Goal: Use online tool/utility: Utilize a website feature to perform a specific function

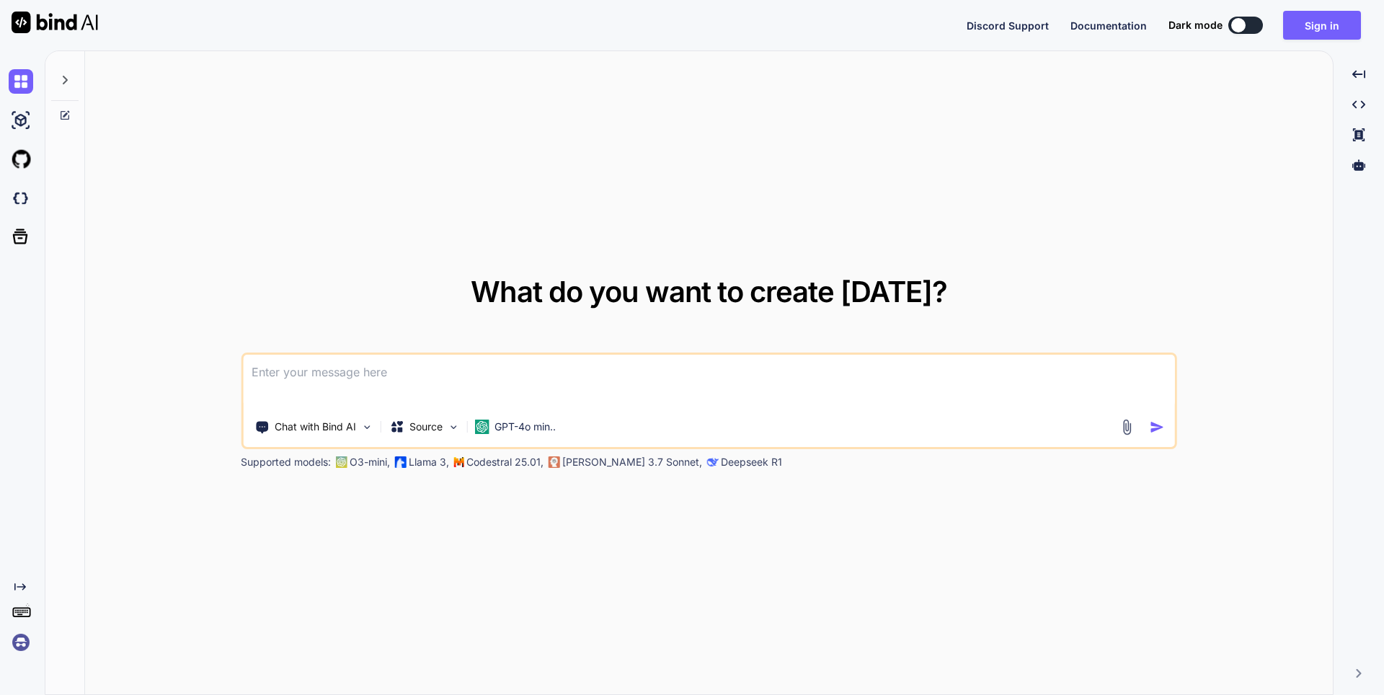
click at [61, 76] on icon at bounding box center [65, 80] width 12 height 12
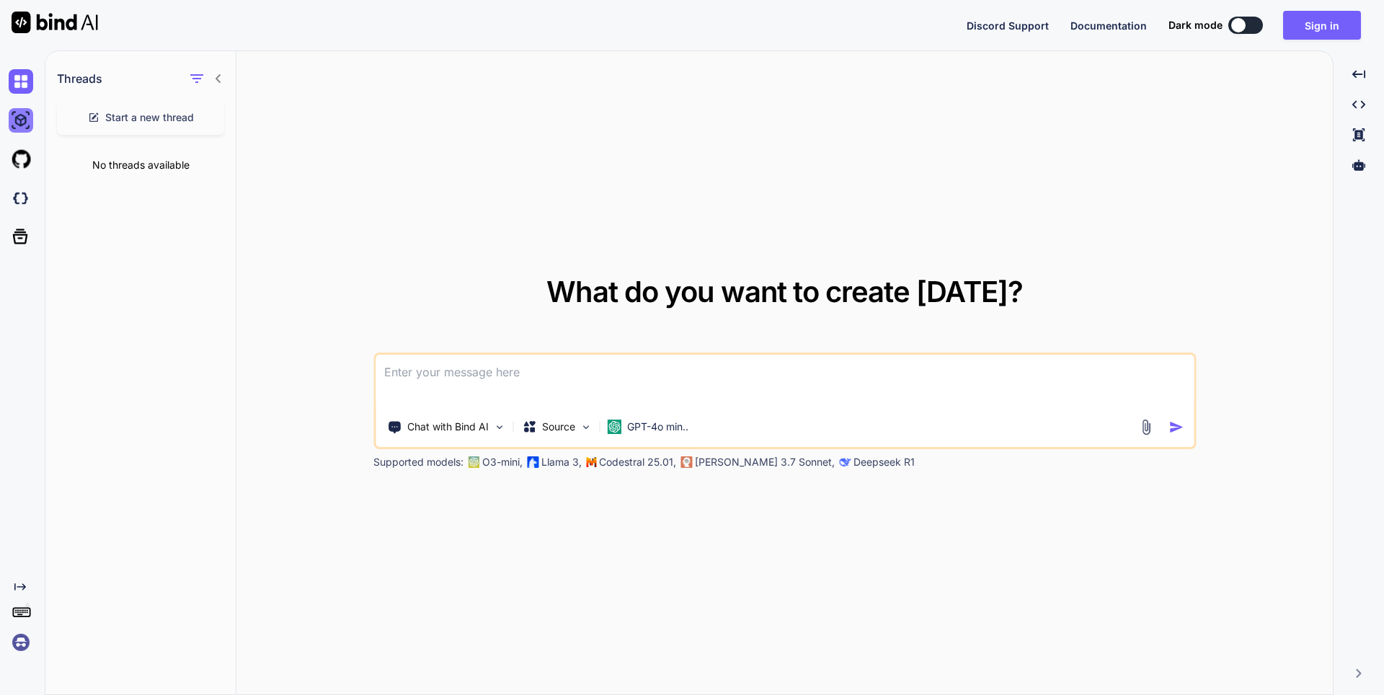
click at [14, 128] on img at bounding box center [21, 120] width 25 height 25
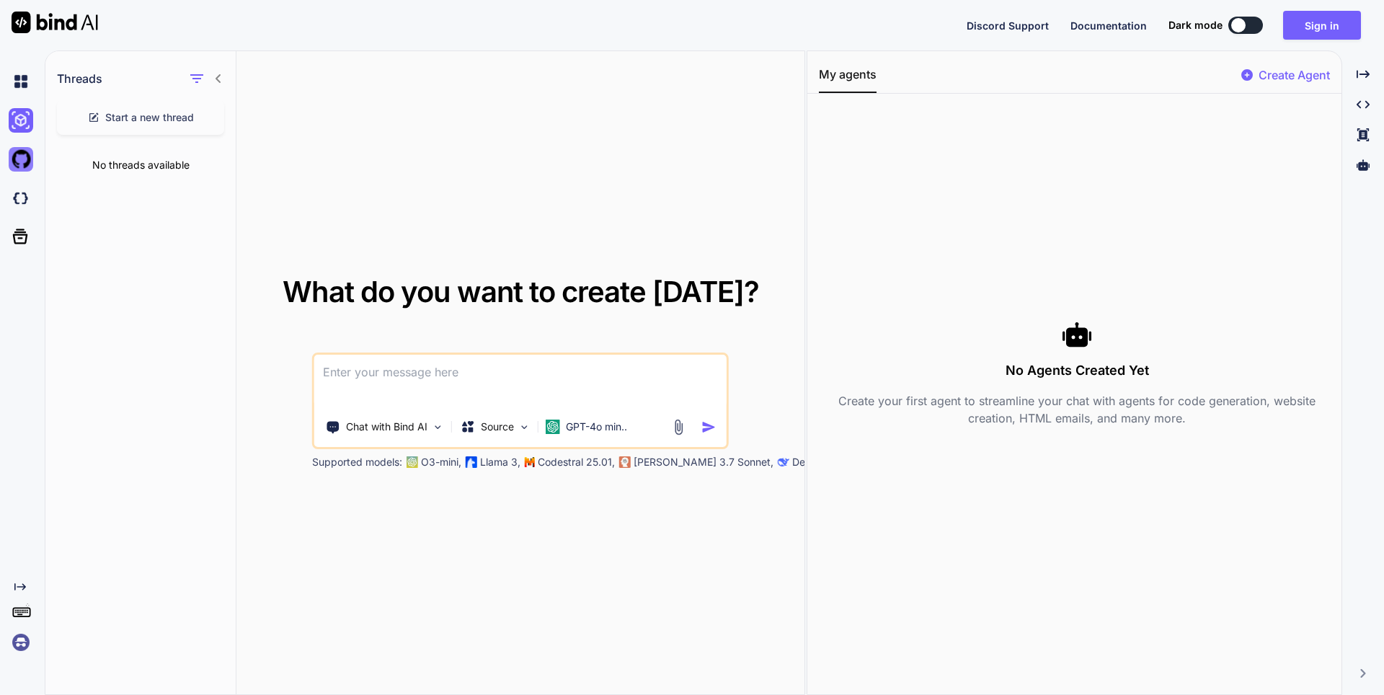
click at [19, 166] on img at bounding box center [21, 159] width 25 height 25
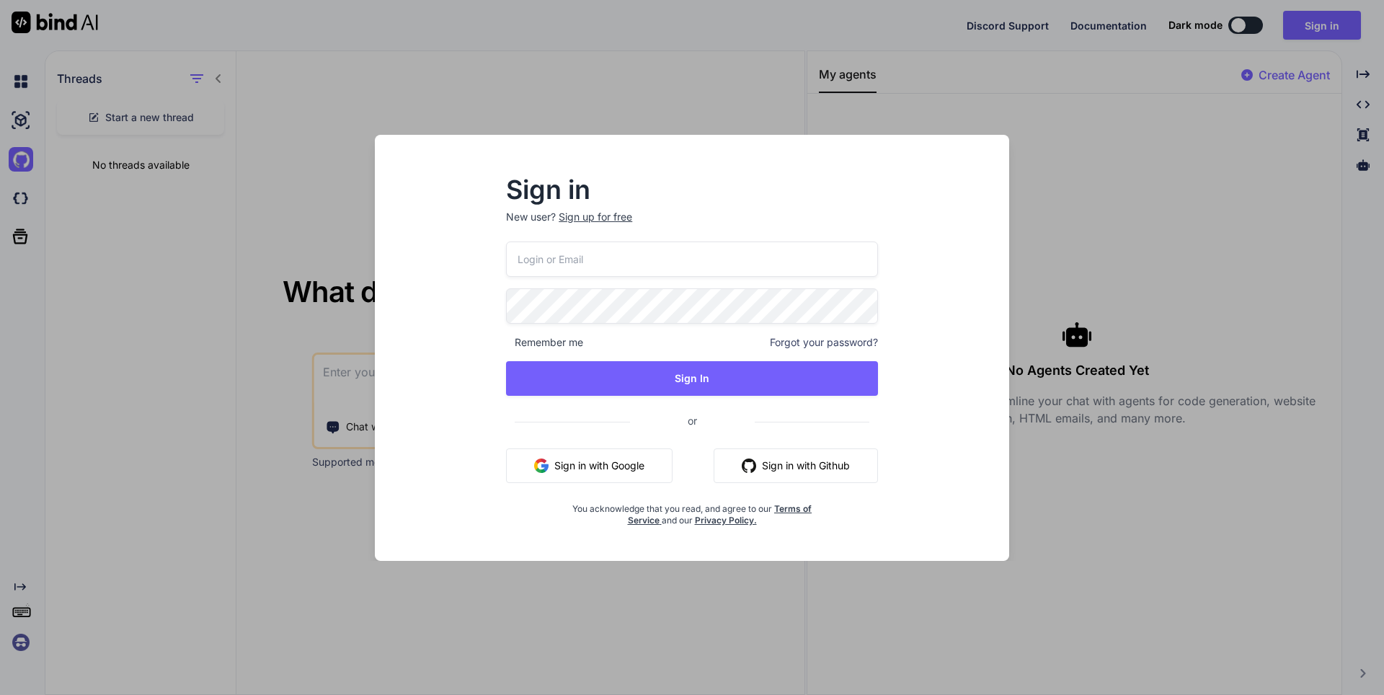
click at [575, 461] on button "Sign in with Google" at bounding box center [589, 465] width 167 height 35
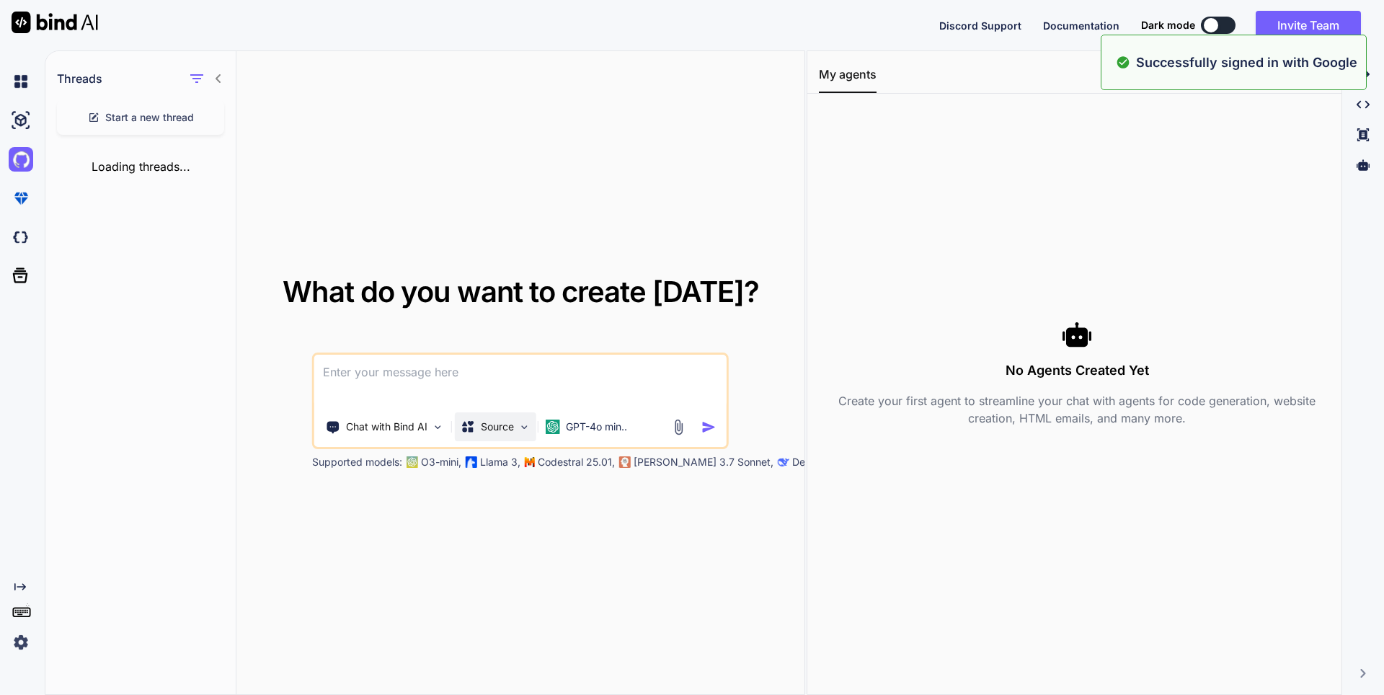
click at [526, 436] on div "Source" at bounding box center [495, 426] width 81 height 29
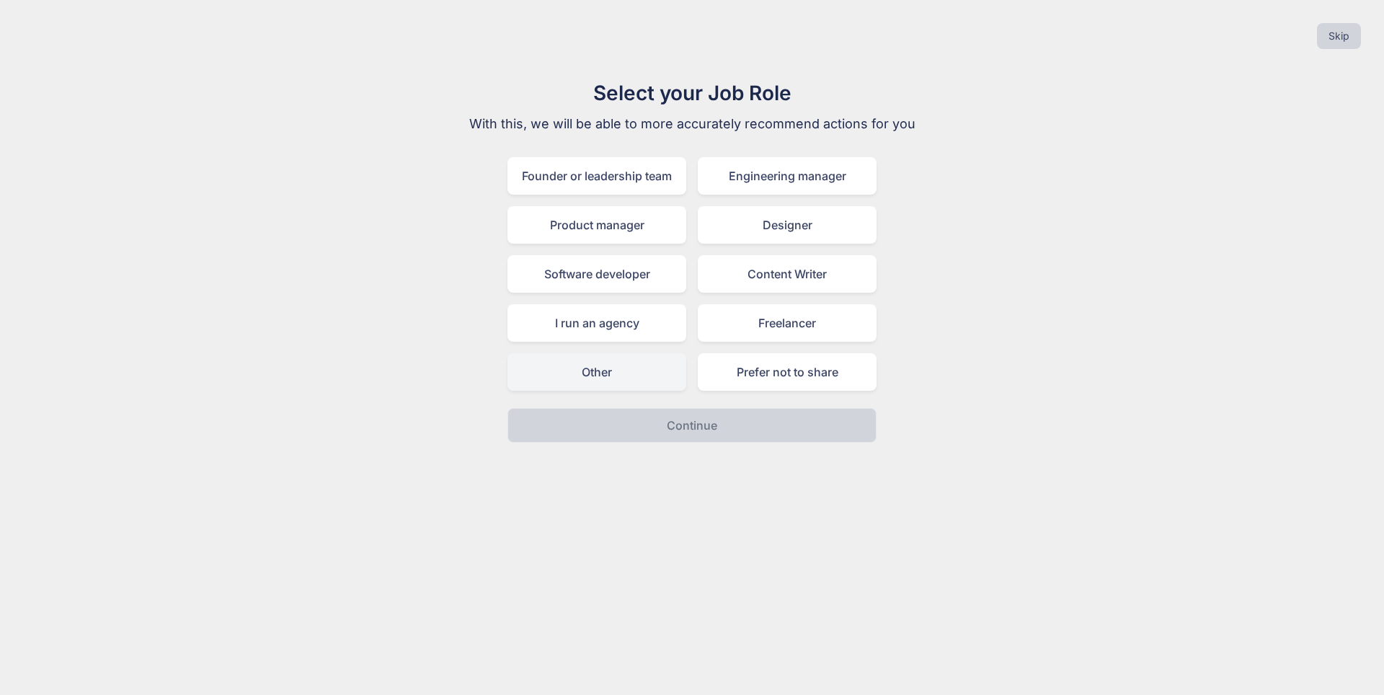
click at [635, 378] on div "Other" at bounding box center [597, 371] width 179 height 37
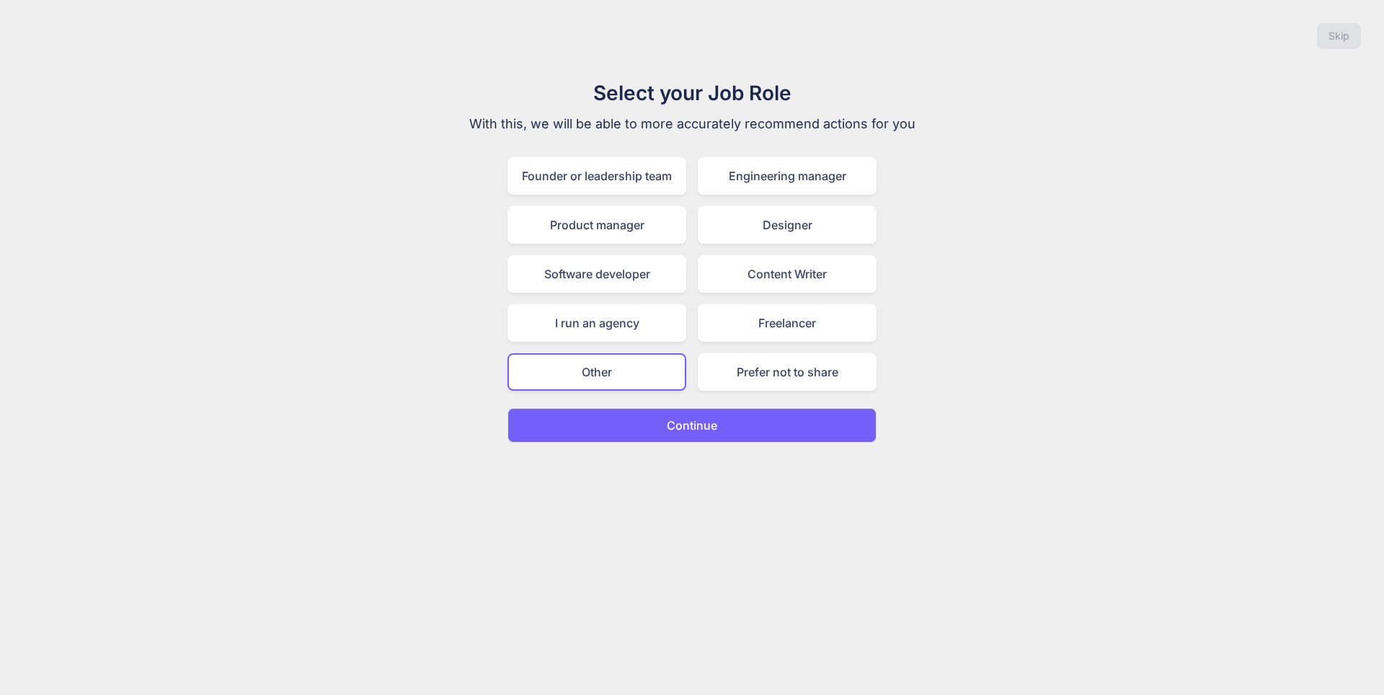
click at [710, 433] on p "Continue" at bounding box center [692, 425] width 50 height 17
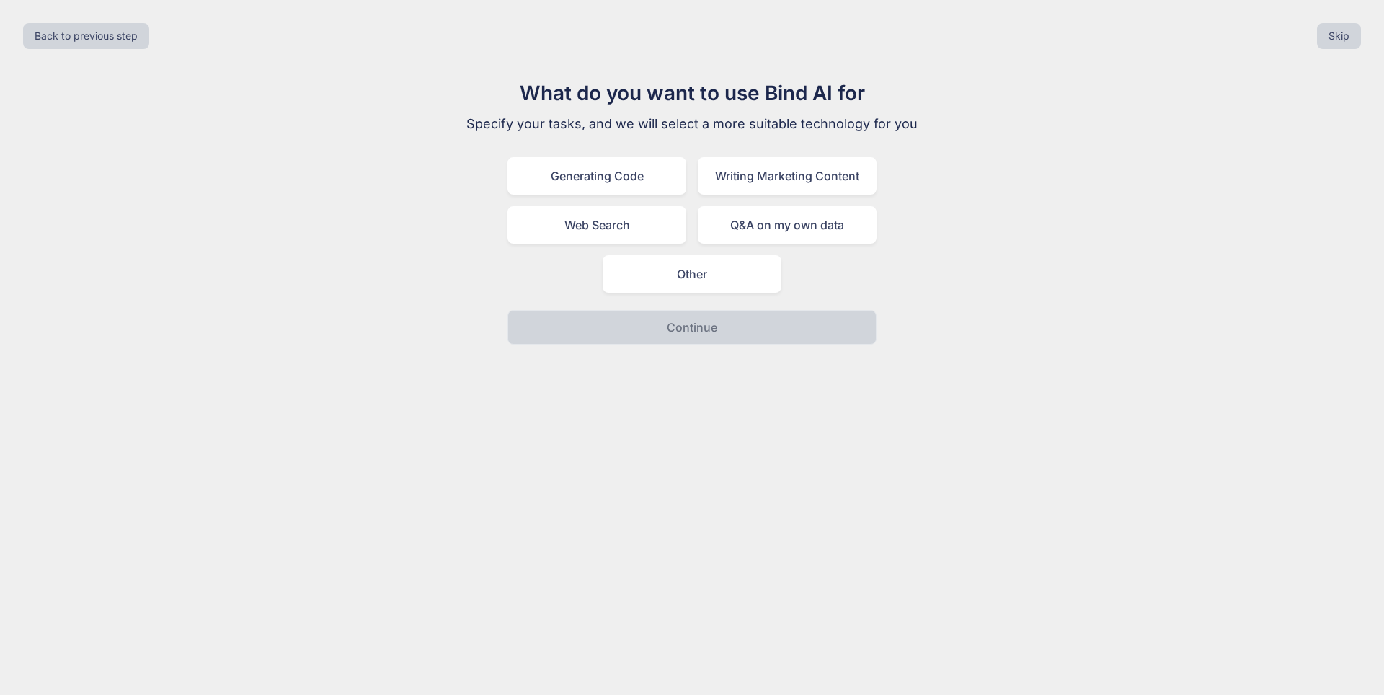
drag, startPoint x: 649, startPoint y: 184, endPoint x: 700, endPoint y: 344, distance: 168.1
click at [650, 187] on div "Generating Code" at bounding box center [597, 175] width 179 height 37
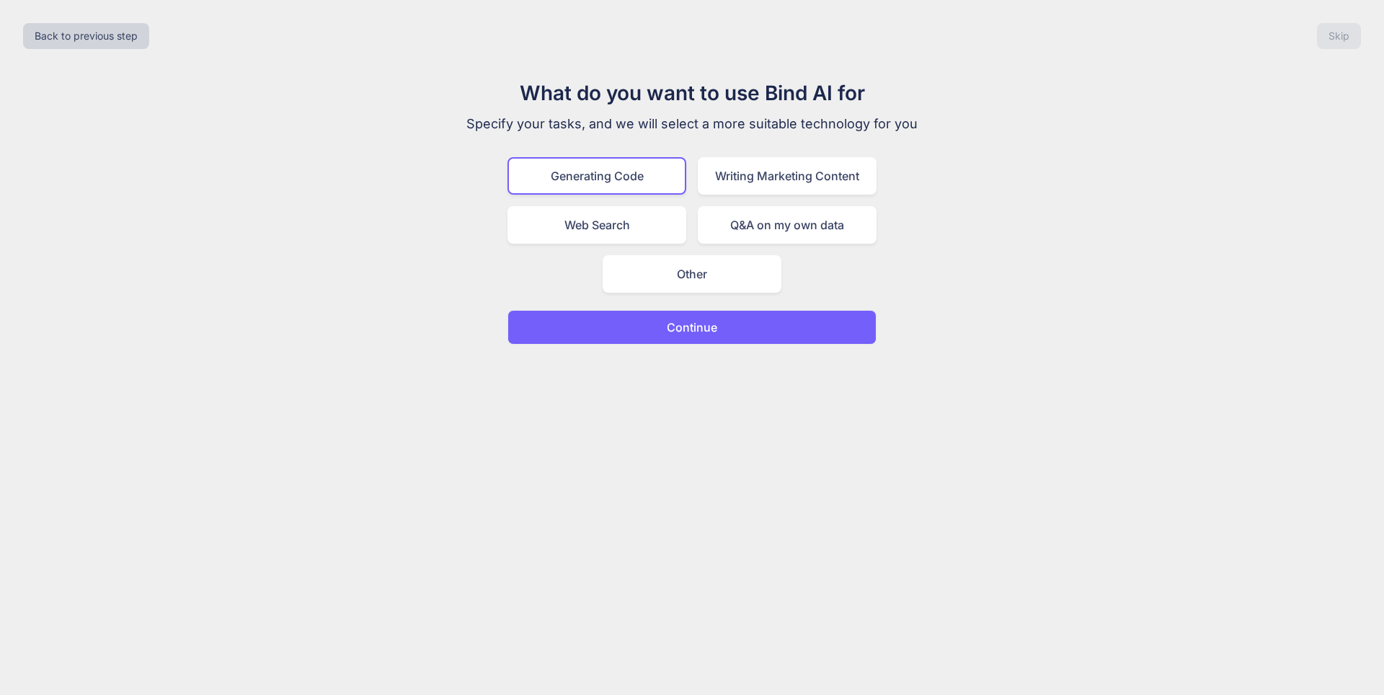
click at [706, 359] on div "Back to previous step Skip What do you want to use Bind AI for Specify your tas…" at bounding box center [692, 347] width 1384 height 695
click at [708, 339] on button "Continue" at bounding box center [692, 327] width 369 height 35
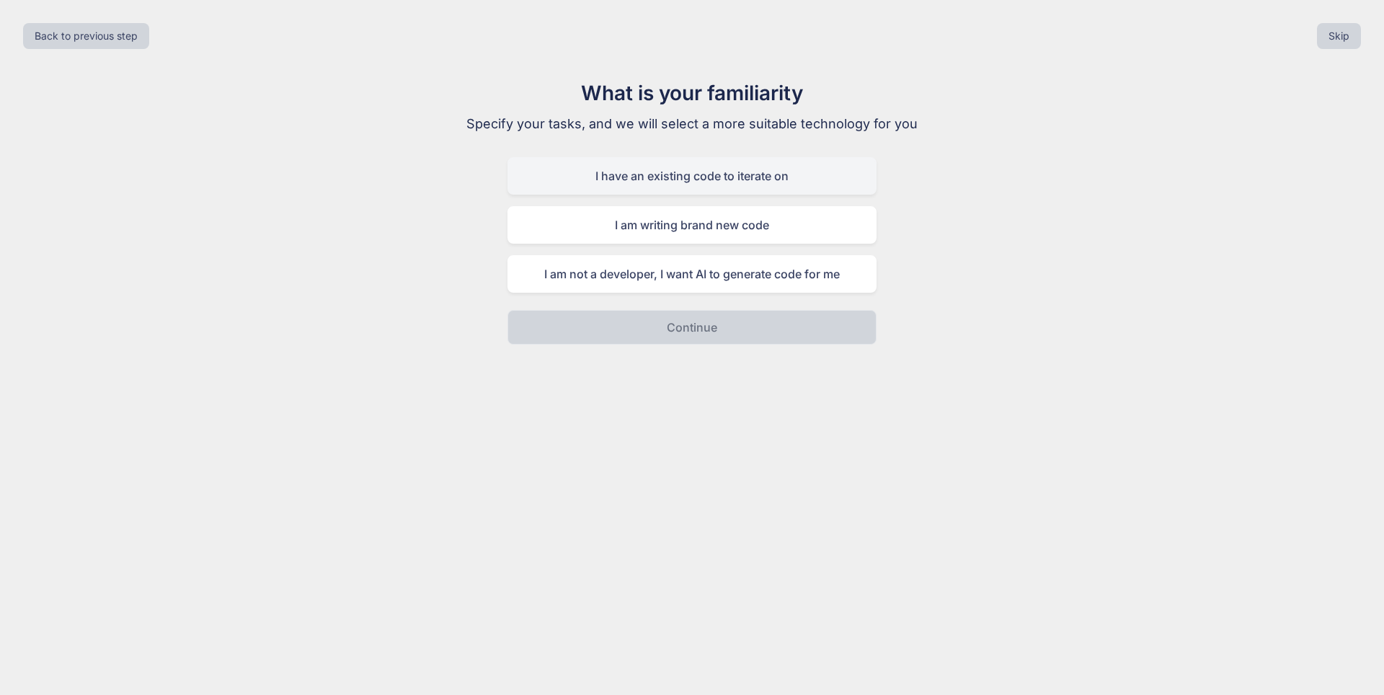
click at [737, 186] on div "I have an existing code to iterate on" at bounding box center [692, 175] width 369 height 37
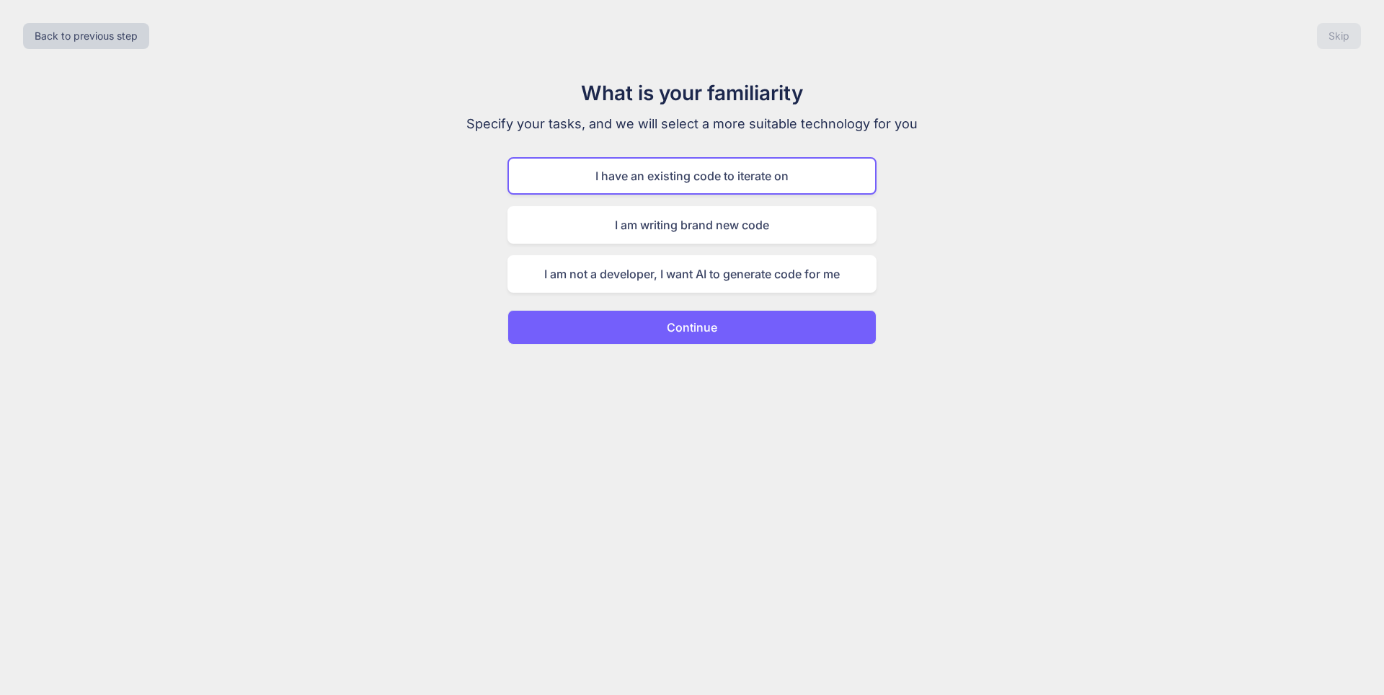
click at [711, 334] on p "Continue" at bounding box center [692, 327] width 50 height 17
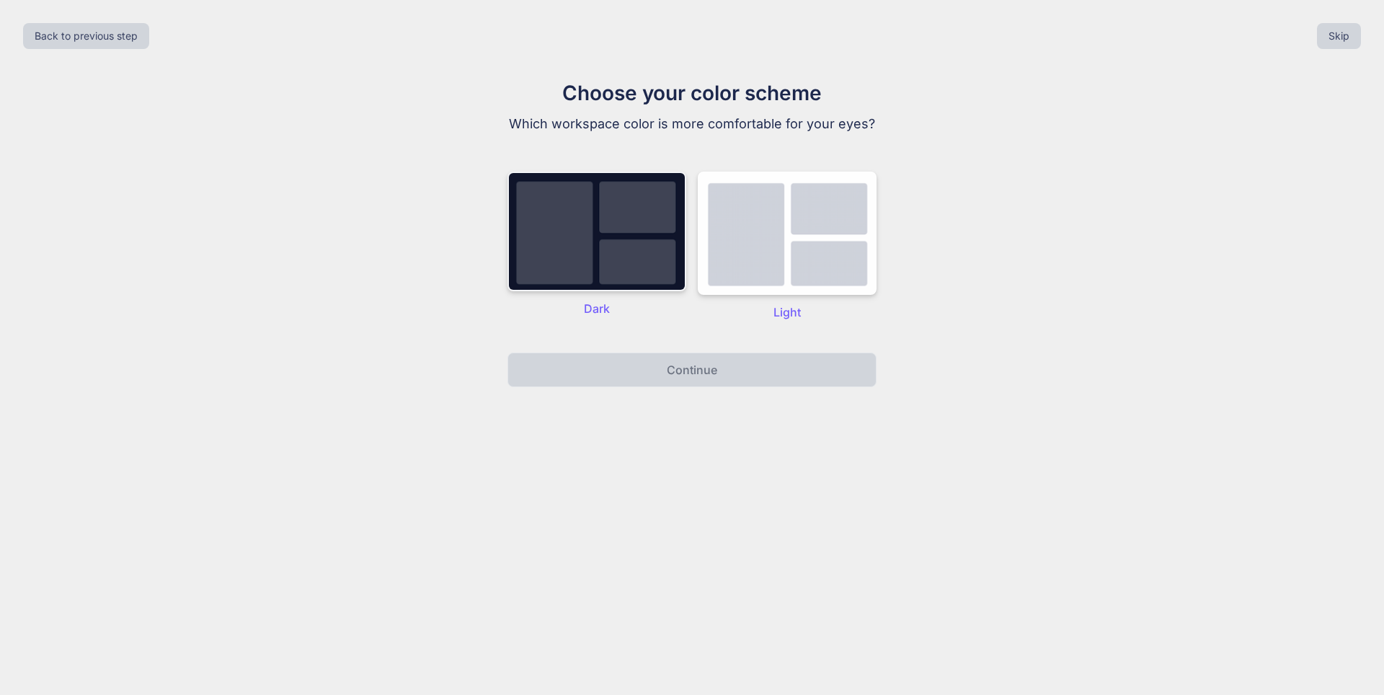
click at [619, 252] on img at bounding box center [597, 232] width 179 height 120
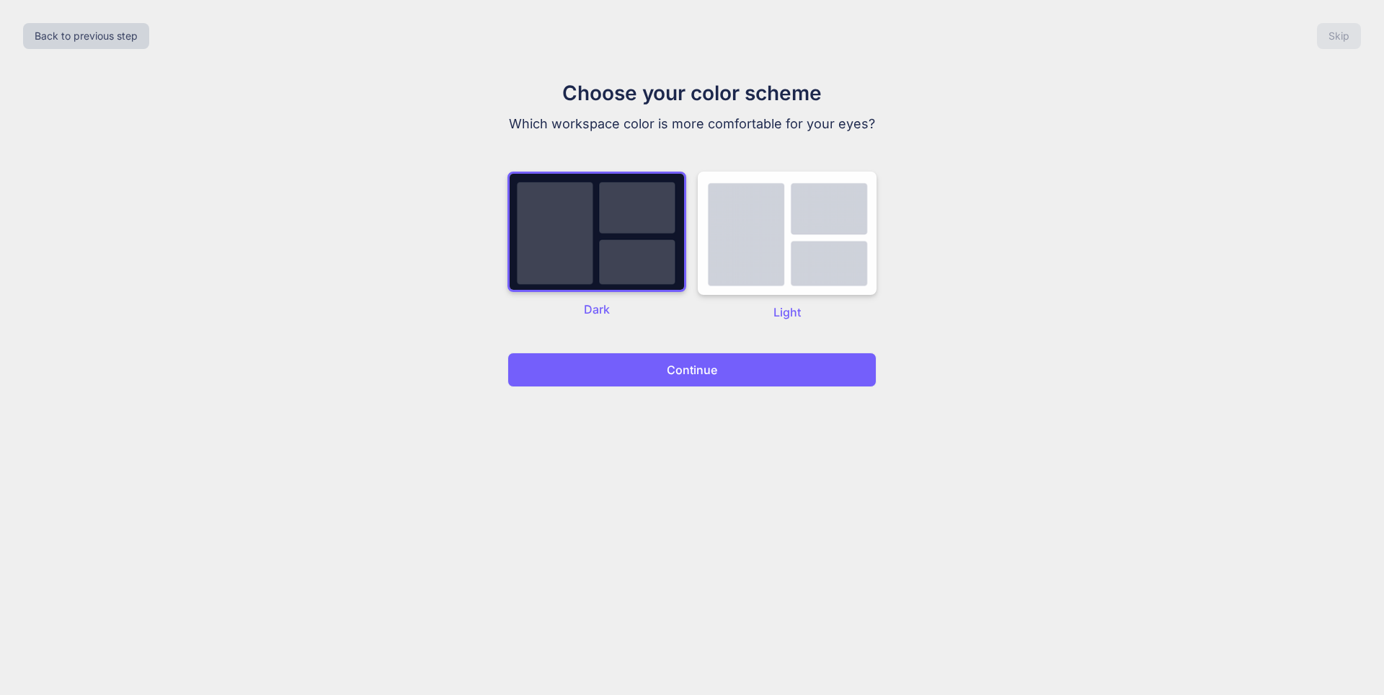
click at [673, 358] on button "Continue" at bounding box center [692, 370] width 369 height 35
click at [674, 366] on p "Continue" at bounding box center [692, 369] width 50 height 17
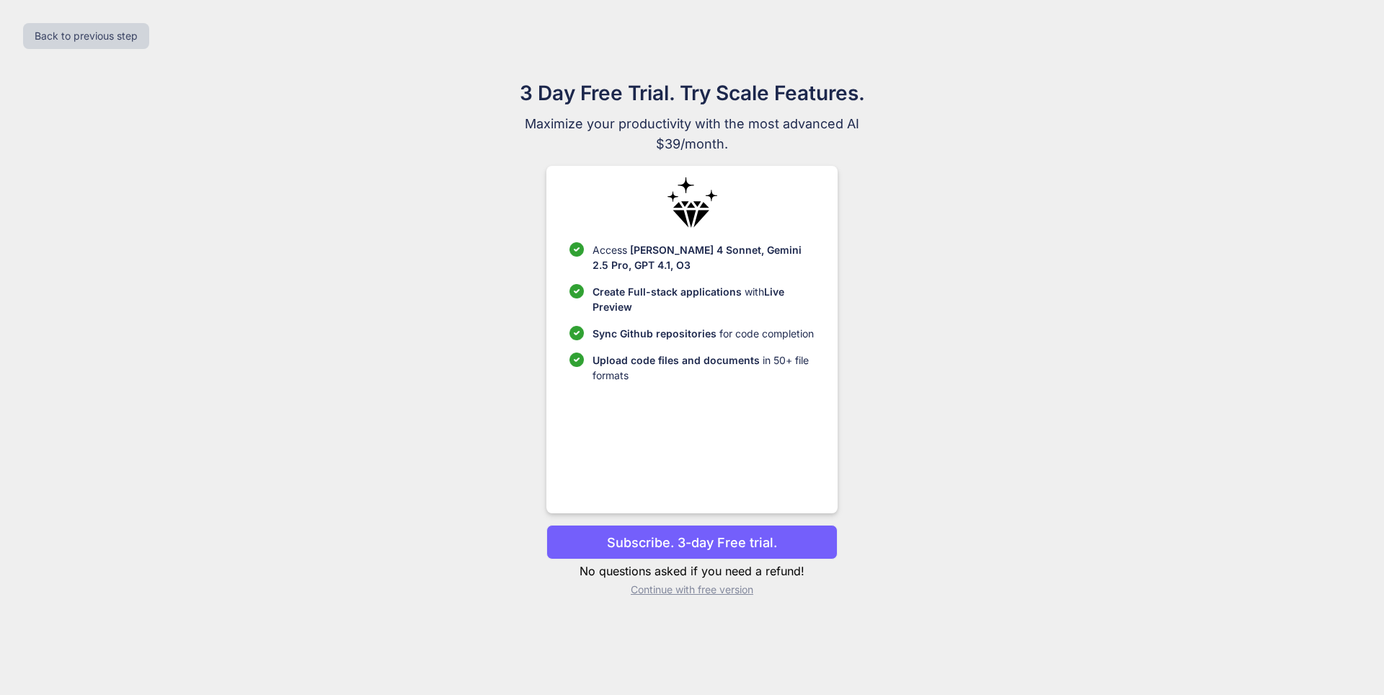
click at [697, 593] on p "Continue with free version" at bounding box center [692, 590] width 291 height 14
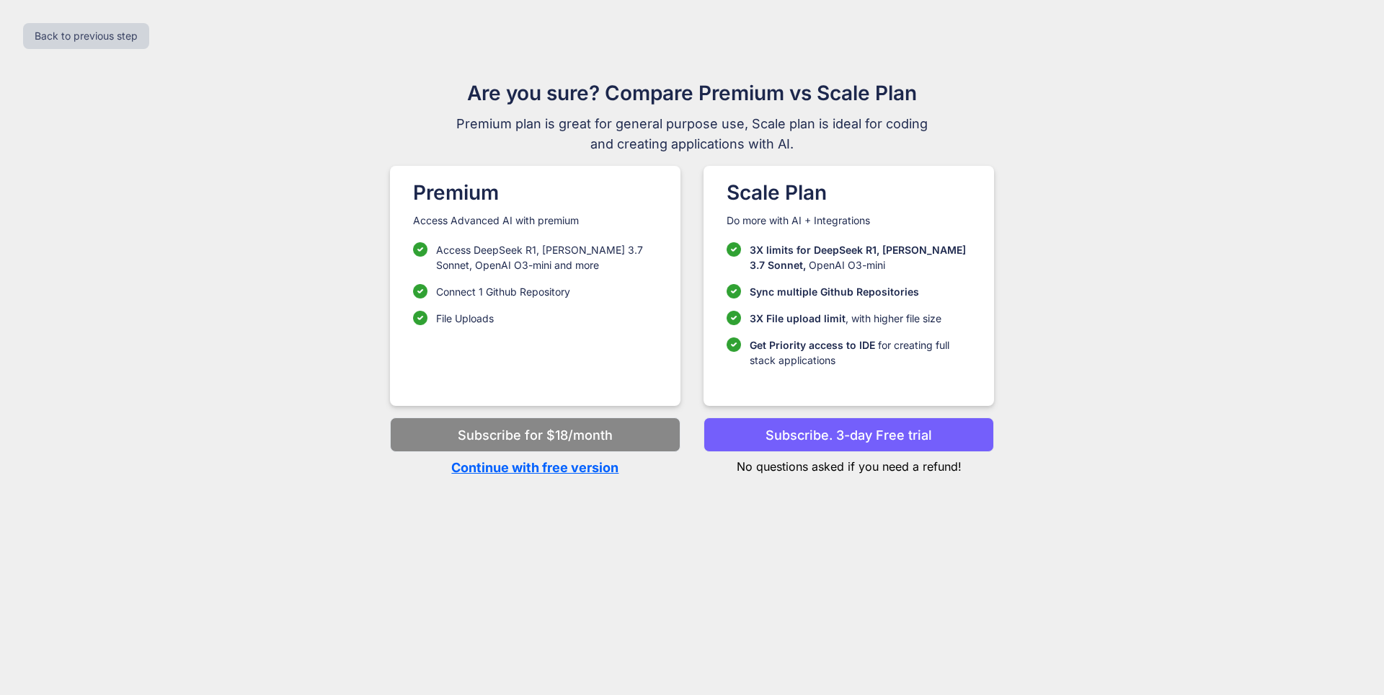
click at [528, 472] on p "Continue with free version" at bounding box center [535, 467] width 291 height 19
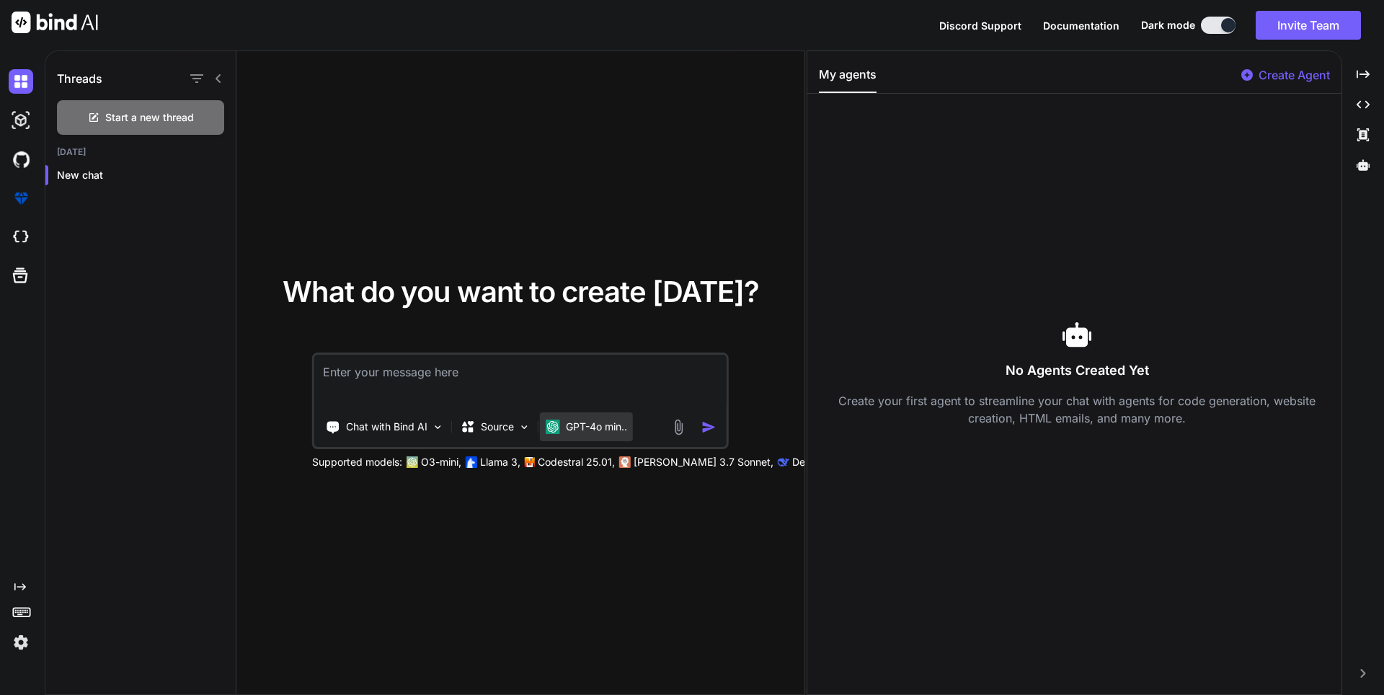
click at [588, 436] on div "GPT-4o min.." at bounding box center [586, 426] width 93 height 29
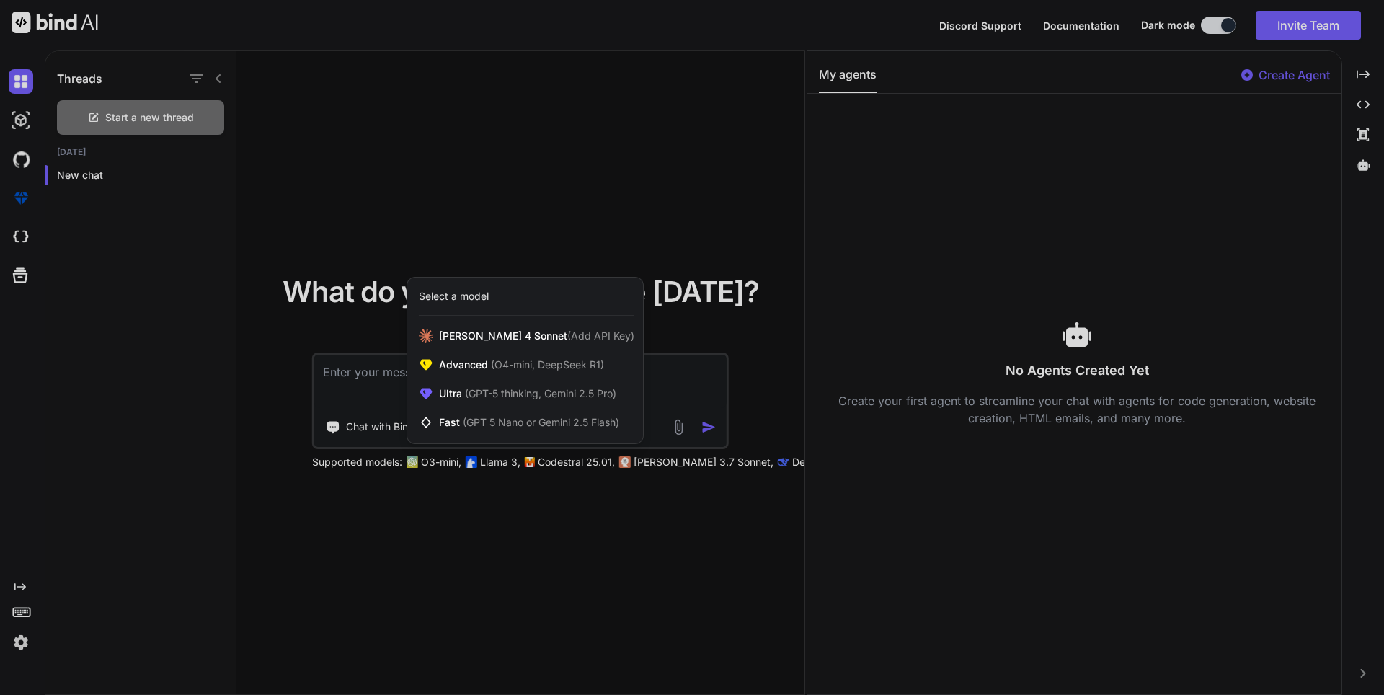
click at [677, 338] on div at bounding box center [692, 347] width 1384 height 695
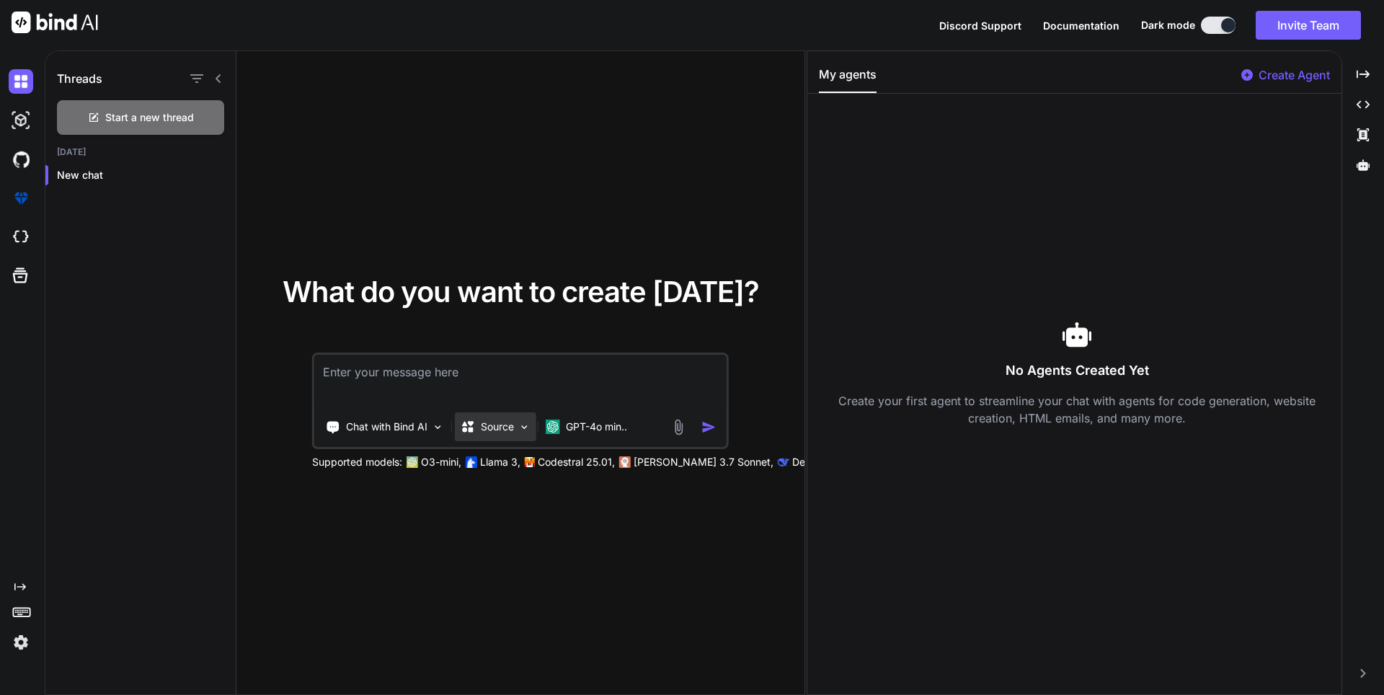
click at [479, 426] on div "Source" at bounding box center [487, 427] width 53 height 14
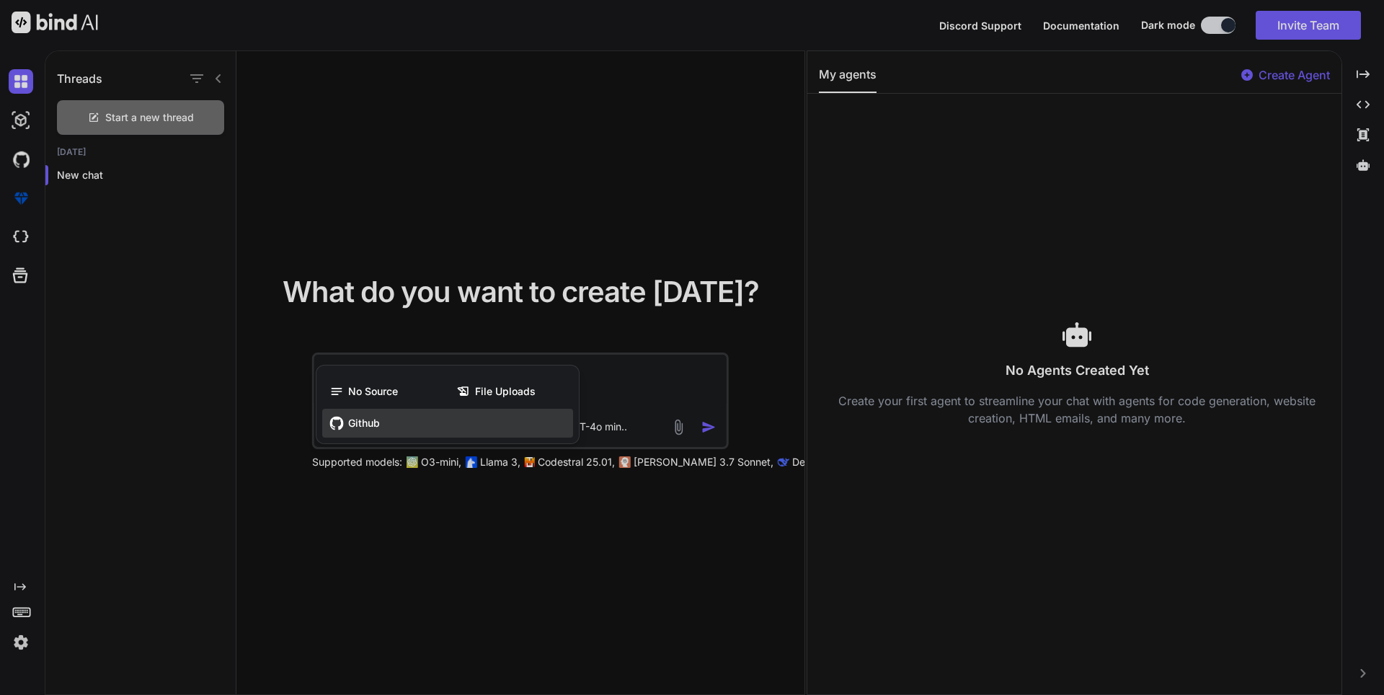
click at [479, 427] on div "Github" at bounding box center [447, 423] width 251 height 29
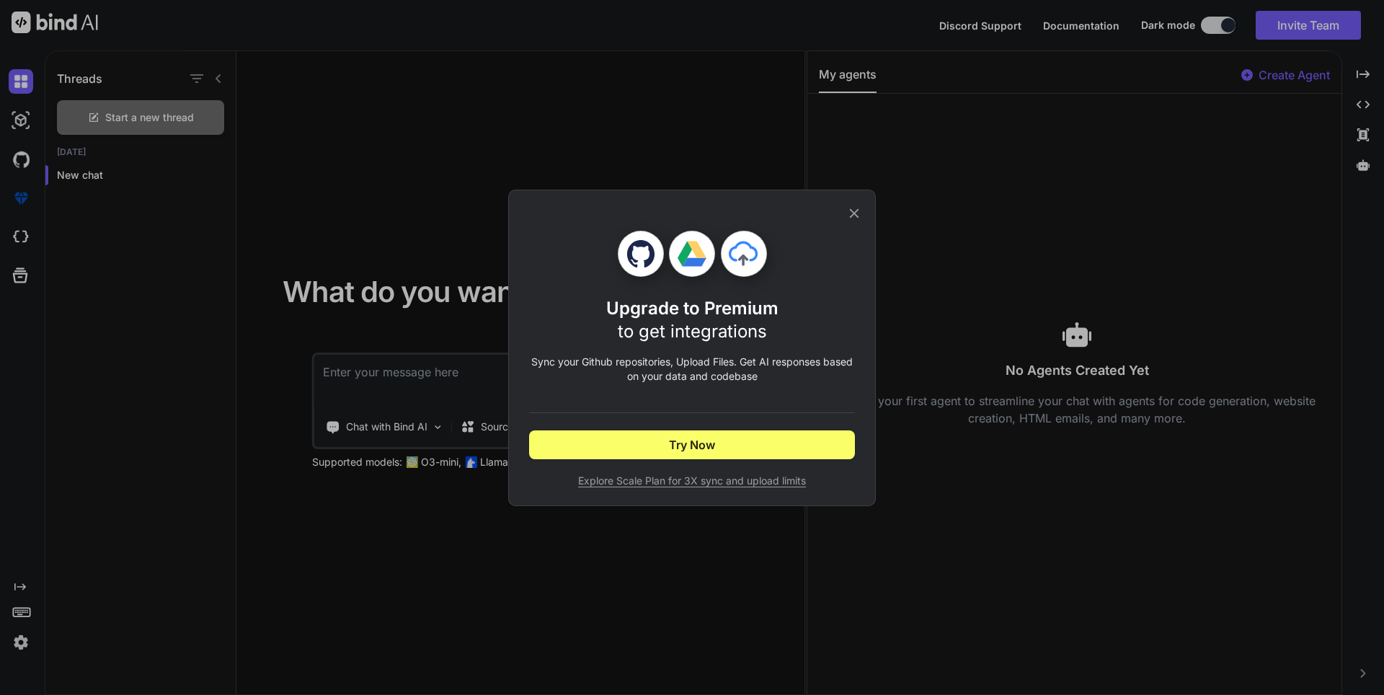
click at [859, 209] on icon at bounding box center [854, 212] width 9 height 9
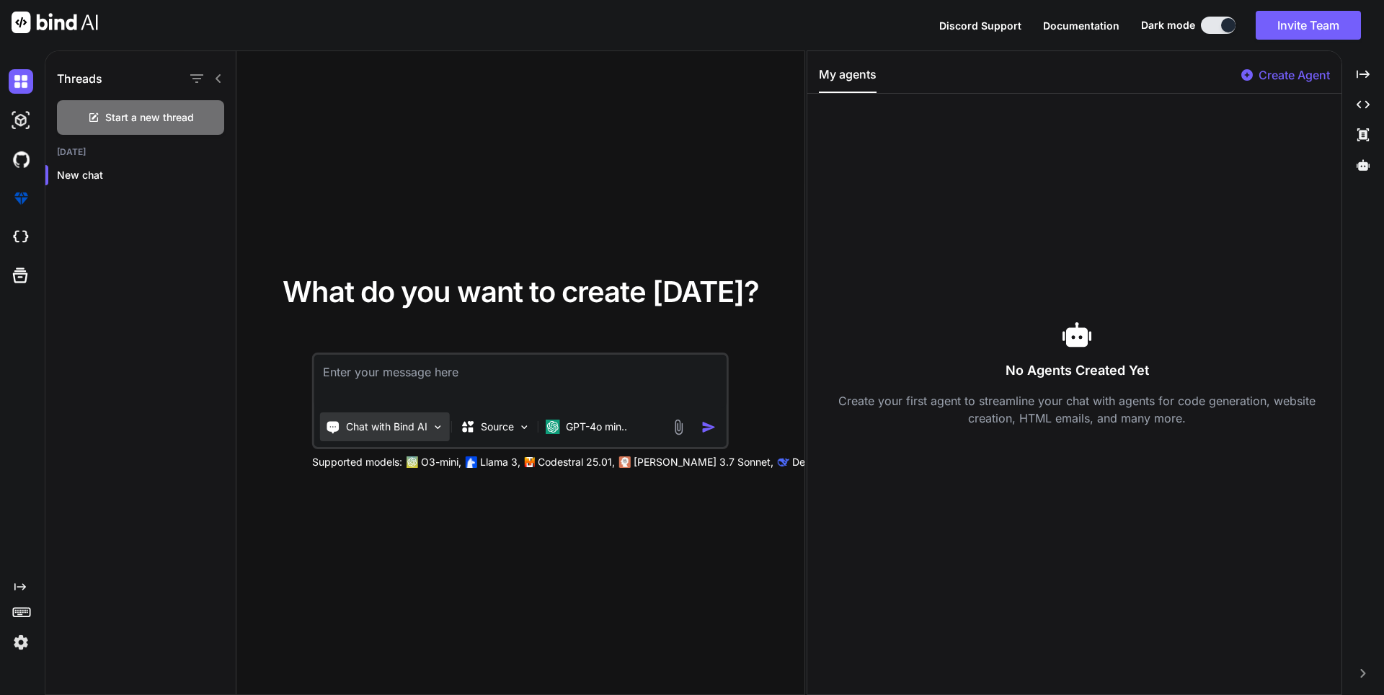
click at [426, 431] on p "Chat with Bind AI" at bounding box center [386, 427] width 81 height 14
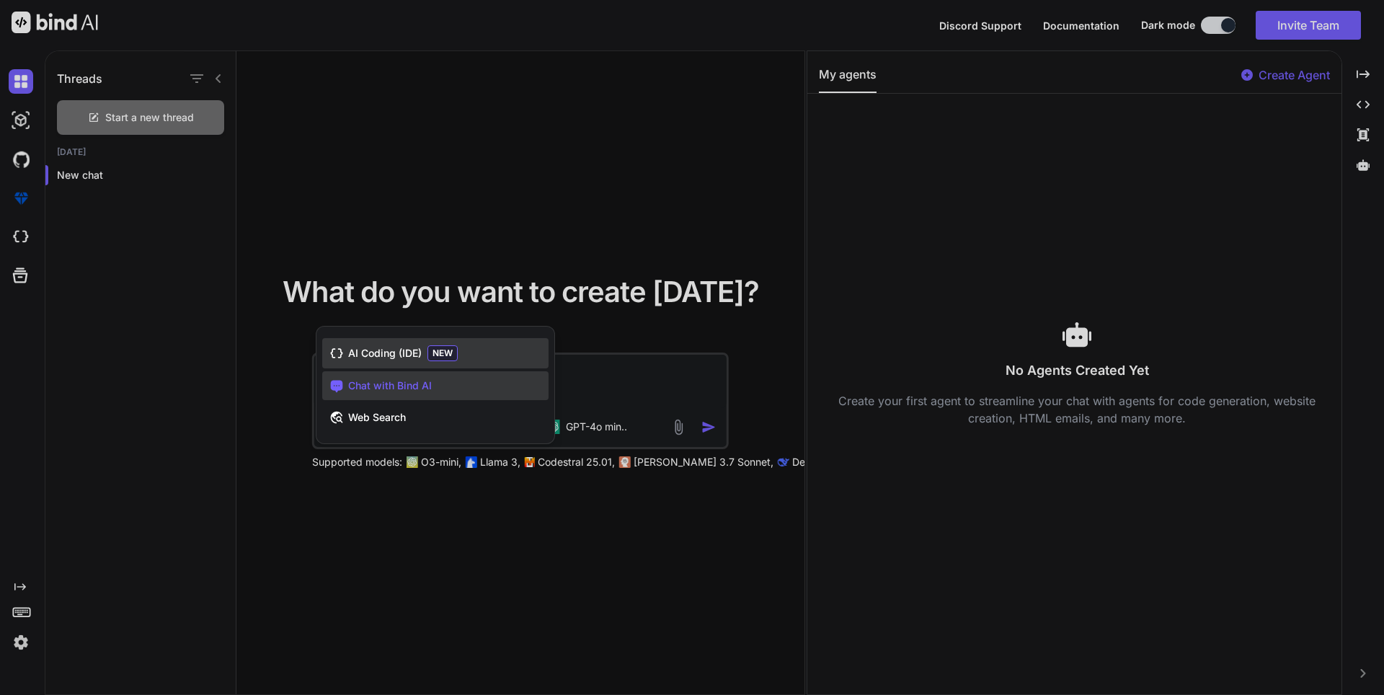
click at [402, 356] on span "AI Coding (IDE)" at bounding box center [385, 353] width 74 height 14
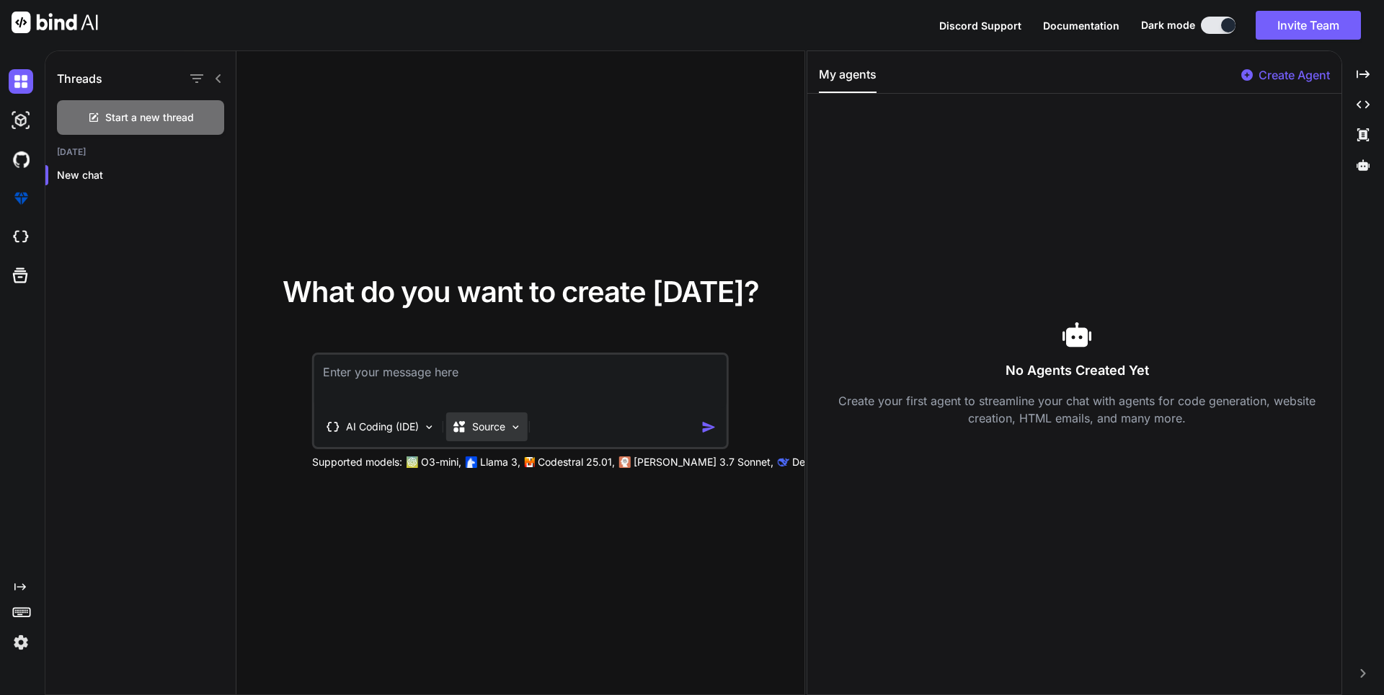
click at [485, 428] on p "Source" at bounding box center [488, 427] width 33 height 14
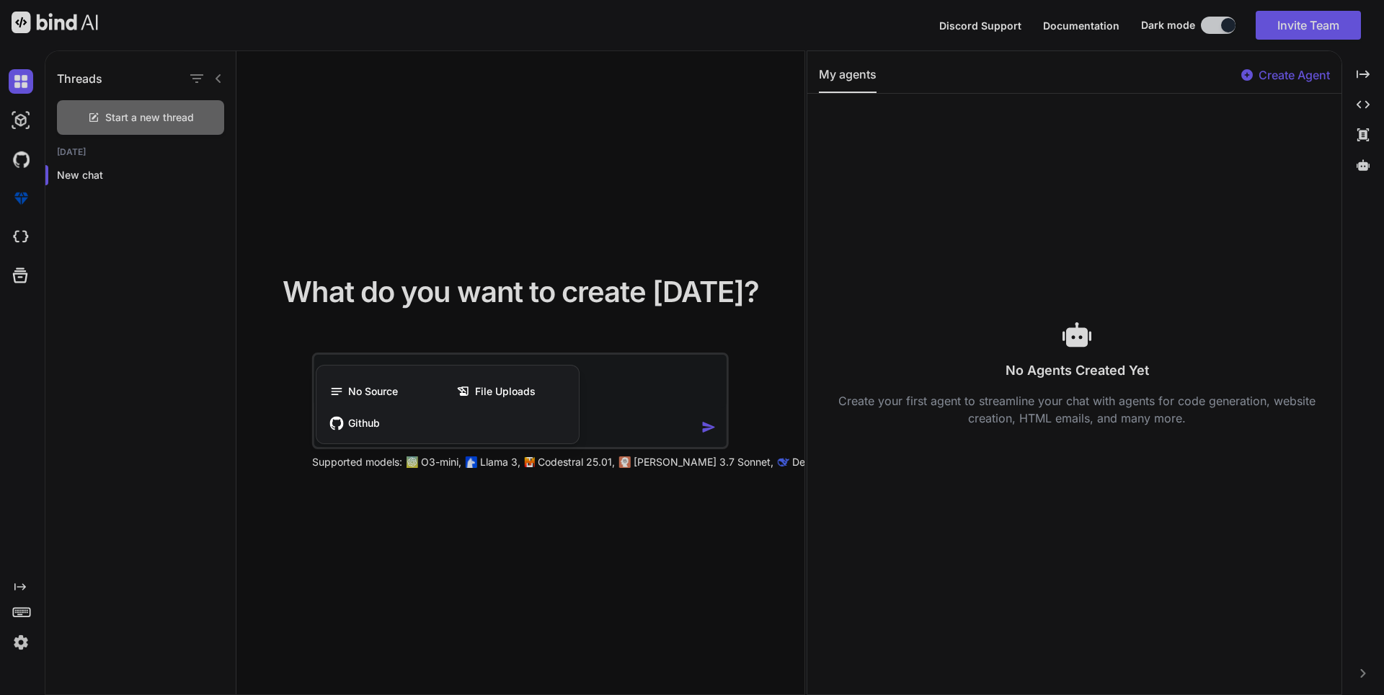
click at [510, 307] on div at bounding box center [692, 347] width 1384 height 695
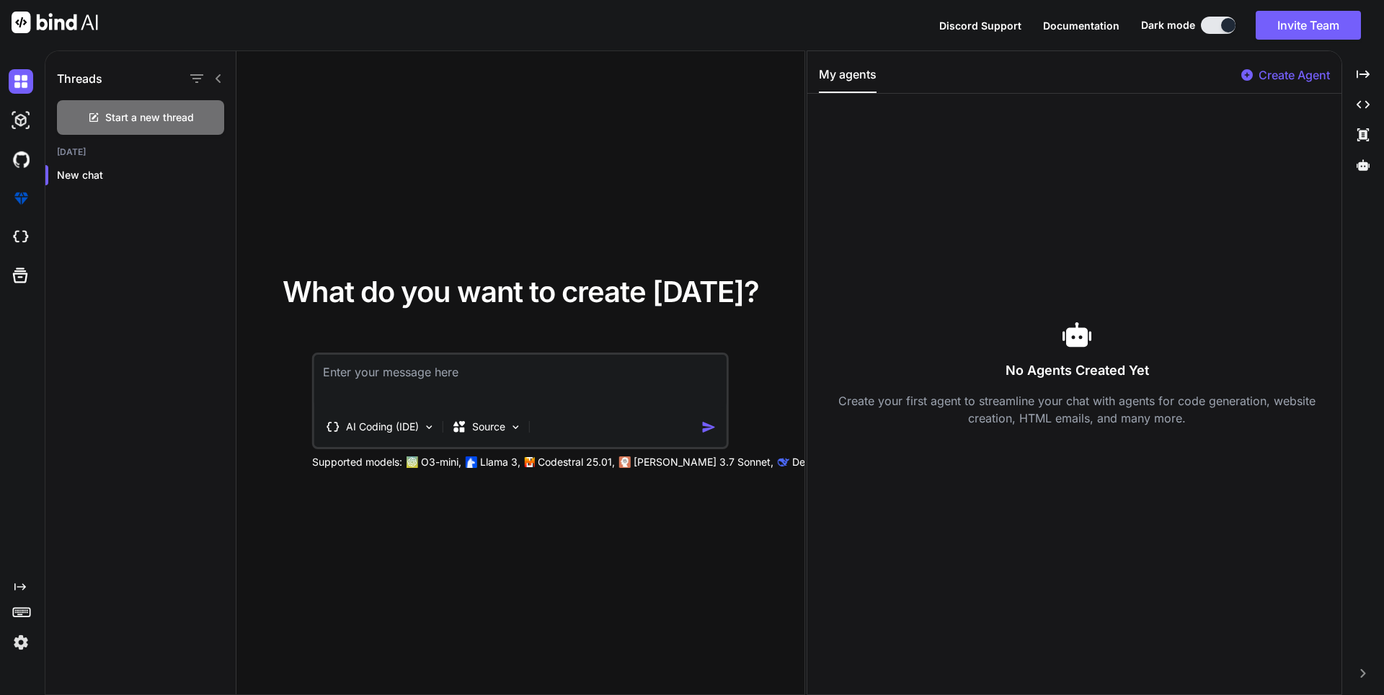
click at [472, 376] on textarea at bounding box center [520, 381] width 412 height 53
type textarea "x"
type textarea "Р"
type textarea "x"
type textarea "Рз"
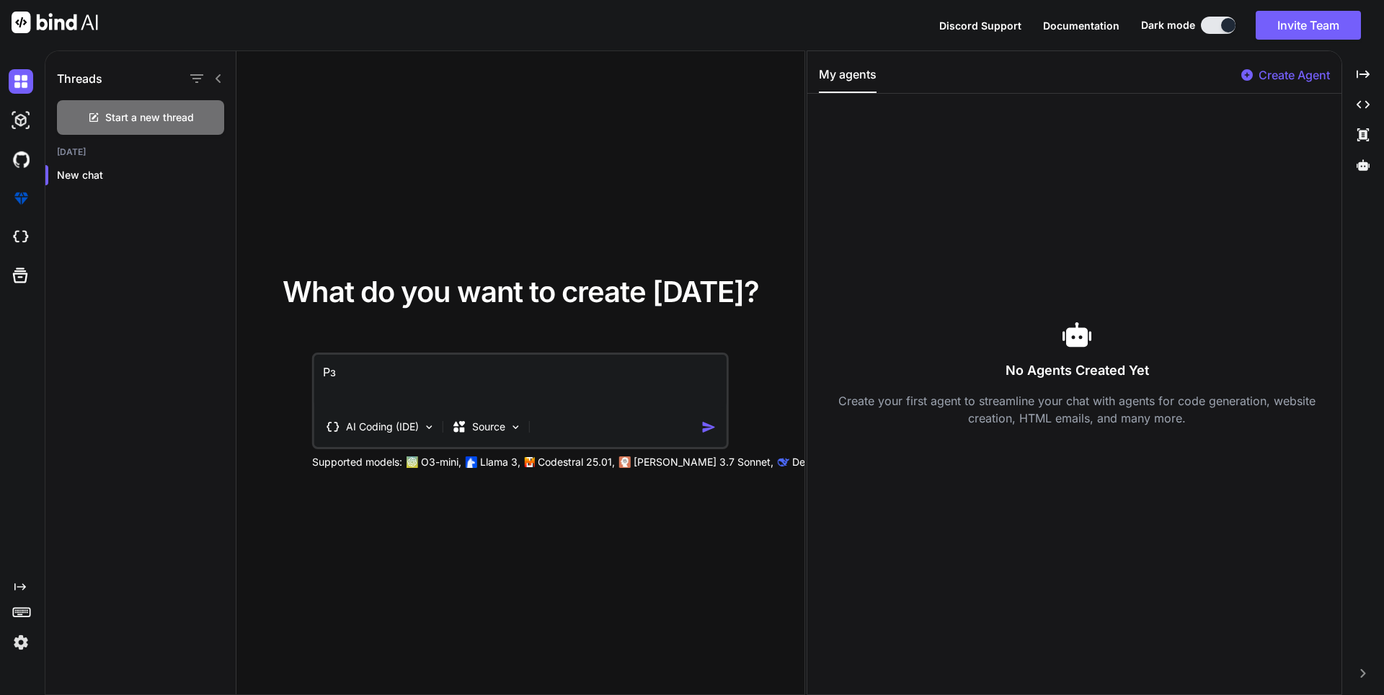
type textarea "x"
type textarea "Рзр"
type textarea "x"
type textarea "Рзра"
type textarea "x"
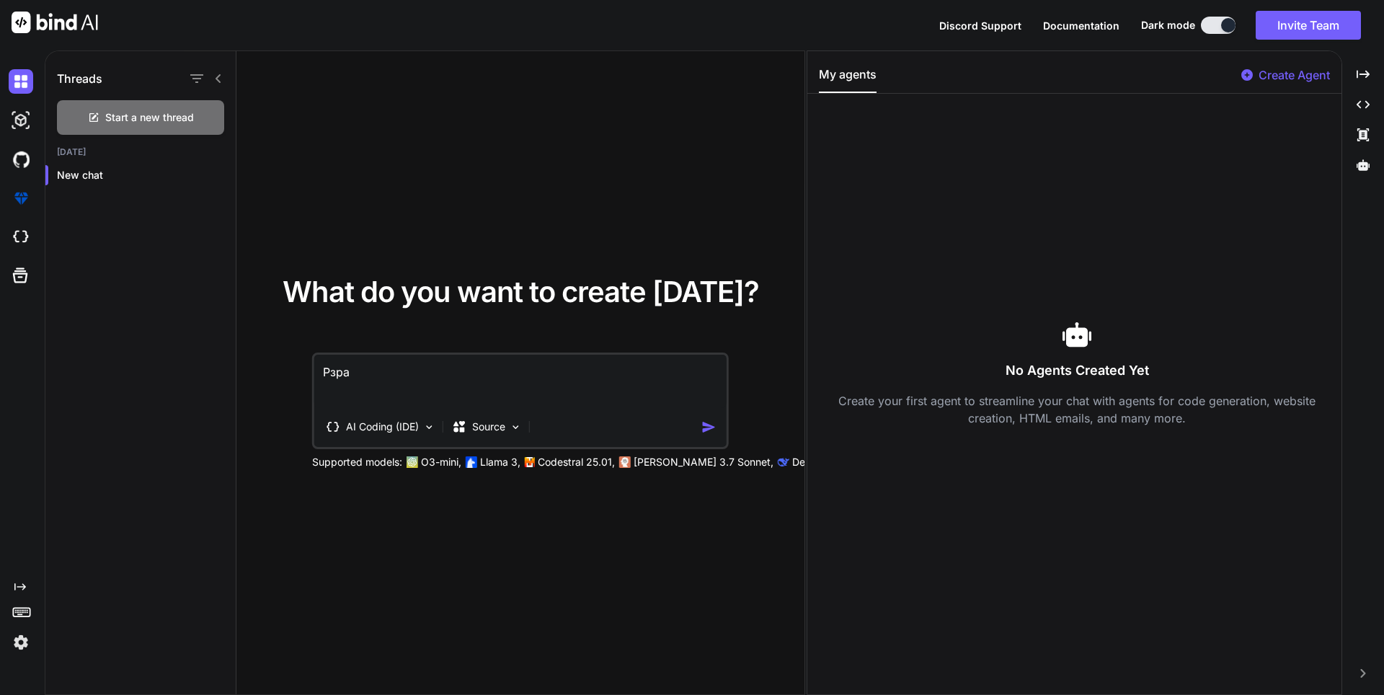
type textarea "Рзр"
type textarea "x"
type textarea "Рз"
type textarea "x"
type textarea "Р"
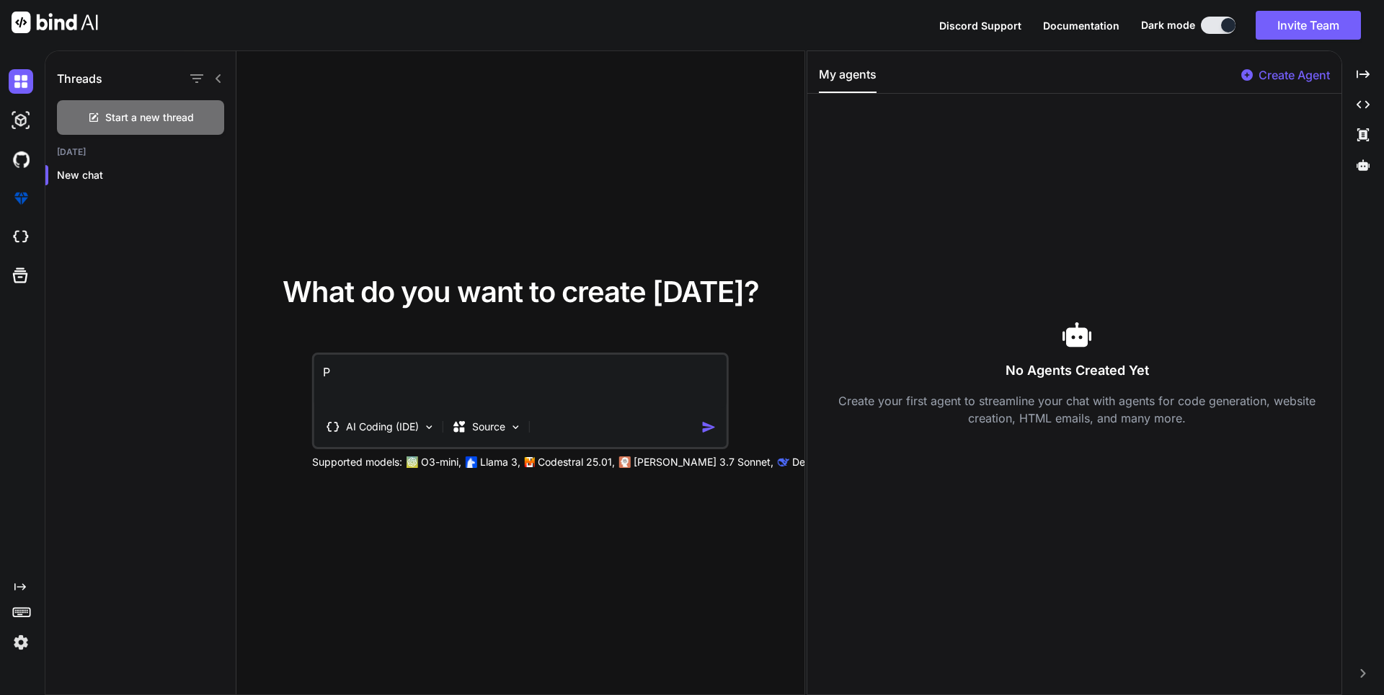
type textarea "x"
type textarea "Ра"
type textarea "x"
type textarea "Раз"
type textarea "x"
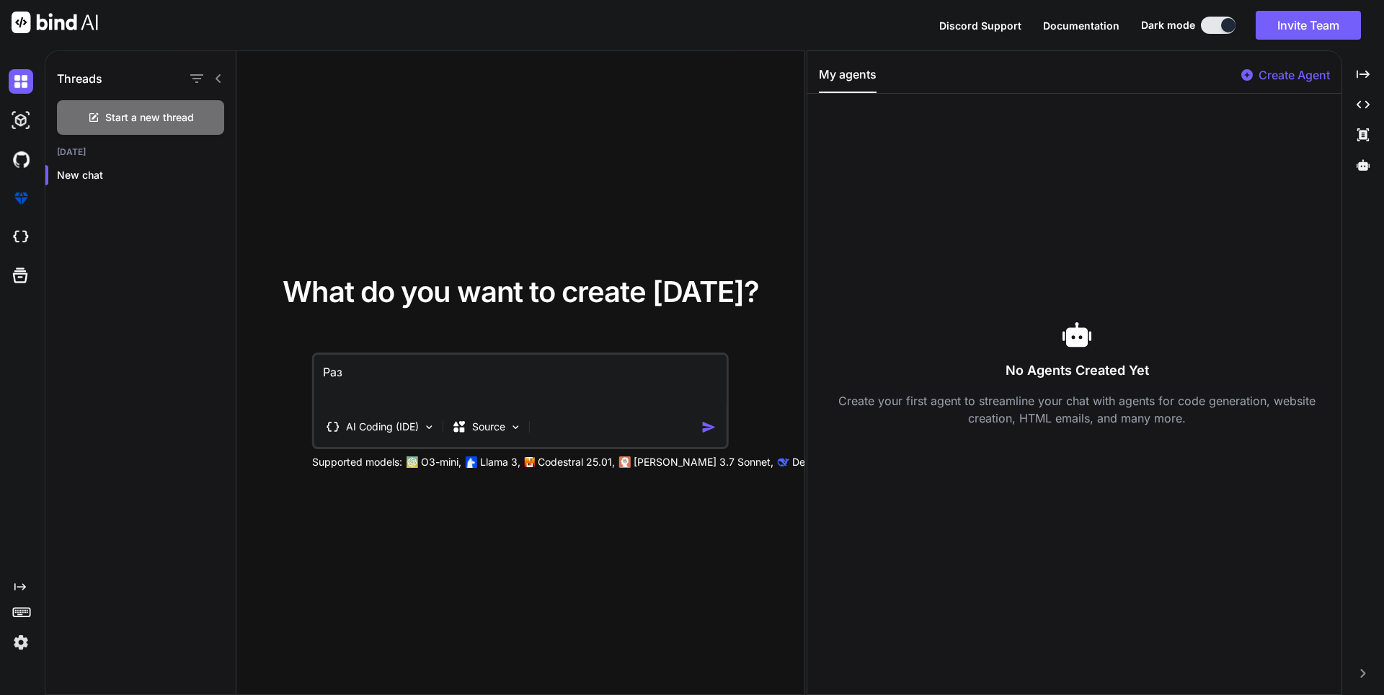
type textarea "Разр"
type textarea "x"
type textarea "Разра"
type textarea "x"
type textarea "Разраб"
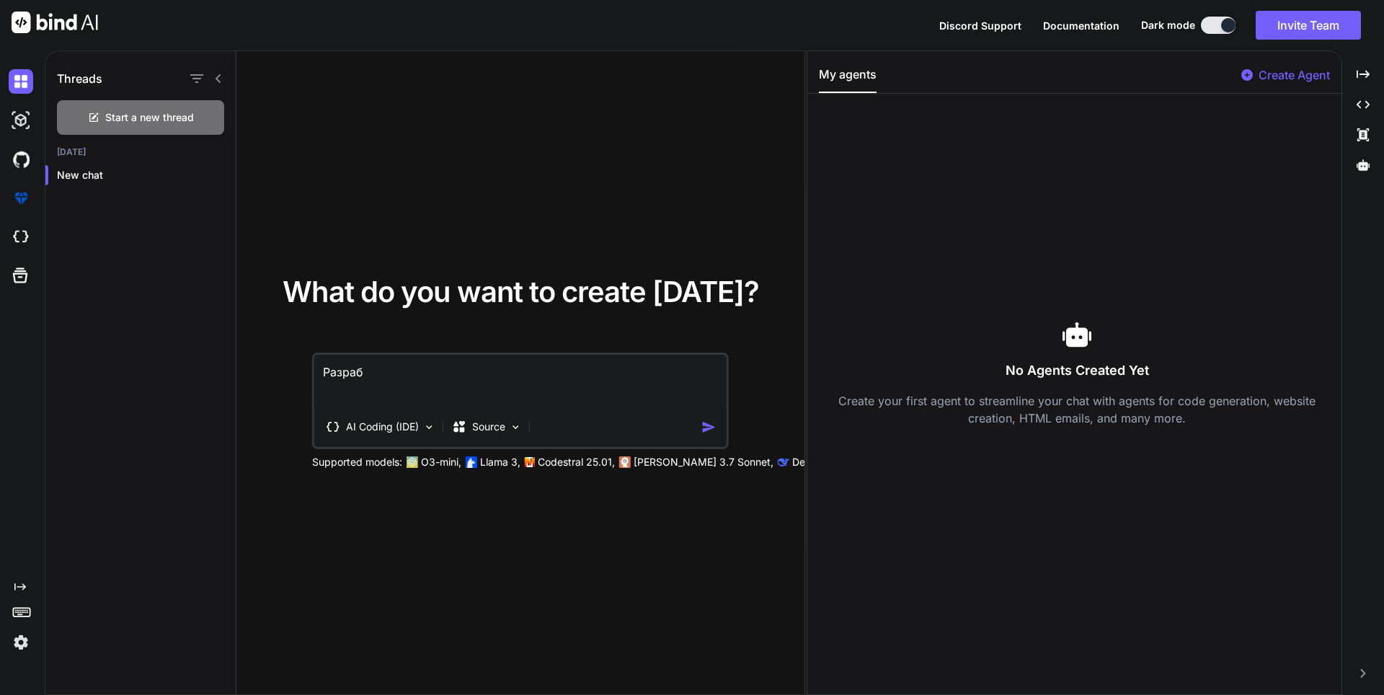
type textarea "x"
type textarea "Разрабо"
type textarea "x"
type textarea "Разработ"
type textarea "x"
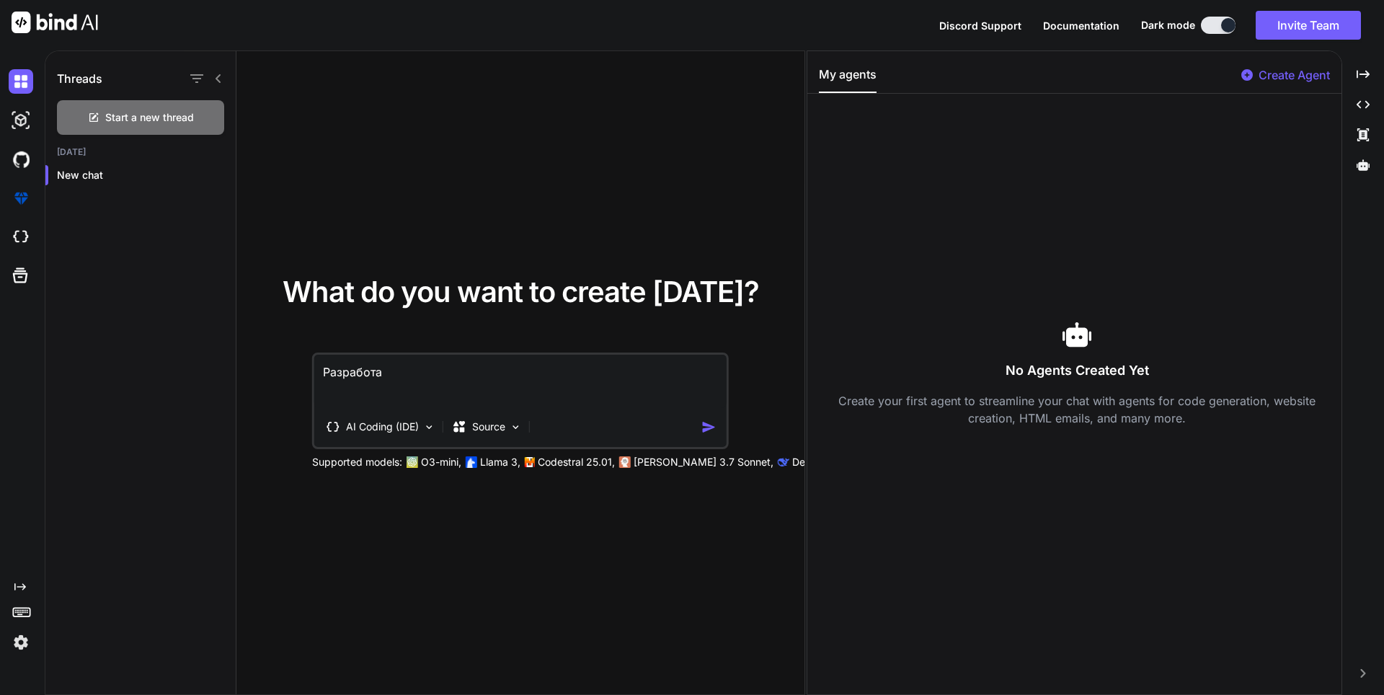
type textarea "Разработай"
type textarea "x"
type textarea "Разработай"
type textarea "x"
type textarea "Разработай д"
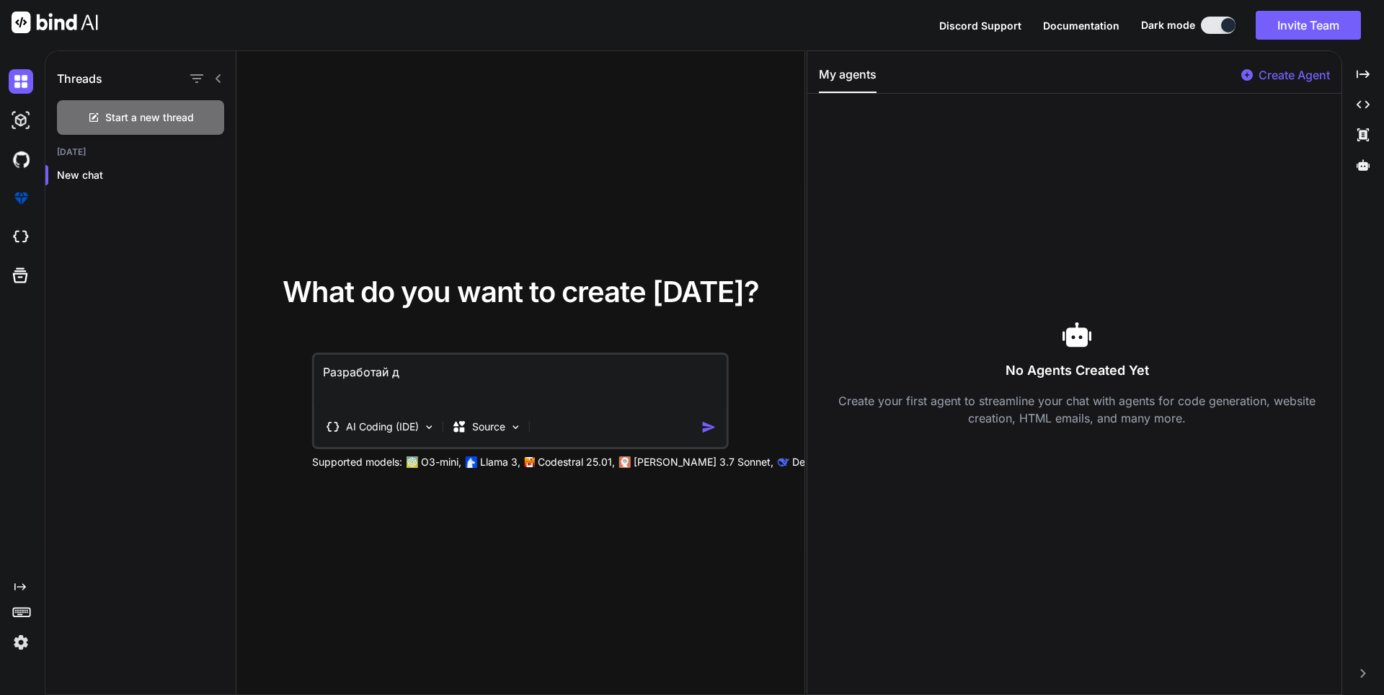
type textarea "x"
type textarea "Разработай ди"
type textarea "x"
type textarea "Разработай диз"
type textarea "x"
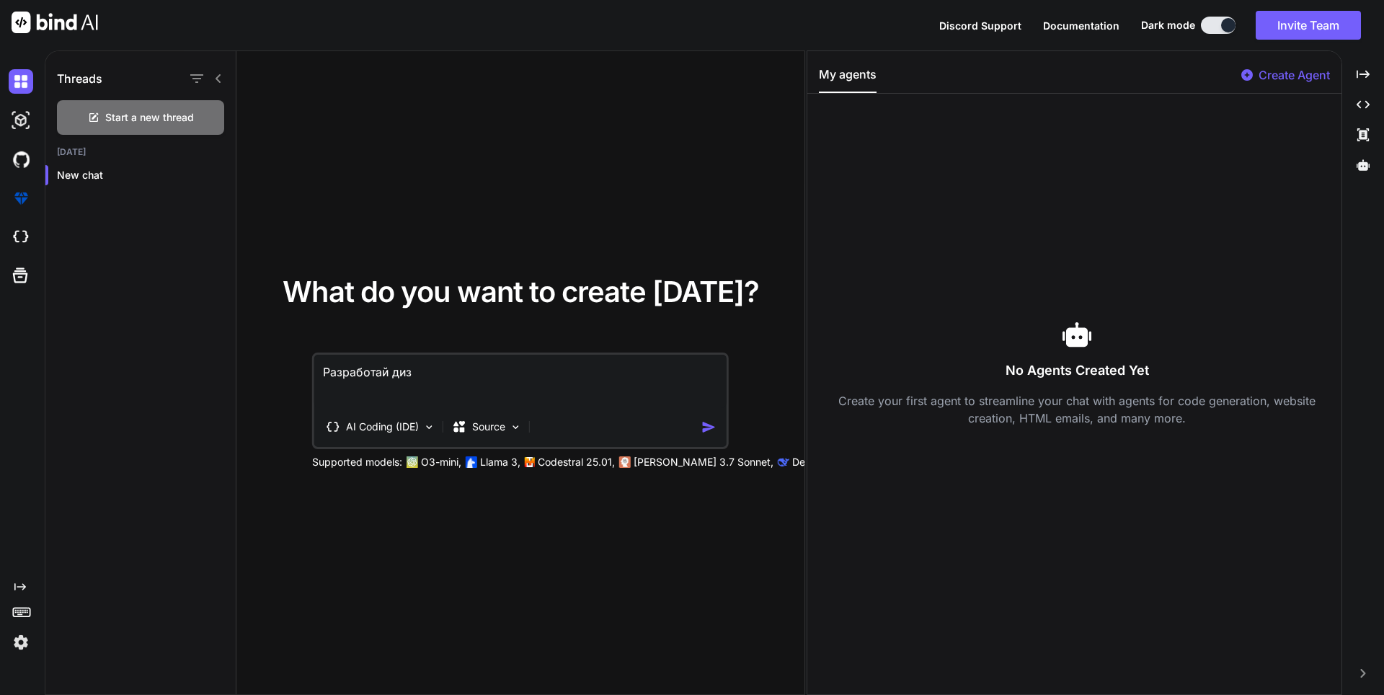
type textarea "Разработай диза"
type textarea "x"
type textarea "Разработай дизай"
type textarea "x"
type textarea "Разработай дизайн"
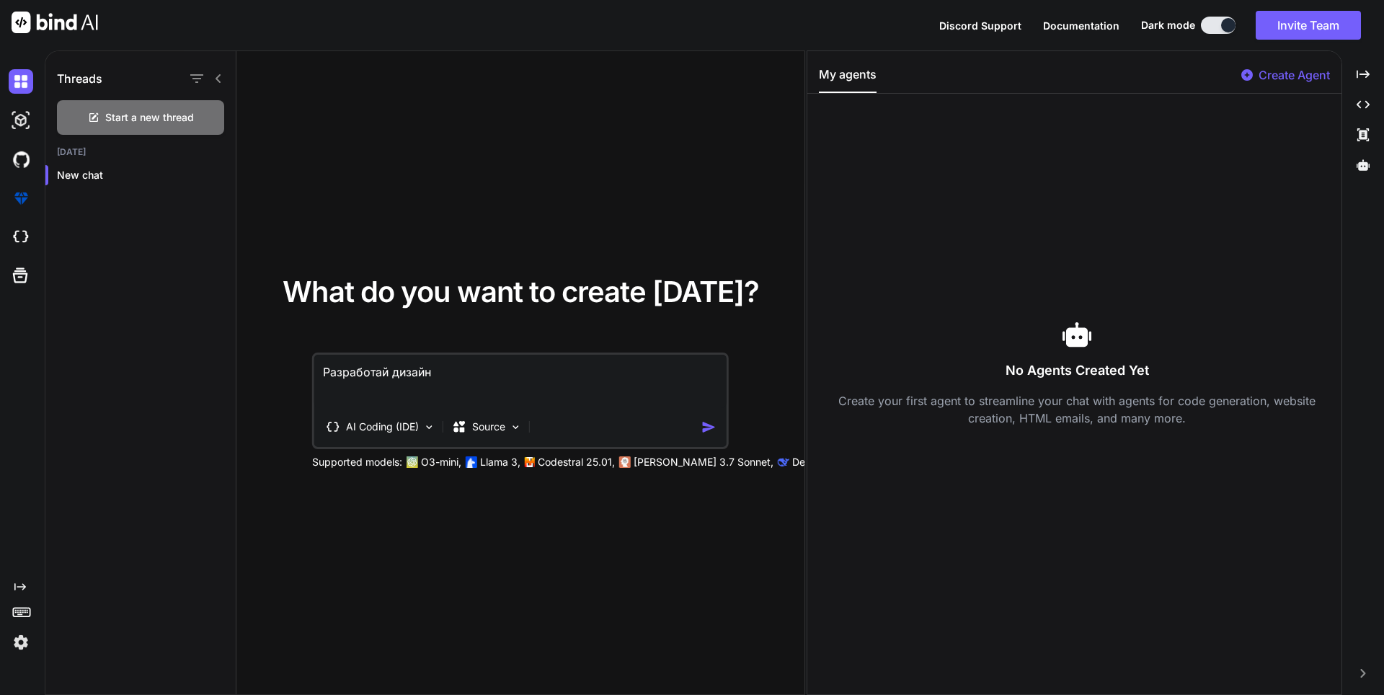
type textarea "x"
type textarea "Разработай дизайн"
type textarea "x"
type textarea "Разработай дизайн с"
type textarea "x"
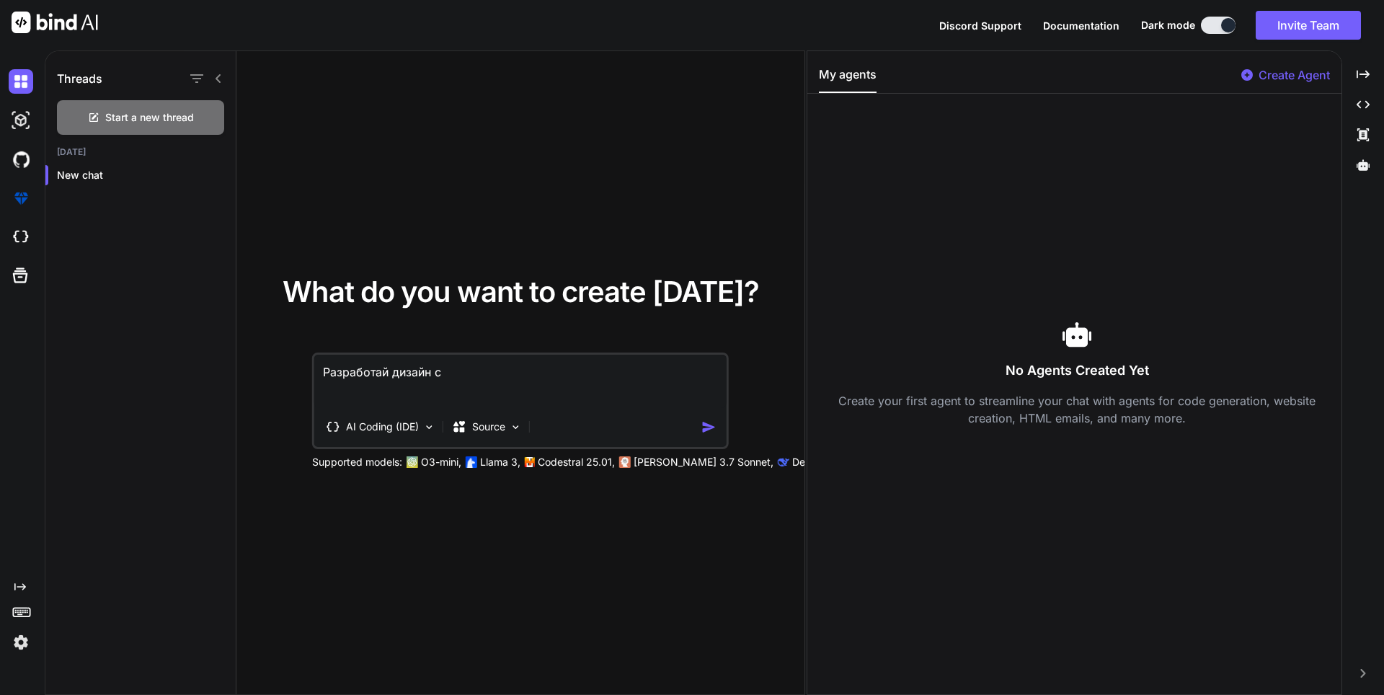
type textarea "Разработай дизайн са"
type textarea "x"
type textarea "Разработай дизайн сай"
type textarea "x"
type textarea "Разработай дизайн сайт"
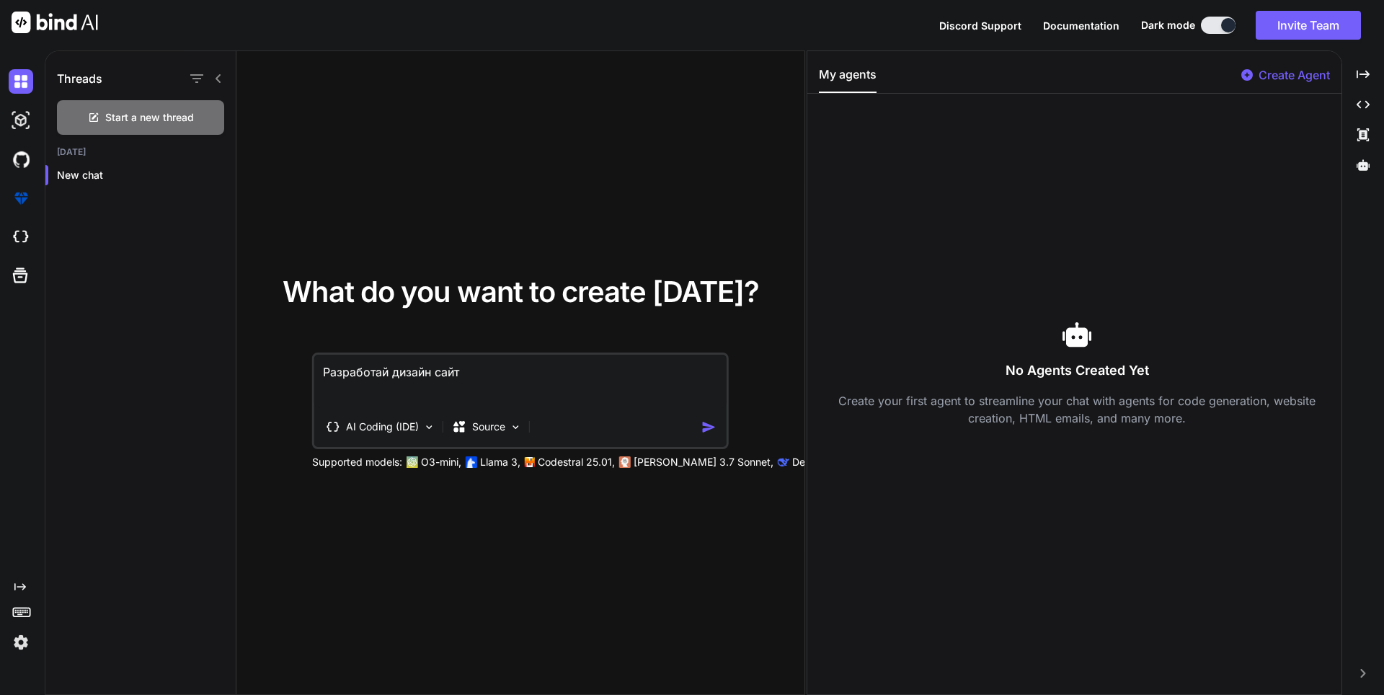
type textarea "x"
type textarea "Разработай дизайн сайт"
type textarea "x"
type textarea "Разработай дизайн сайт"
type textarea "x"
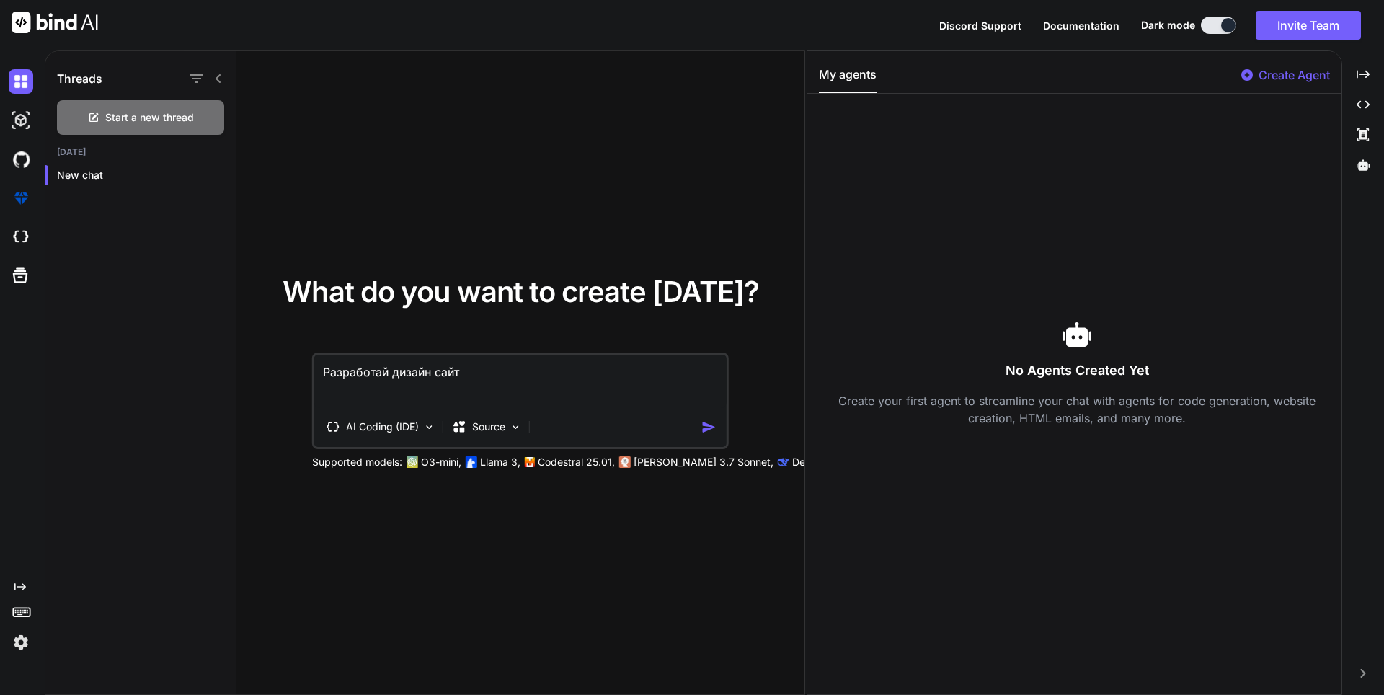
type textarea "Разработай дизайн сайта"
type textarea "x"
type textarea "Разработай дизайн сайта"
type textarea "x"
type textarea "Разработай дизайн сайта д"
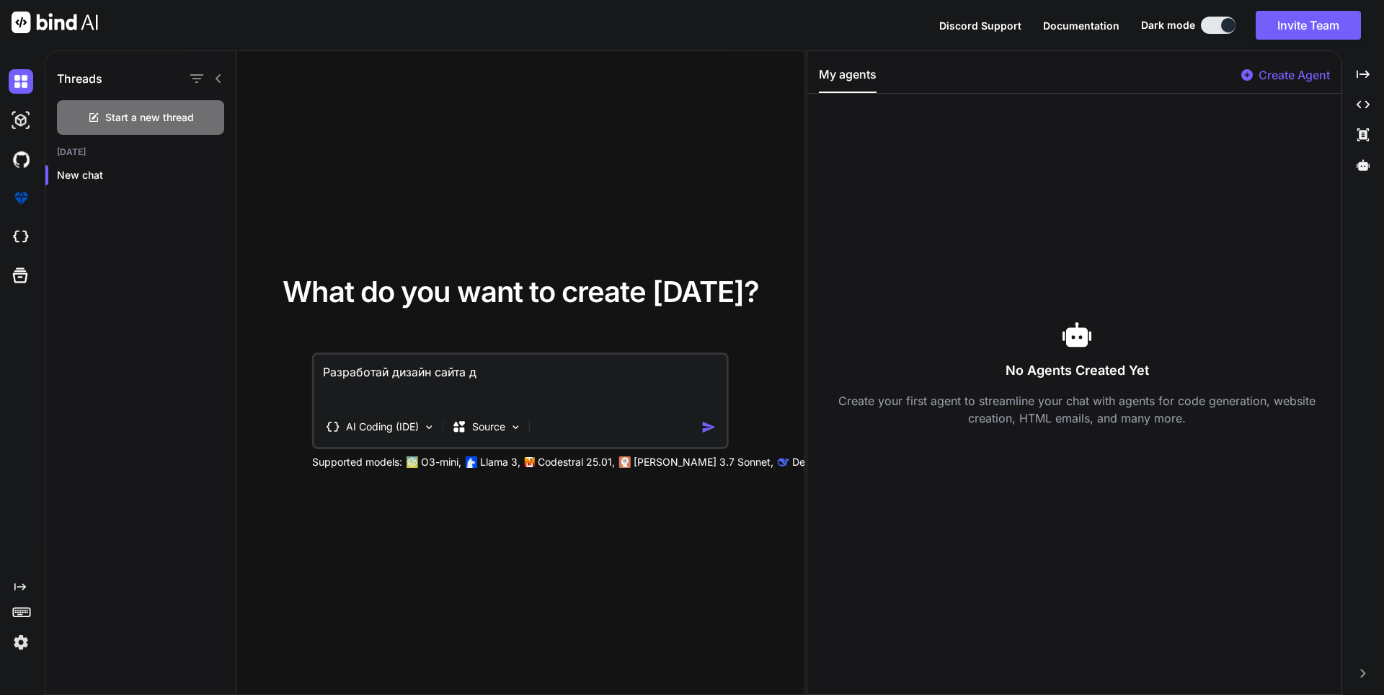
type textarea "x"
type textarea "Разработай дизайн сайта дл"
type textarea "x"
type textarea "Разработай дизайн сайта для"
type textarea "x"
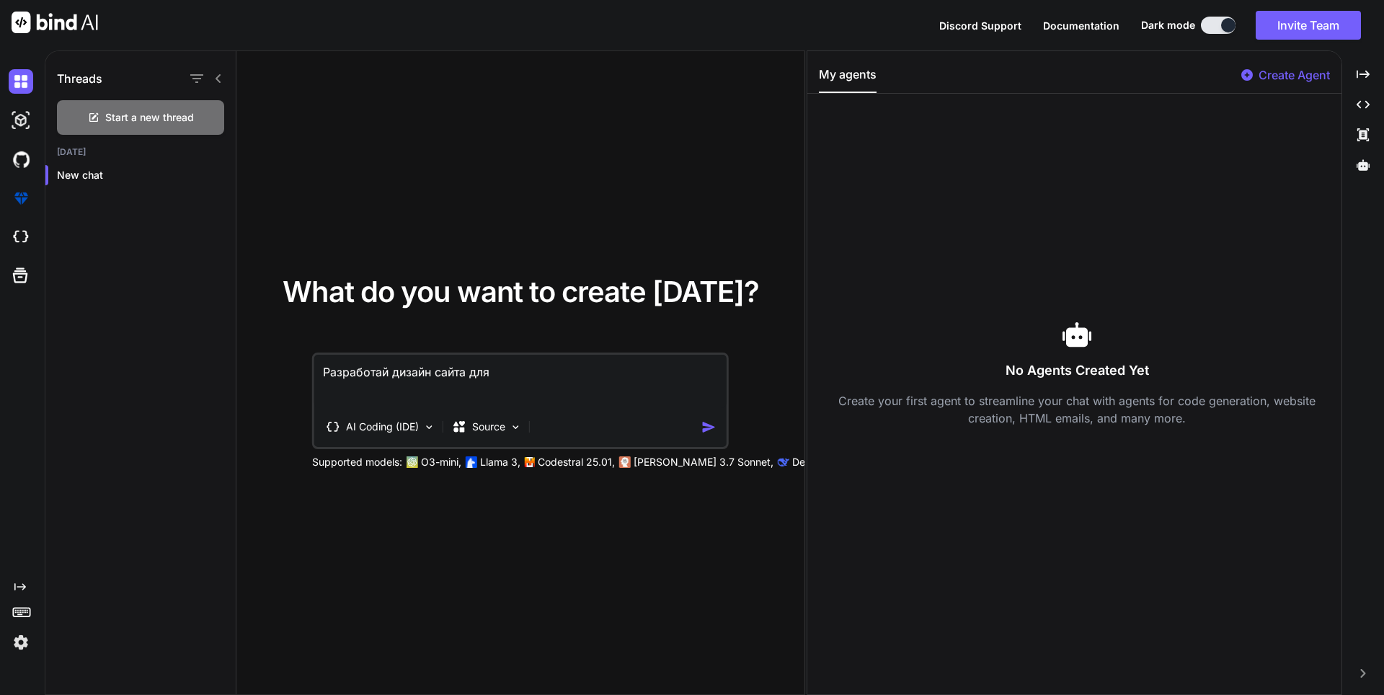
type textarea "Разработай дизайн сайта для"
type textarea "x"
type textarea "Разработай дизайн сайта для M"
type textarea "x"
type textarea "Разработай дизайн сайта для MM"
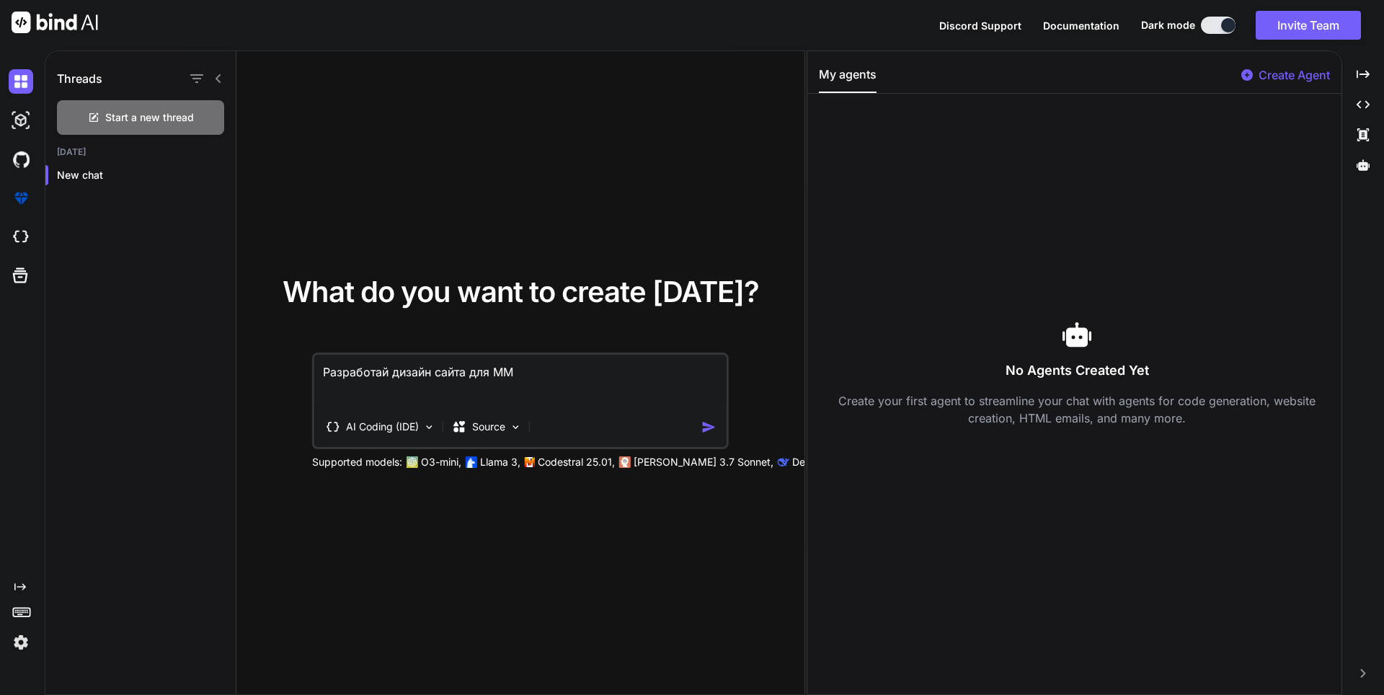
type textarea "x"
type textarea "Разработай дизайн сайта для MMO"
type textarea "x"
type textarea "Разработай дизайн сайта для MMOR"
type textarea "x"
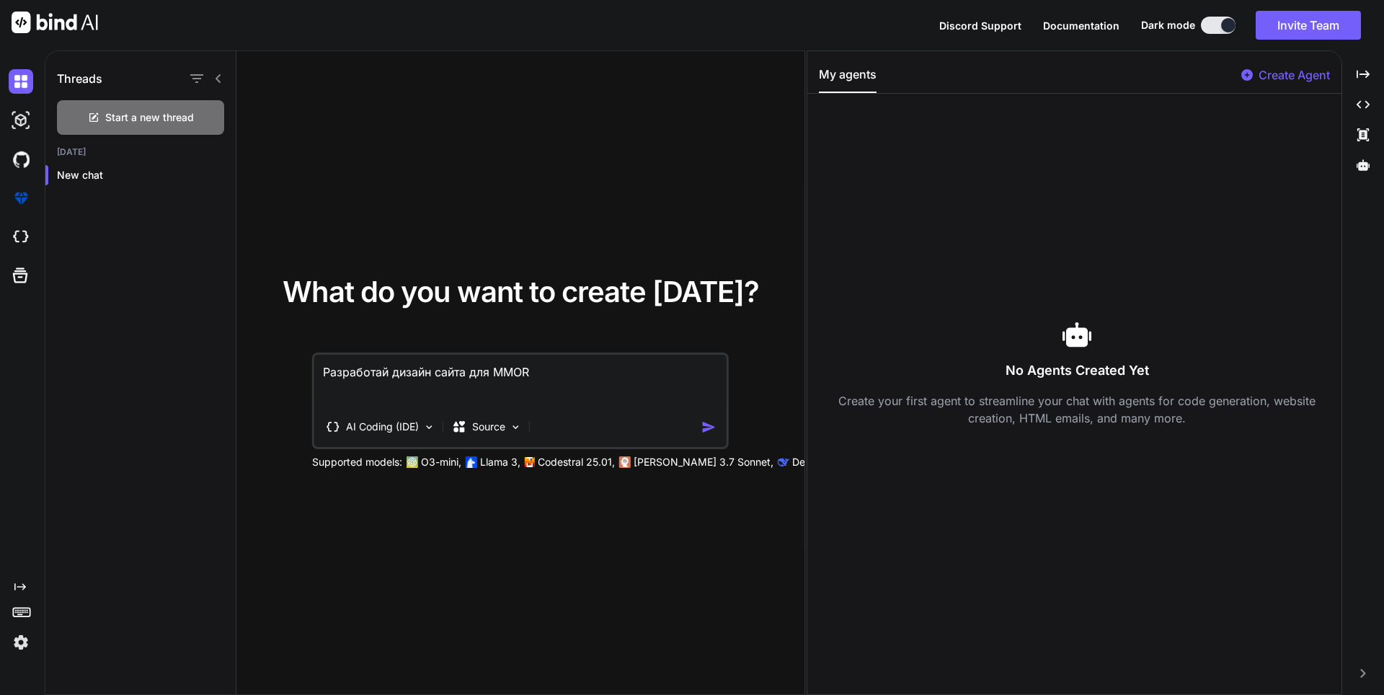
type textarea "Разработай дизайн сайта для MMORF"
type textarea "x"
type textarea "Разработай дизайн сайта для MMOR"
type textarea "x"
type textarea "Разработай дизайн сайта для MMORG"
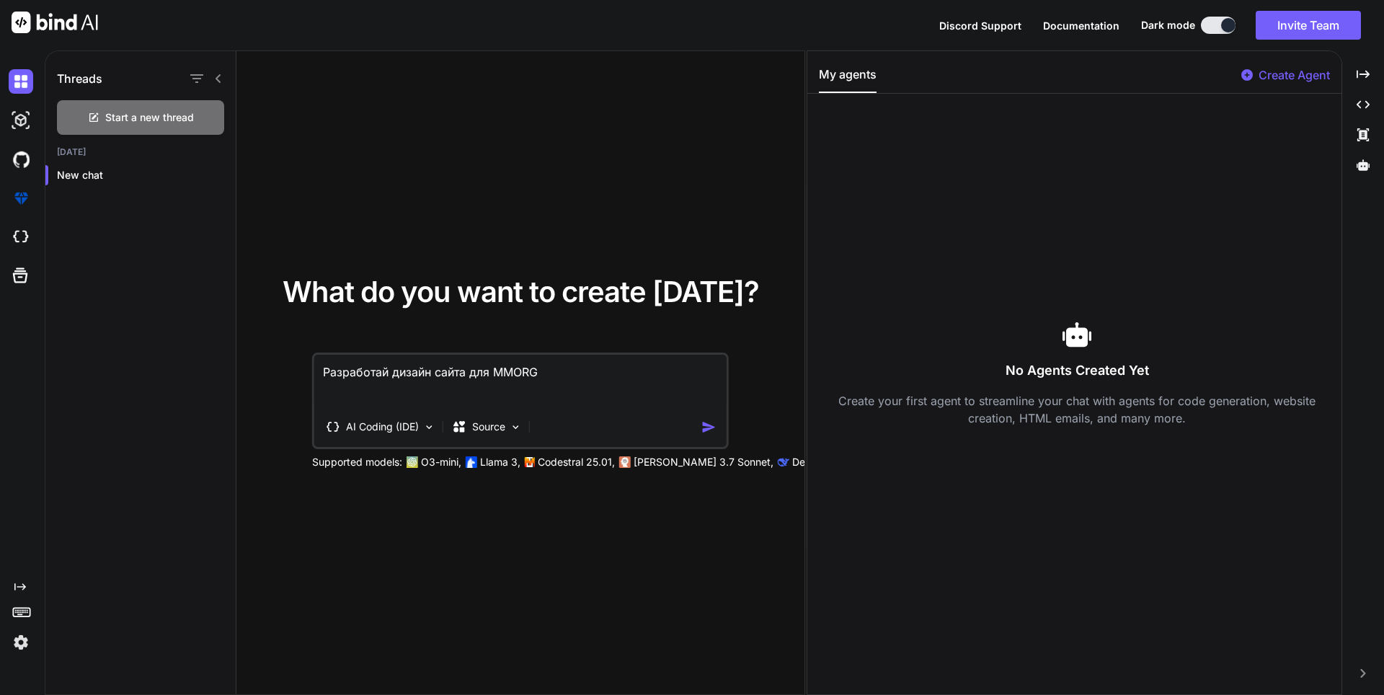
type textarea "x"
type textarea "Разработай дизайн сайта для MMORGP"
type textarea "x"
type textarea "Разработай дизайн сайта для MMORGP"
type textarea "x"
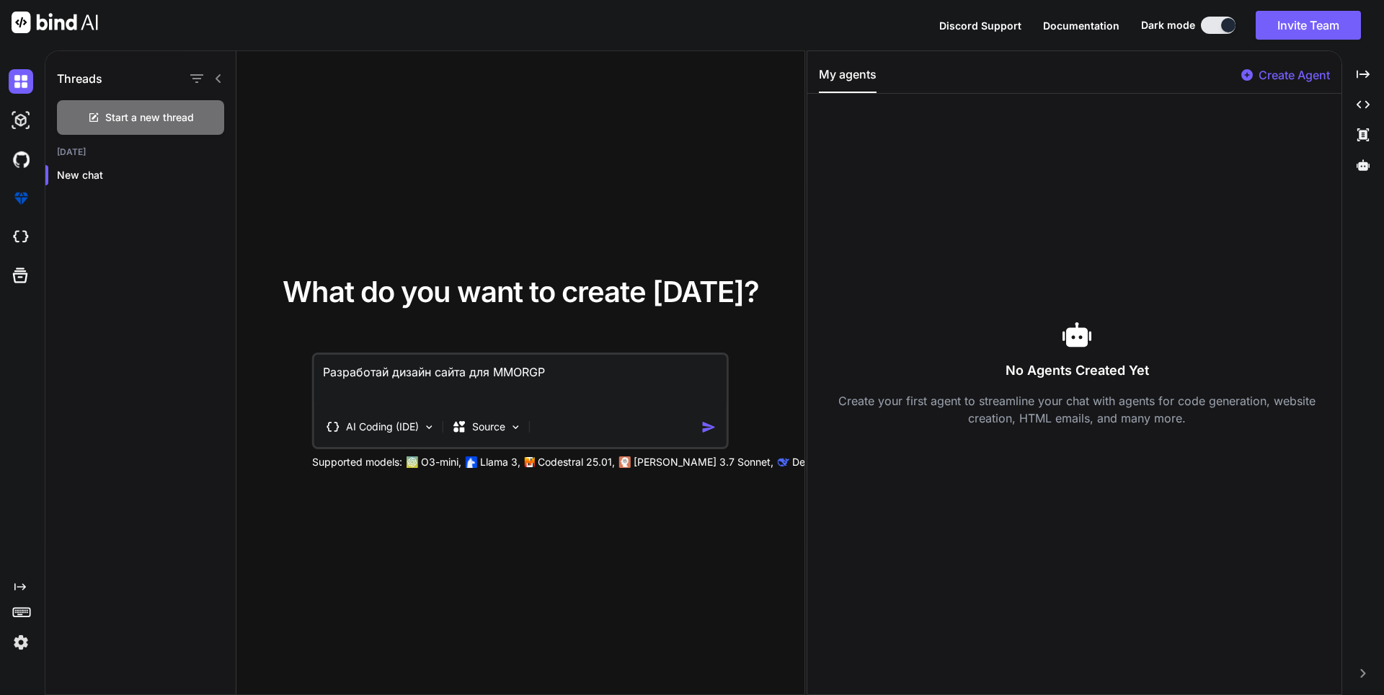
type textarea "Разработай дизайн сайта для MMORGP и"
type textarea "x"
type textarea "Разработай дизайн сайта для MMORGP иг"
type textarea "x"
type textarea "Разработай дизайн сайта для MMORGP игр"
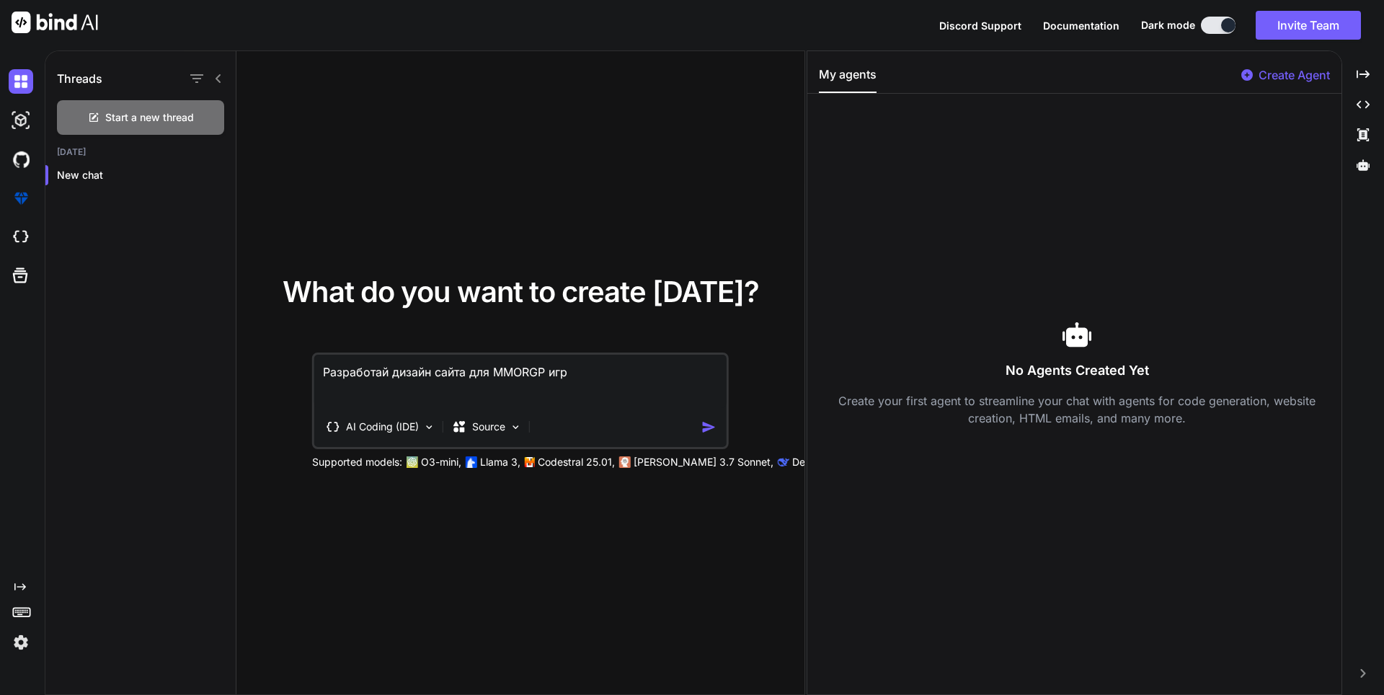
type textarea "x"
type textarea "Разработай дизайн сайта для MMORGP игры"
type textarea "x"
type textarea "Разработай дизайн сайта для MMORGP игры"
type textarea "x"
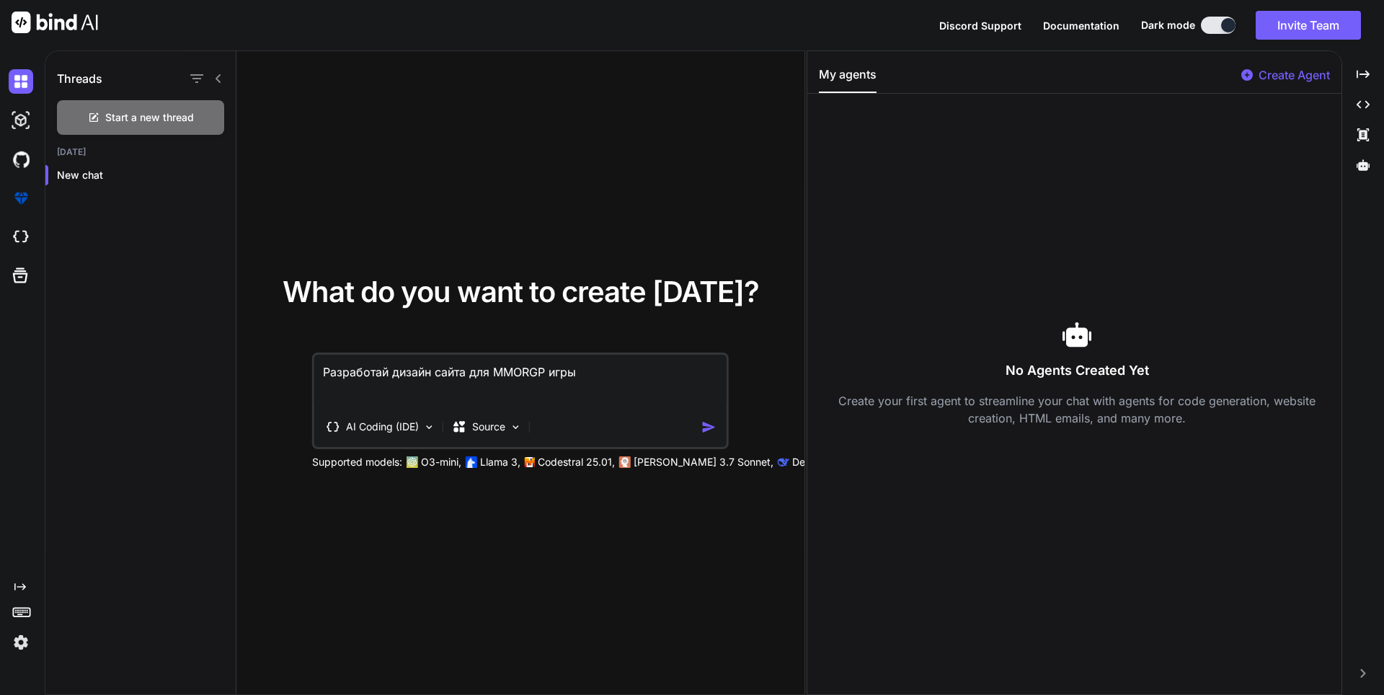
type textarea "Разработай дизайн сайта для MMORGP игры в"
type textarea "x"
type textarea "Разработай дизайн сайта для MMORGP игры в"
type textarea "x"
type textarea "Разработай дизайн сайта для MMORGP игры в с"
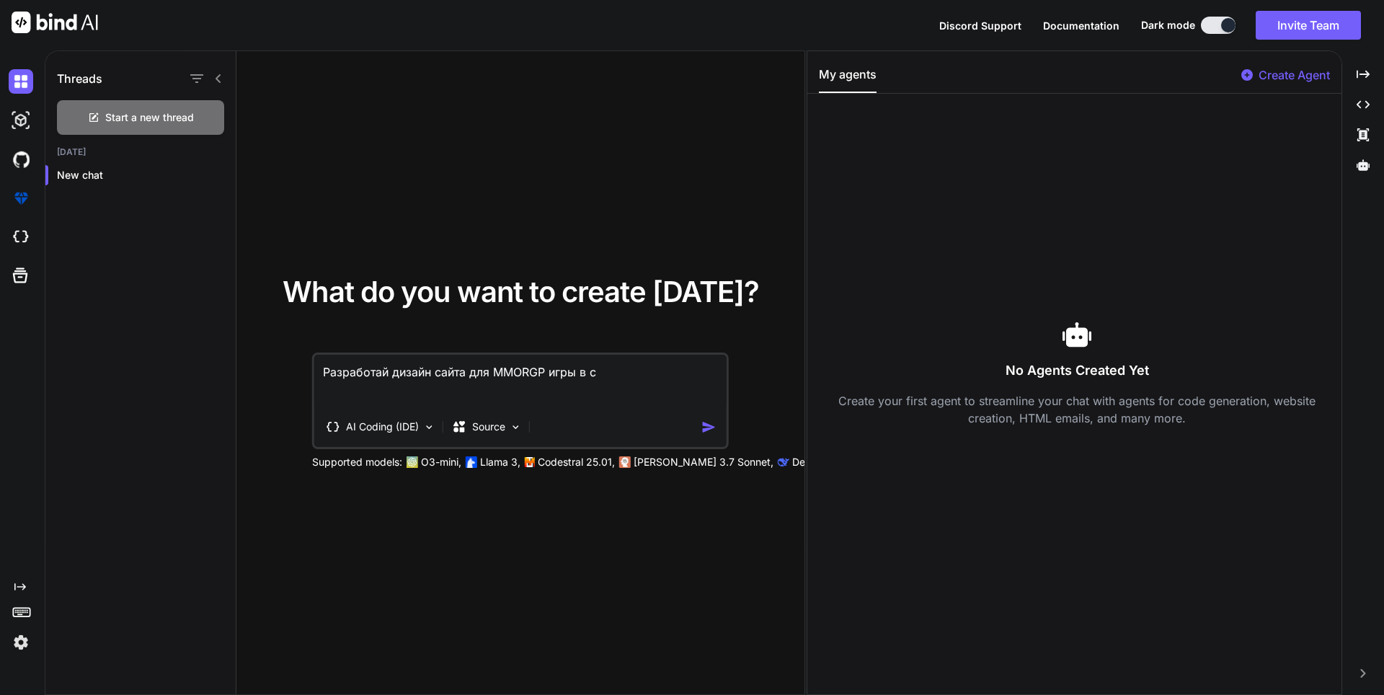
type textarea "x"
type textarea "Разработай дизайн сайта для MMORGP игры в ст"
type textarea "x"
type textarea "Разработай дизайн сайта для MMORGP игры в сти"
type textarea "x"
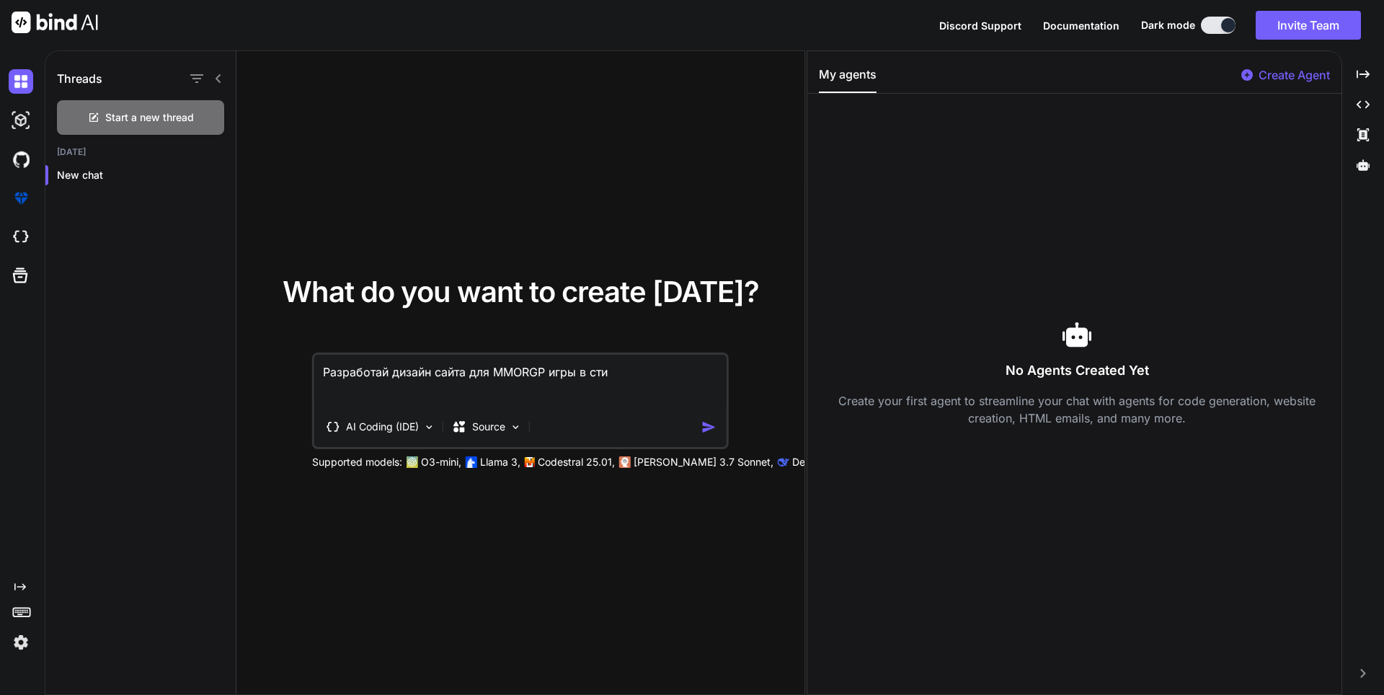
type textarea "Разработай дизайн сайта для MMORGP игры в стил"
type textarea "x"
type textarea "Разработай дизайн сайта для MMORGP игры в стиле"
type textarea "x"
type textarea "Разработай дизайн сайта для MMORGP игры в стиле"
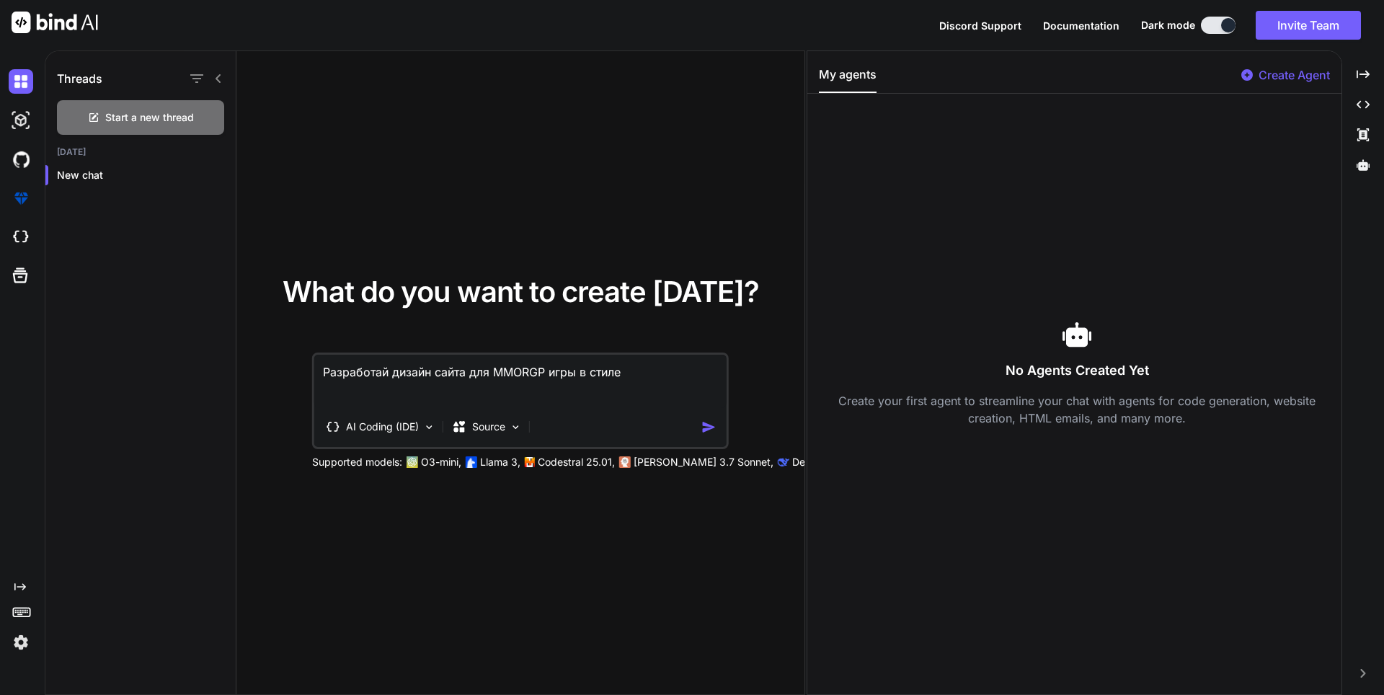
type textarea "x"
type textarea "Разработай дизайн сайта для MMORGP игры в стиле 2"
type textarea "x"
type textarea "Разработай дизайн сайта для MMORGP игры в стиле 2д"
type textarea "x"
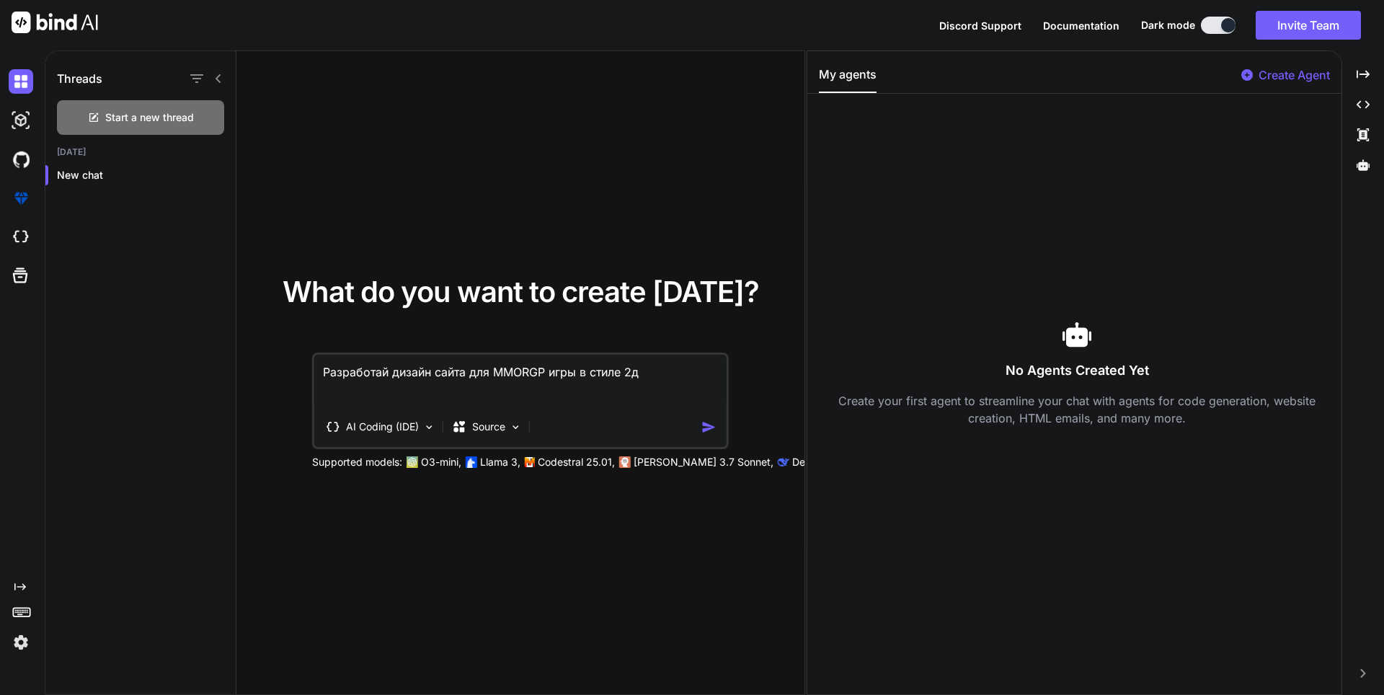
type textarea "Разработай дизайн сайта для MMORGP игры в стиле 2"
type textarea "x"
type textarea "Разработай дизайн сайта для MMORGP игры в стиле 2D"
type textarea "x"
type textarea "Разработай дизайн сайта для MMORGP игры в стиле 2D"
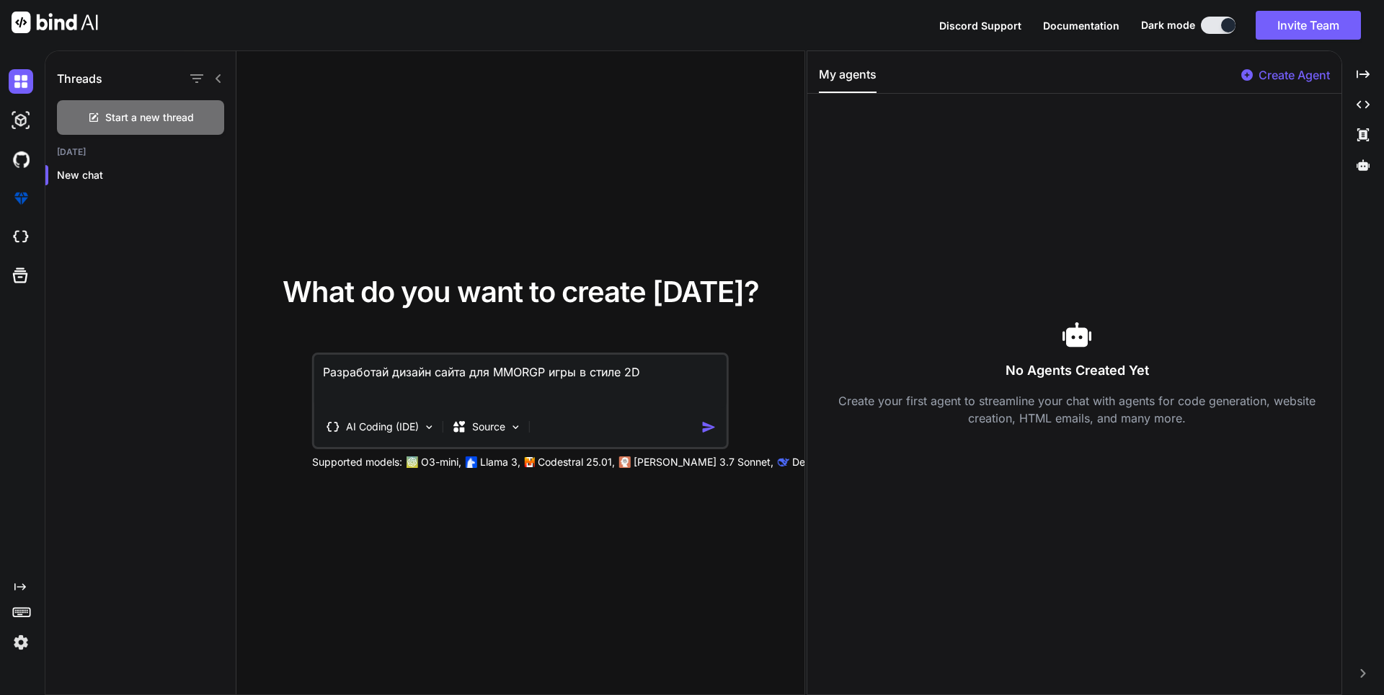
type textarea "x"
type textarea "Разработай дизайн сайта для MMORGP игры в стиле 2D п"
type textarea "x"
type textarea "Разработай дизайн сайта для MMORGP игры в стиле 2D по"
type textarea "x"
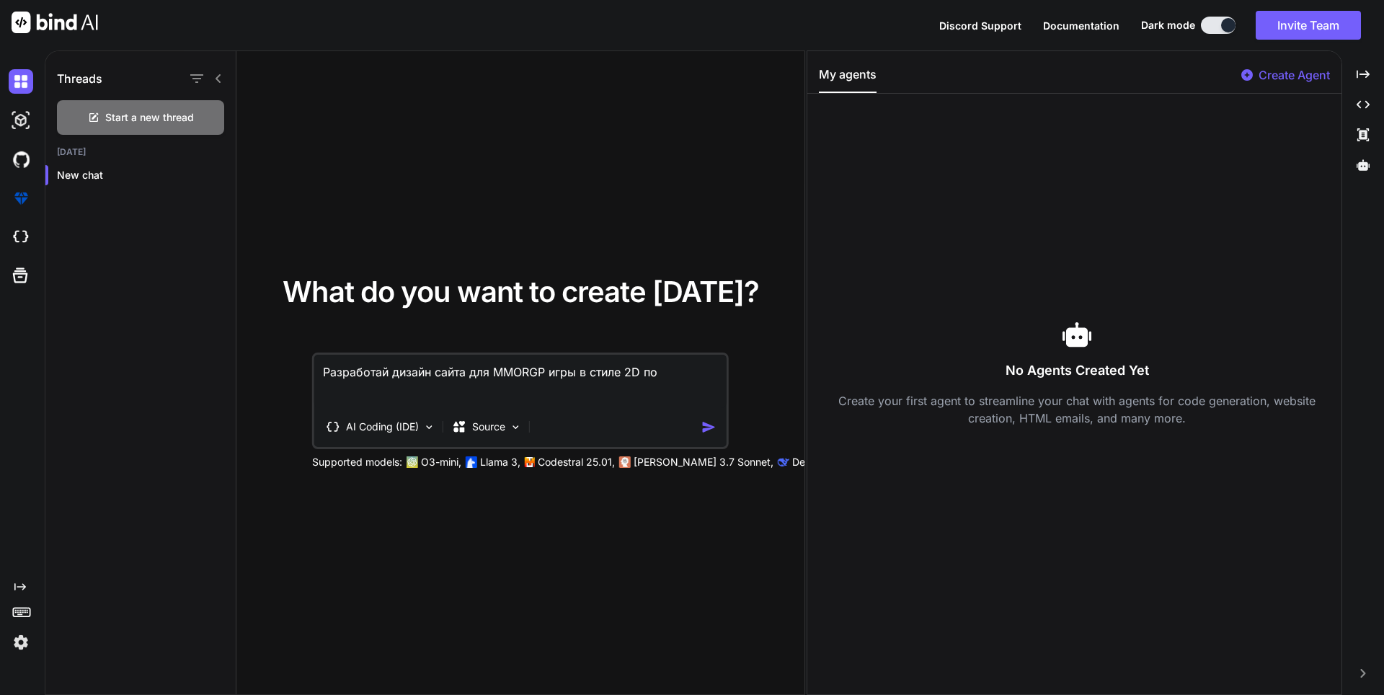
type textarea "Разработай дизайн сайта для MMORGP игры в стиле 2D под"
type textarea "x"
type textarea "Разработай дизайн сайта для MMORGP игры в стиле 2D под"
type textarea "x"
type textarea "Разработай дизайн сайта для MMORGP игры в стиле 2D под б"
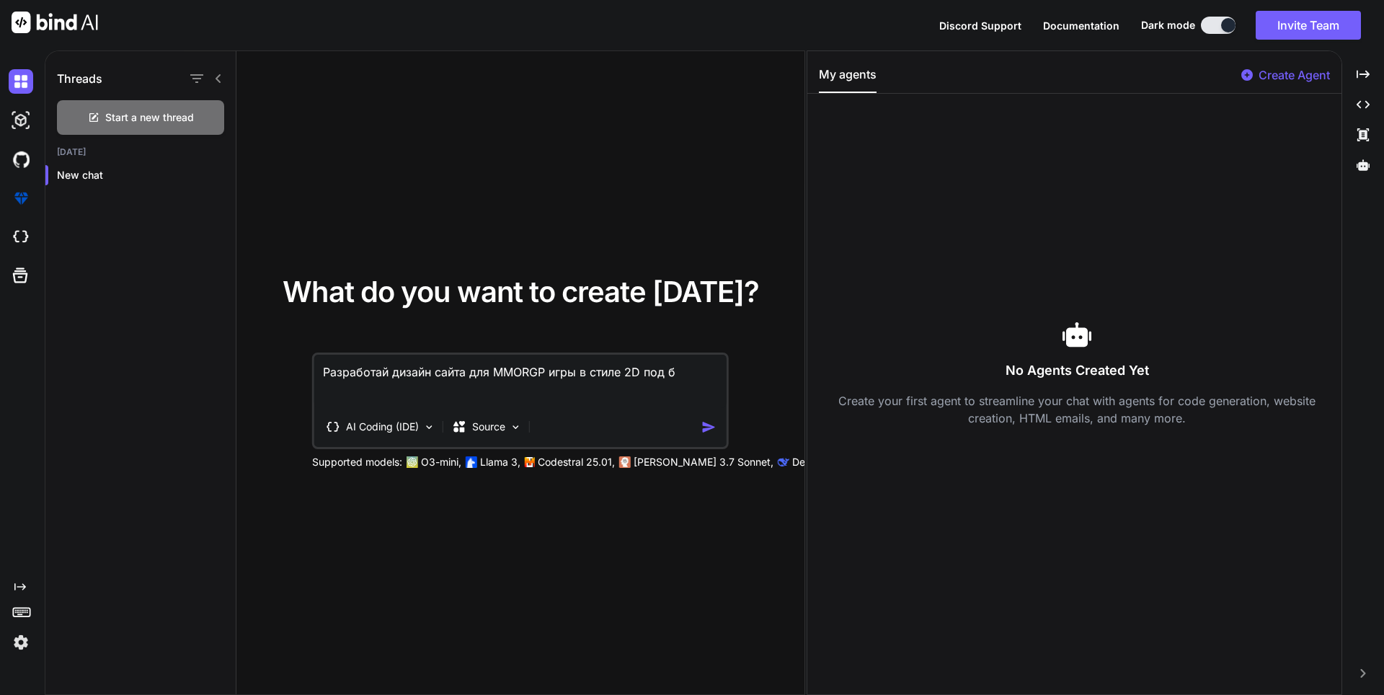
type textarea "x"
type textarea "Разработай дизайн сайта для MMORGP игры в стиле 2D под бр"
type textarea "x"
type textarea "Разработай дизайн сайта для MMORGP игры в стиле 2D под бре"
type textarea "x"
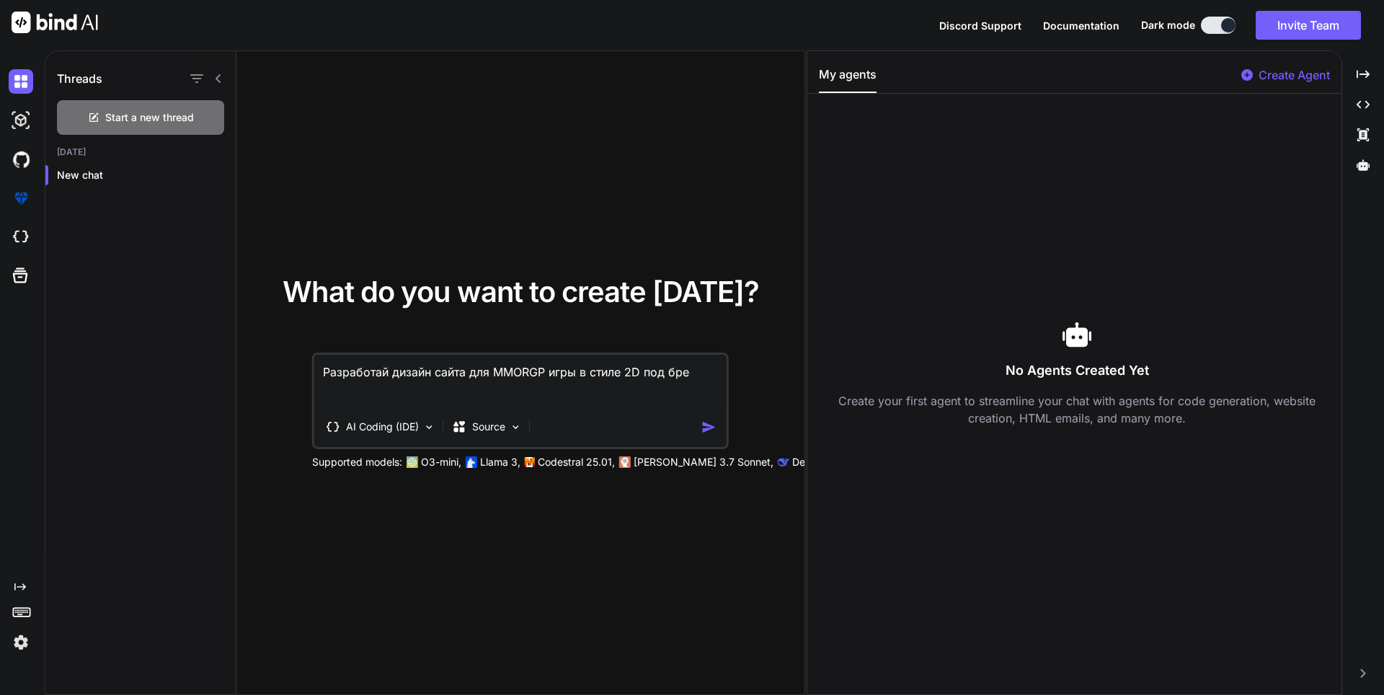
type textarea "Разработай дизайн сайта для MMORGP игры в стиле 2D под брен"
type textarea "x"
type textarea "Разработай дизайн сайта для MMORGP игры в стиле 2D под бренд"
type textarea "x"
type textarea "Разработай дизайн сайта для MMORGP игры в стиле 2D под бренд"
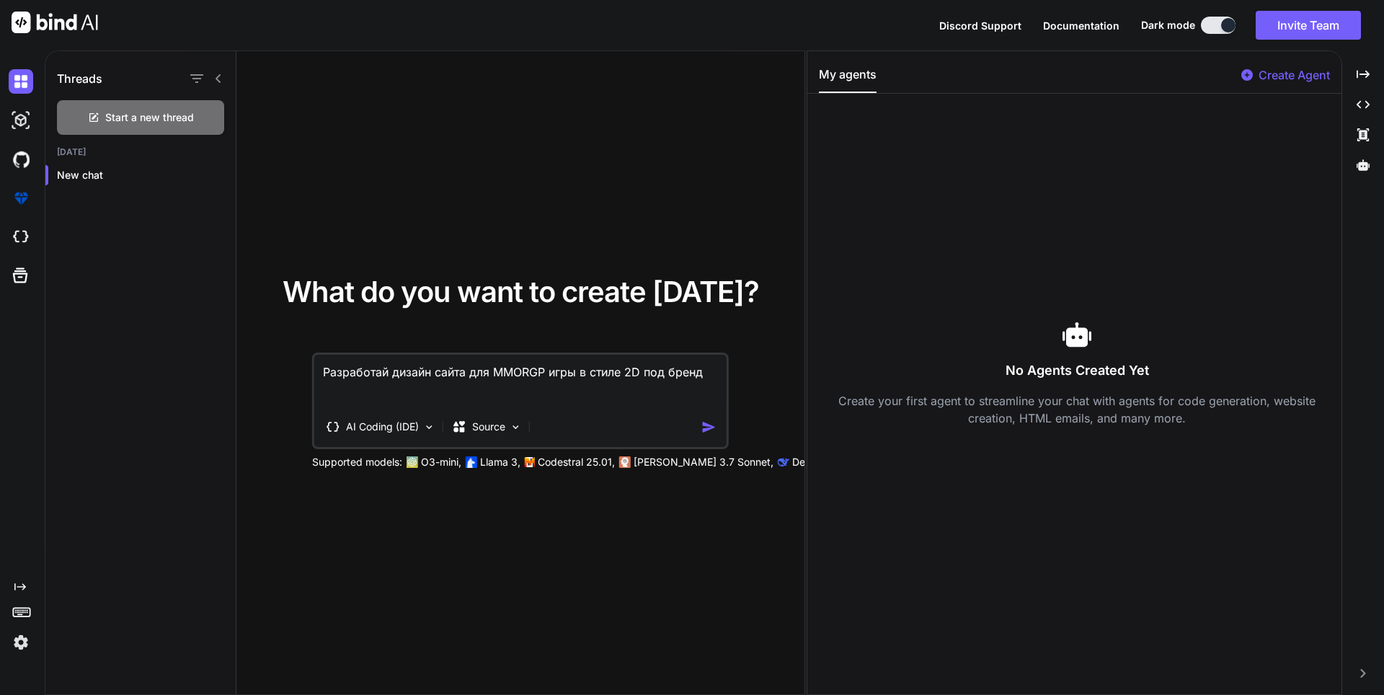
type textarea "x"
type textarea "Разработай дизайн сайта для MMORGP игры в стиле 2D под бренд E"
type textarea "x"
type textarea "Разработай дизайн сайта для MMORGP игры в стиле 2D под бренд El"
type textarea "x"
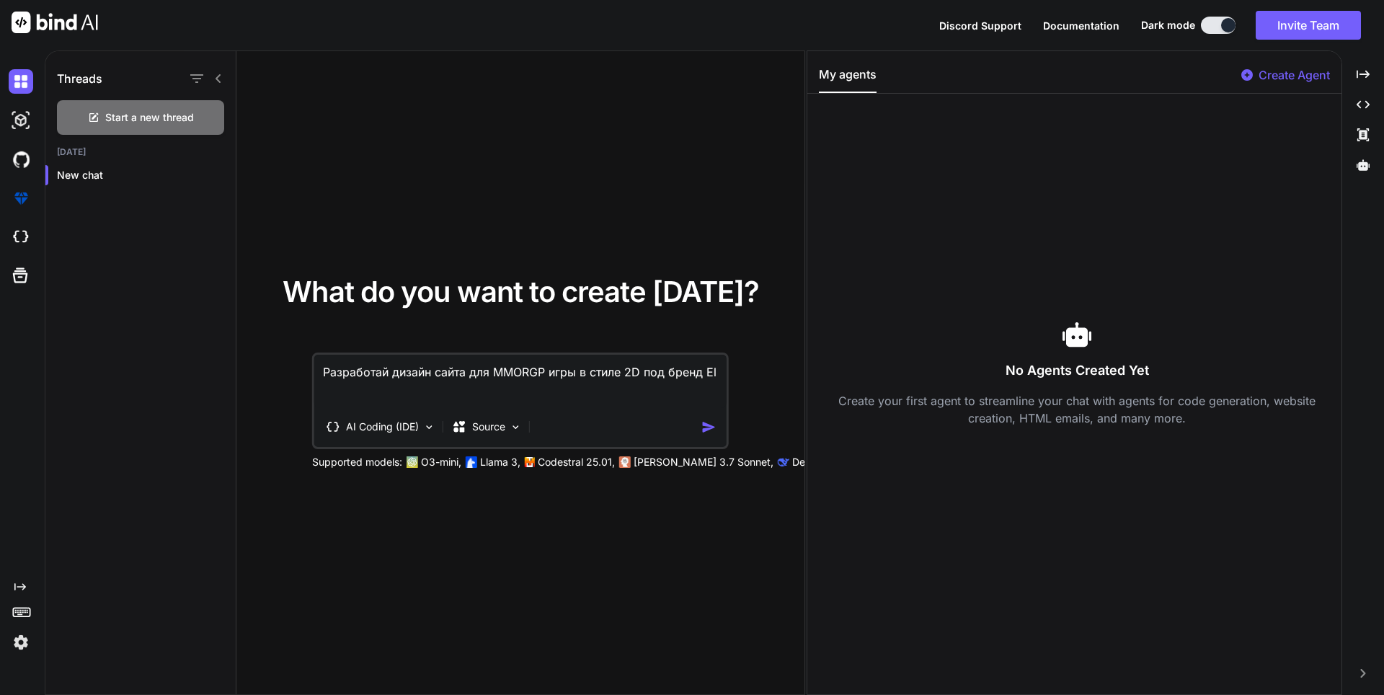
type textarea "Разработай дизайн сайта для MMORGP игры в стиле 2D под бренд Eld"
type textarea "x"
type textarea "Разработай дизайн сайта для MMORGP игры в стиле 2D под бренд Eldr"
type textarea "x"
type textarea "Разработай дизайн сайта для MMORGP игры в стиле 2D под бренд Eldri"
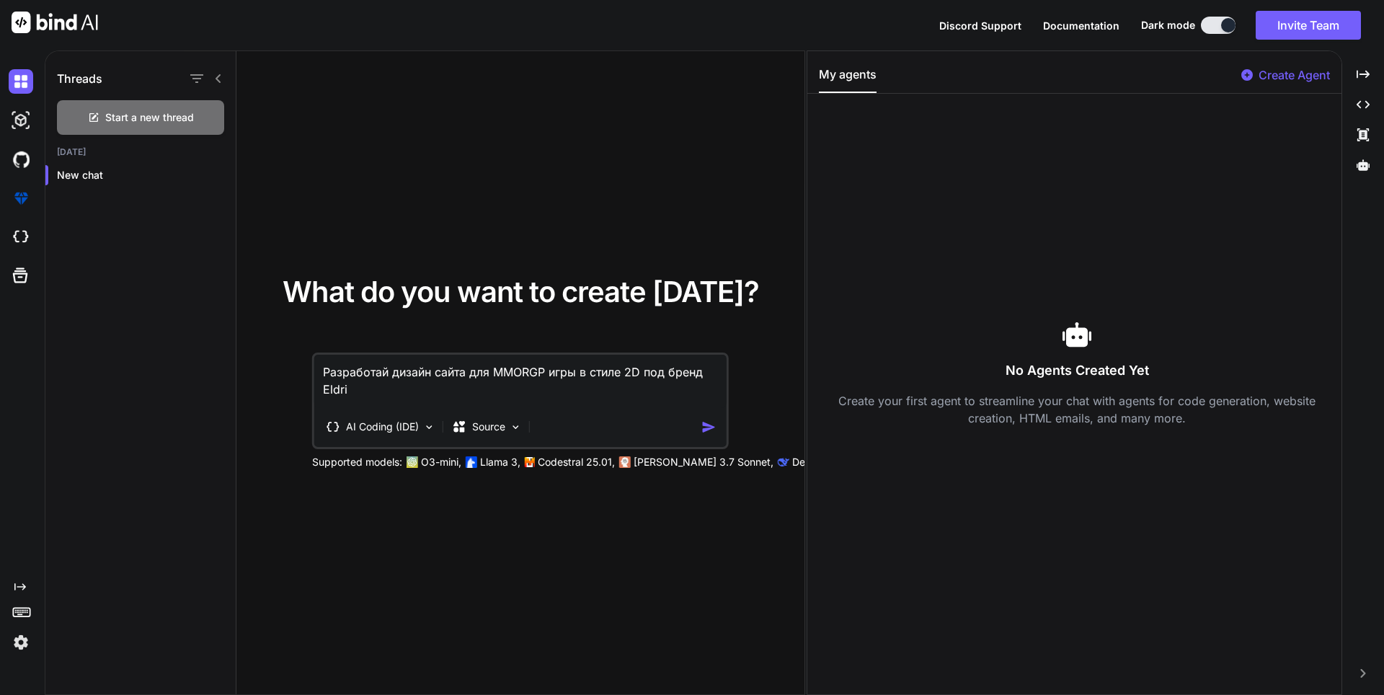
type textarea "x"
type textarea "Разработай дизайн сайта для MMORGP игры в стиле 2D под бренд Eldrio"
type textarea "x"
type textarea "Разработай дизайн сайта для MMORGP игры в стиле 2D под бренд Eldrion"
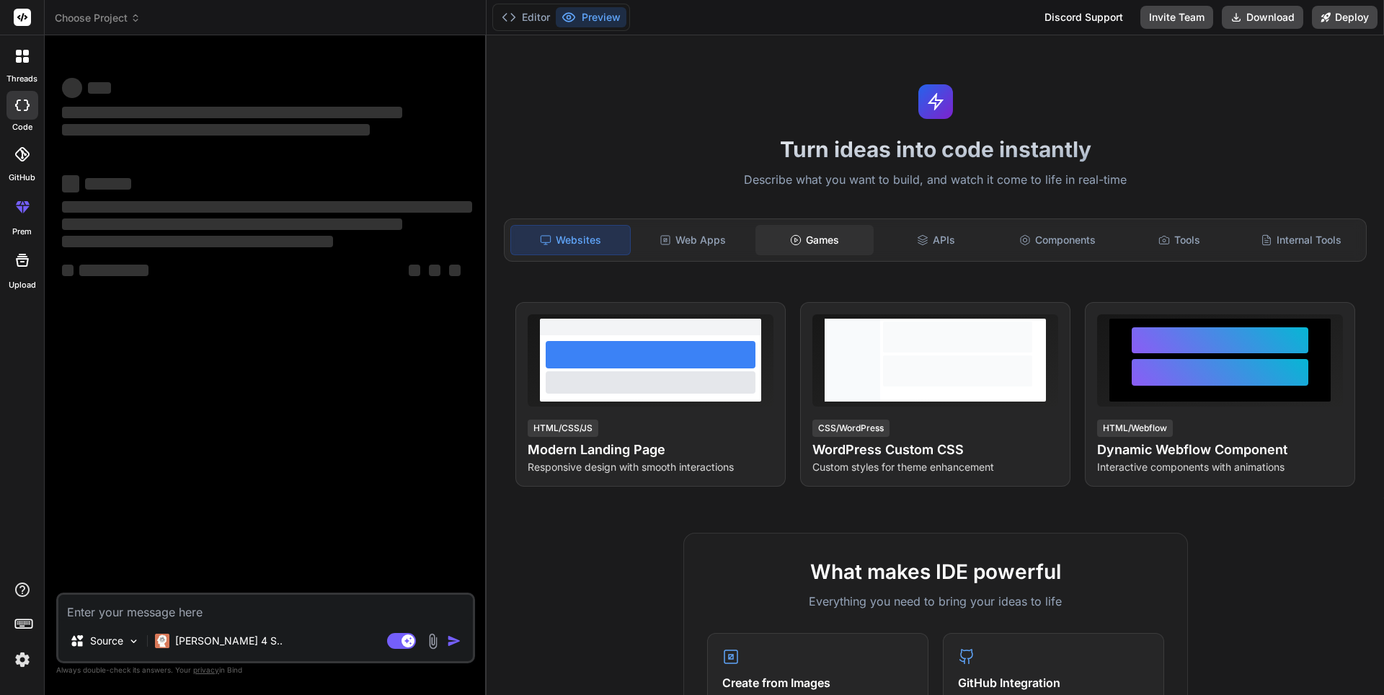
click at [816, 231] on div "Games" at bounding box center [815, 240] width 119 height 30
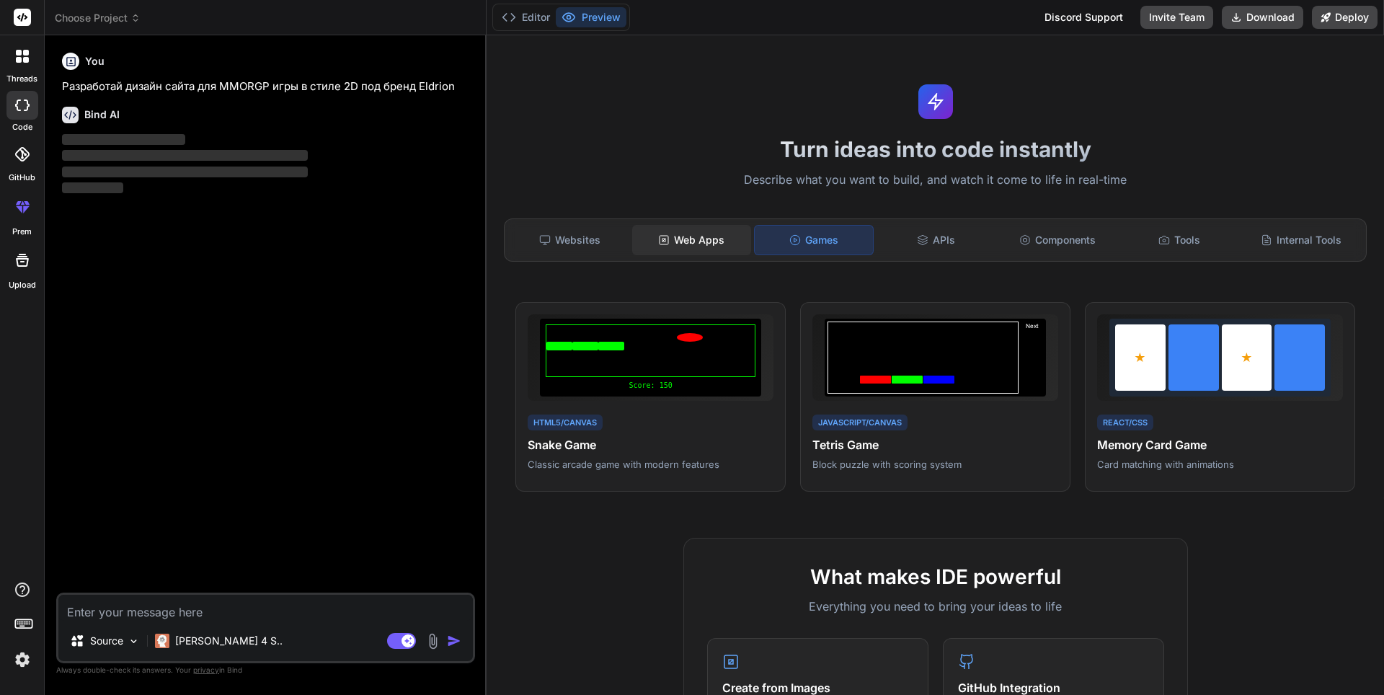
click at [676, 247] on div "Web Apps" at bounding box center [691, 240] width 119 height 30
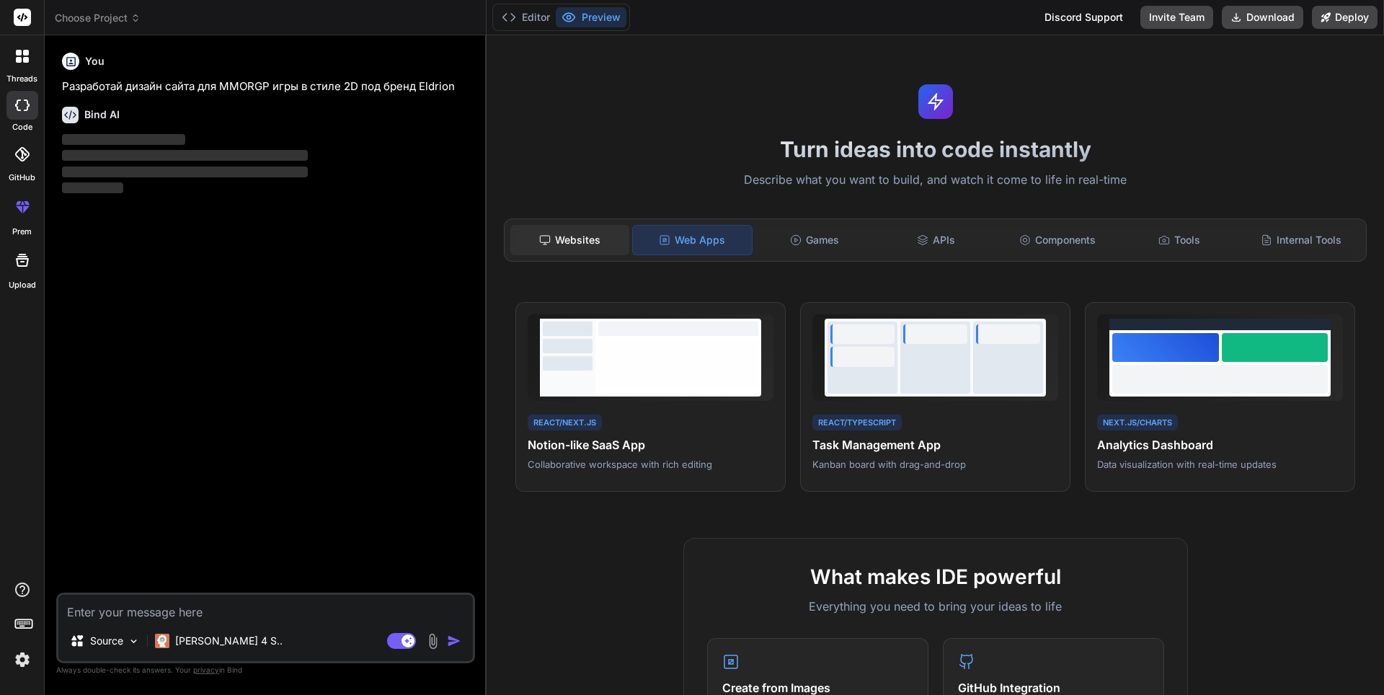
click at [613, 240] on div "Websites" at bounding box center [569, 240] width 119 height 30
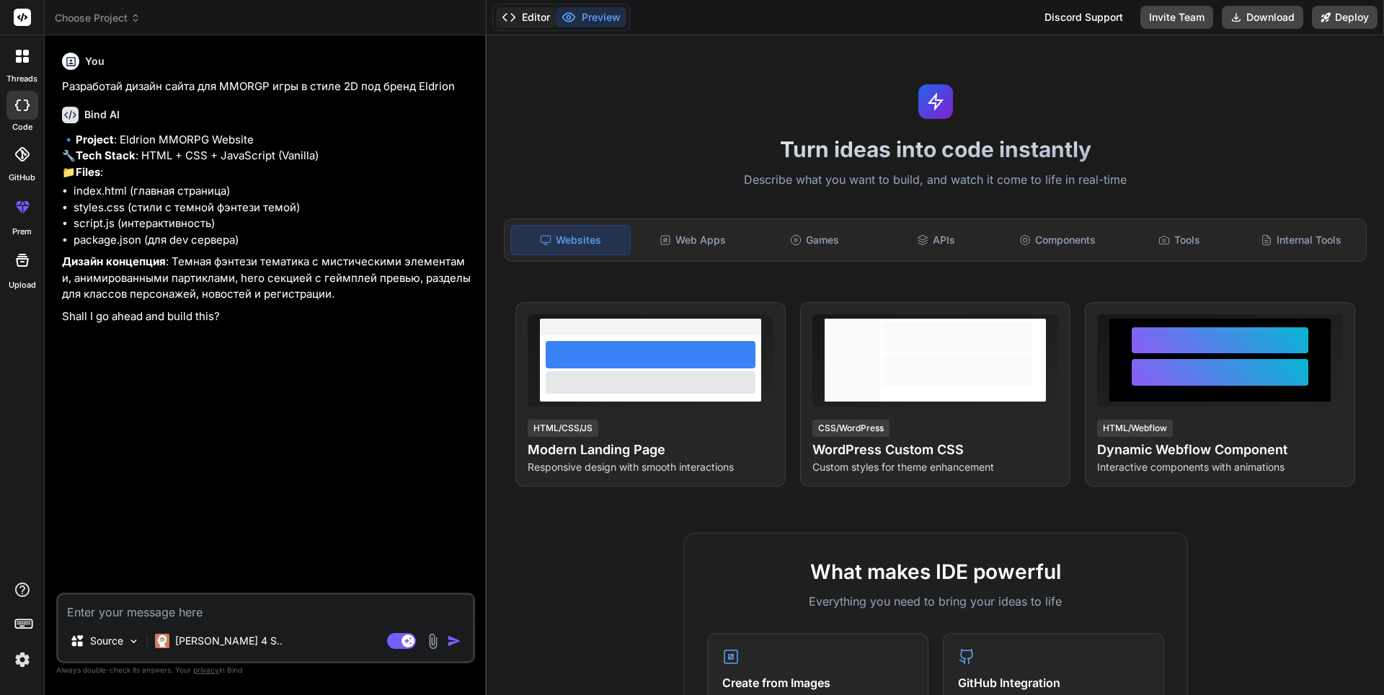
click at [521, 21] on button "Editor" at bounding box center [526, 17] width 60 height 20
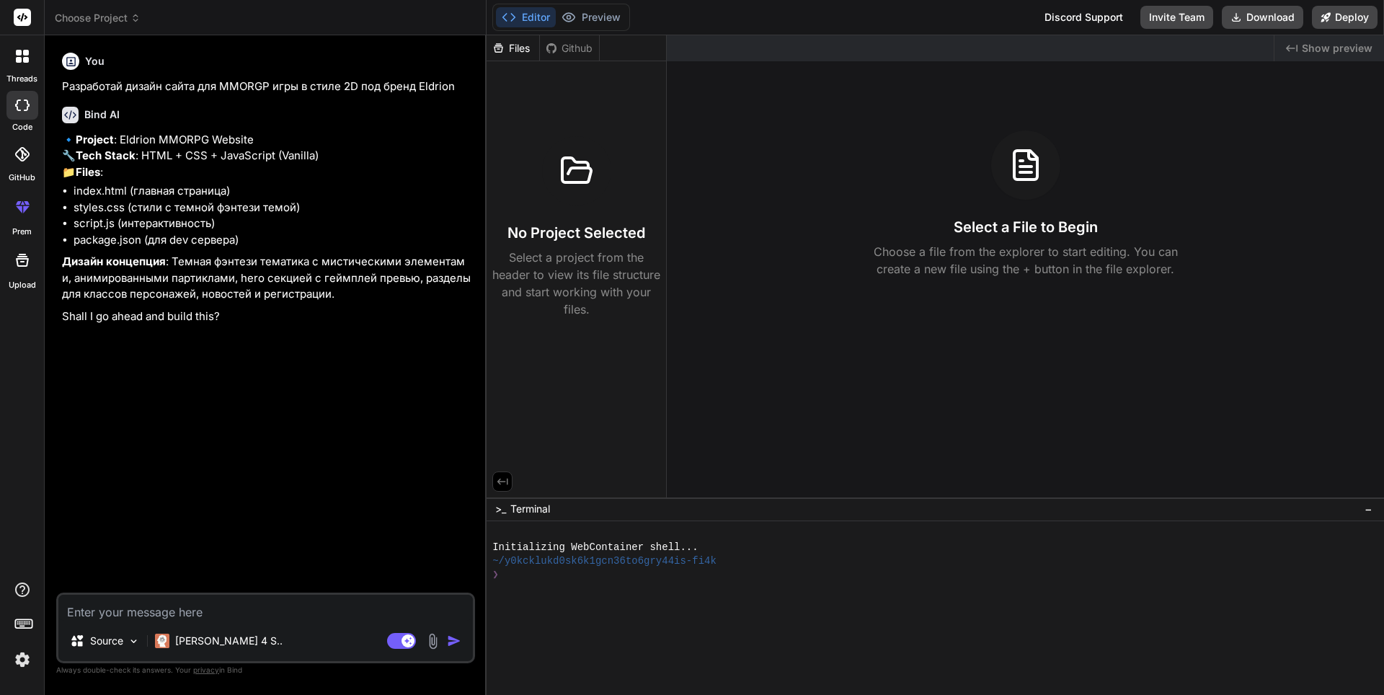
click at [266, 619] on textarea at bounding box center [265, 608] width 415 height 26
type textarea "x"
type textarea "р"
type textarea "x"
type textarea "ре"
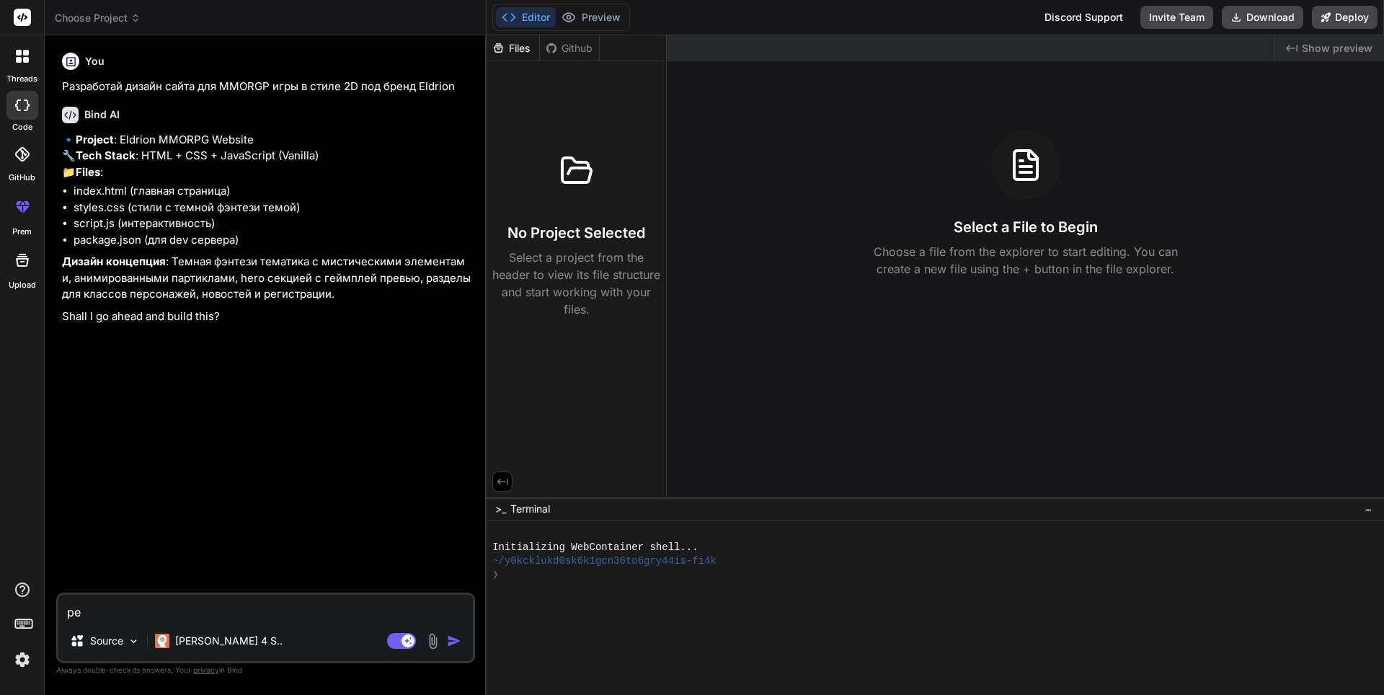
type textarea "x"
type textarea "рек"
type textarea "x"
type textarea "рекш"
type textarea "x"
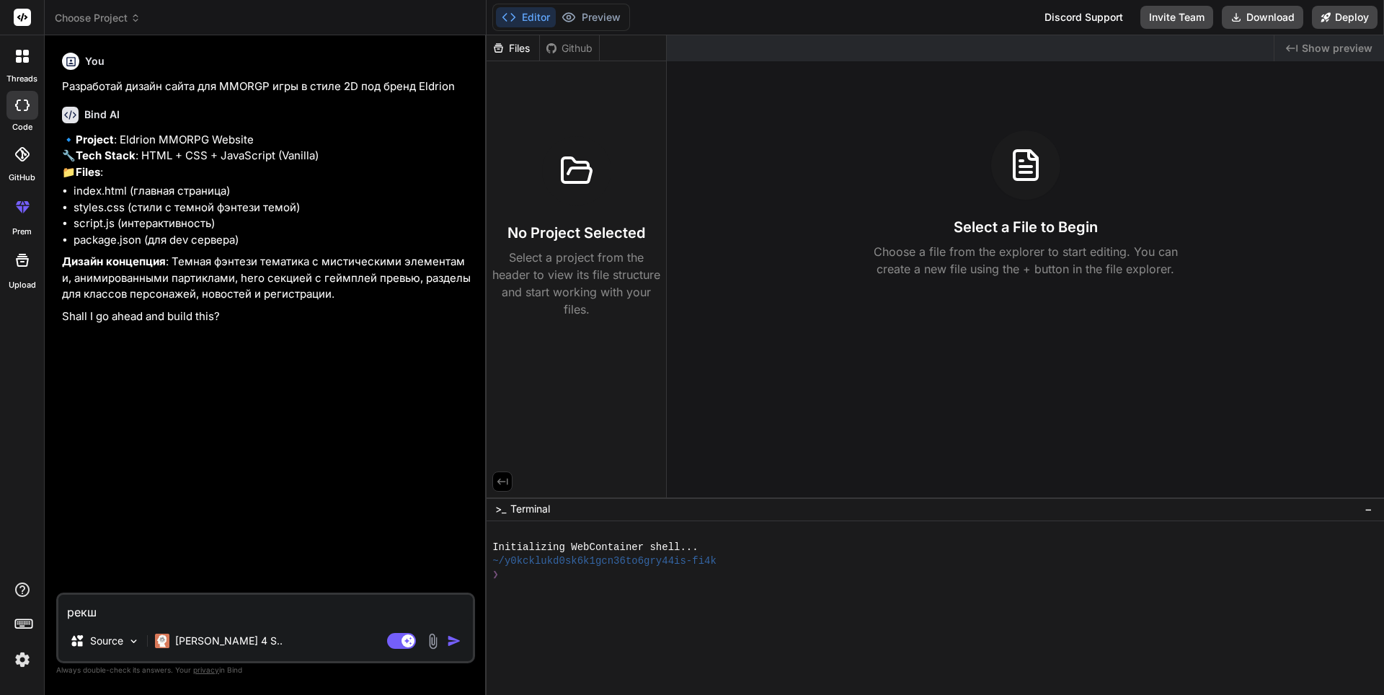
type textarea "рек"
type textarea "x"
type textarea "ре"
type textarea "x"
type textarea "реш"
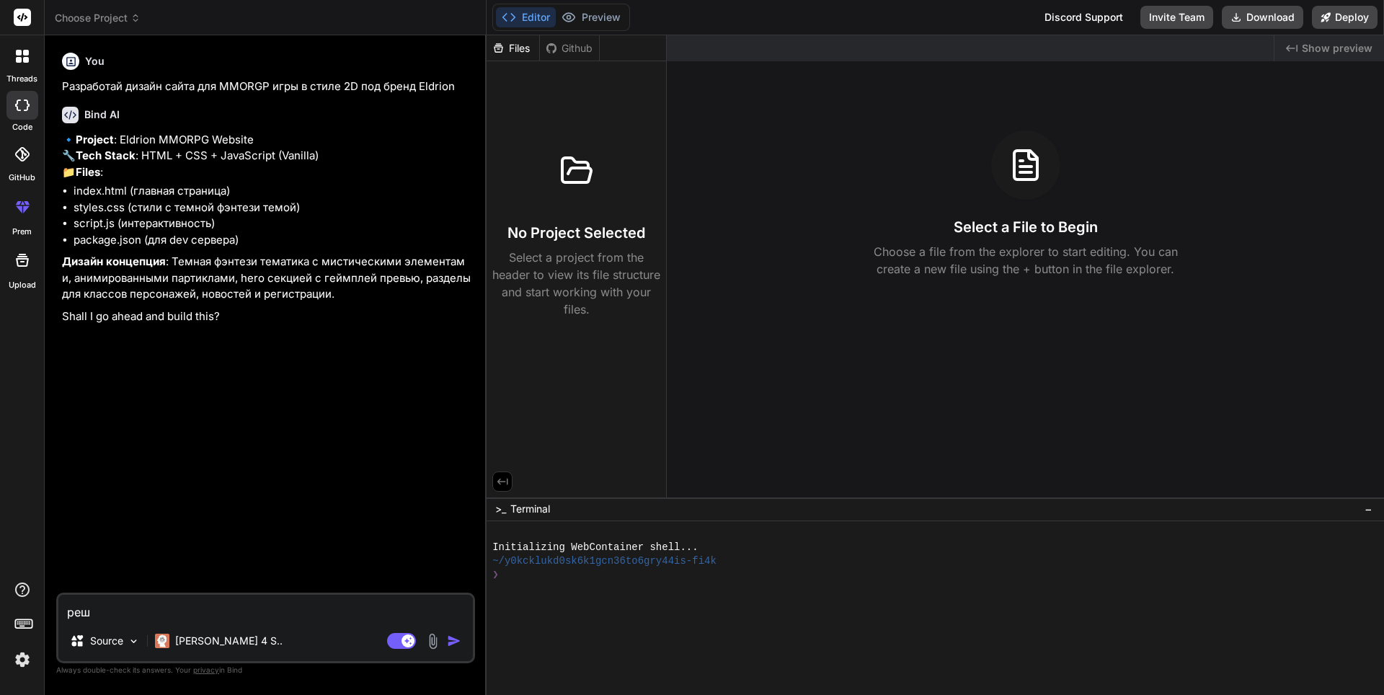
type textarea "x"
type textarea "реши"
type textarea "x"
type textarea "реши"
type textarea "x"
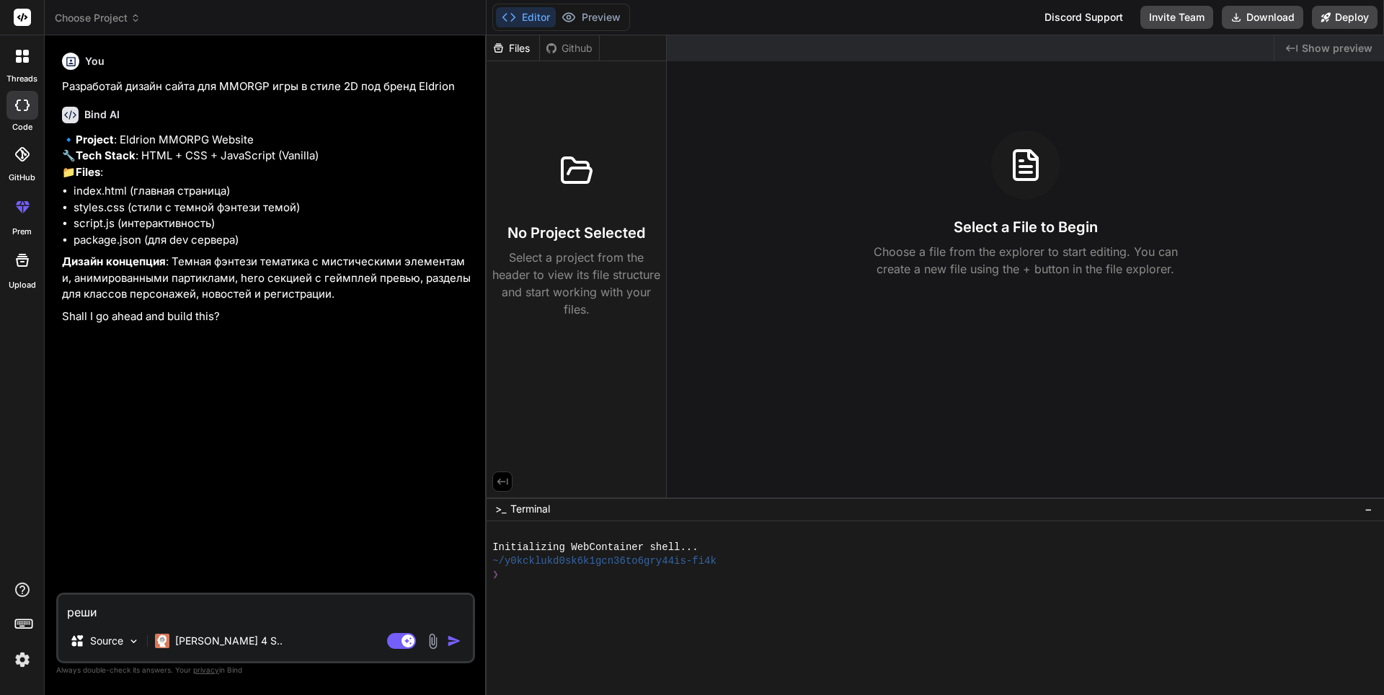
type textarea "реши с"
type textarea "x"
type textarea "реши са"
type textarea "x"
type textarea "реши сам"
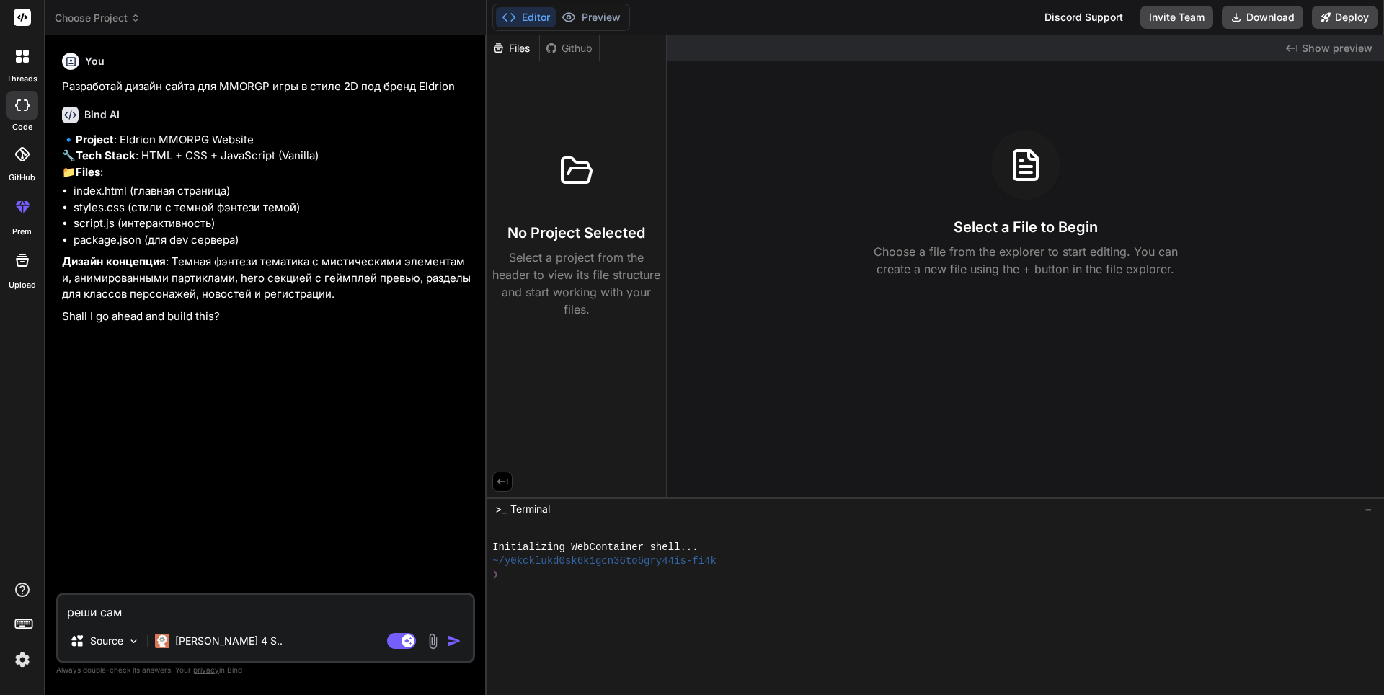
type textarea "x"
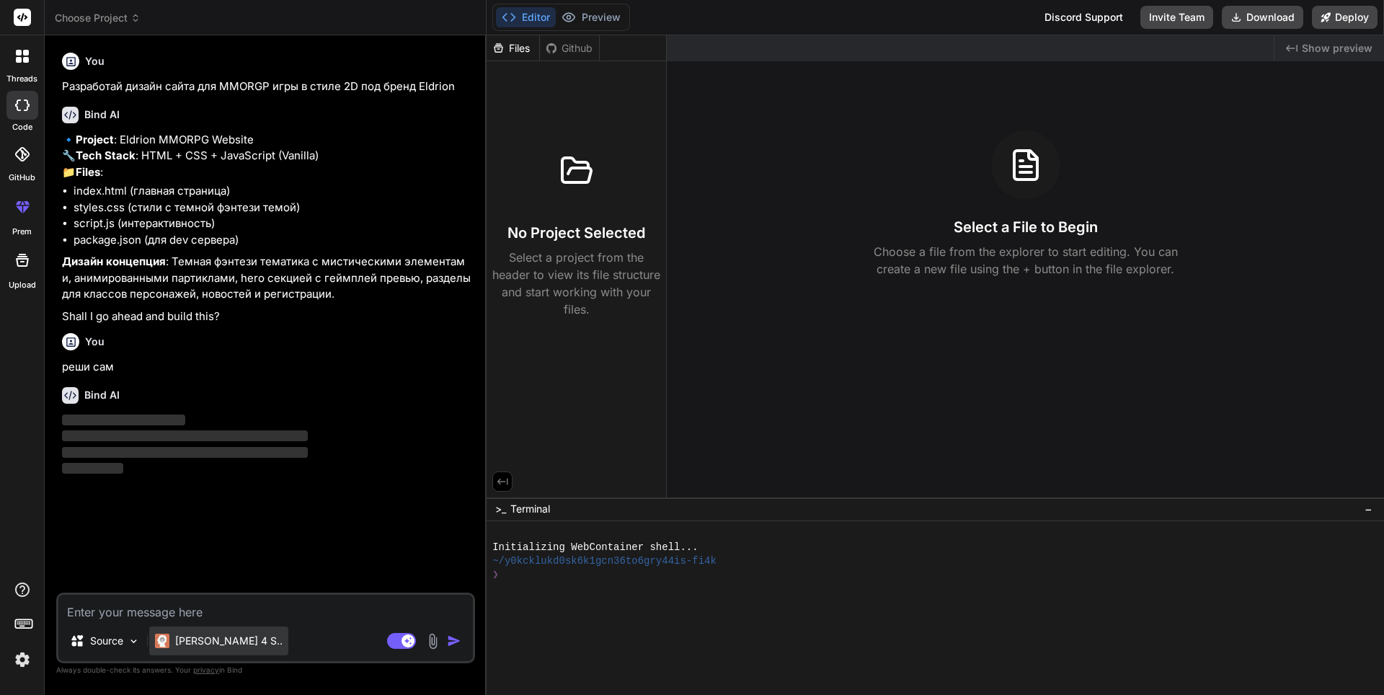
click at [216, 637] on p "[PERSON_NAME] 4 S.." at bounding box center [228, 641] width 107 height 14
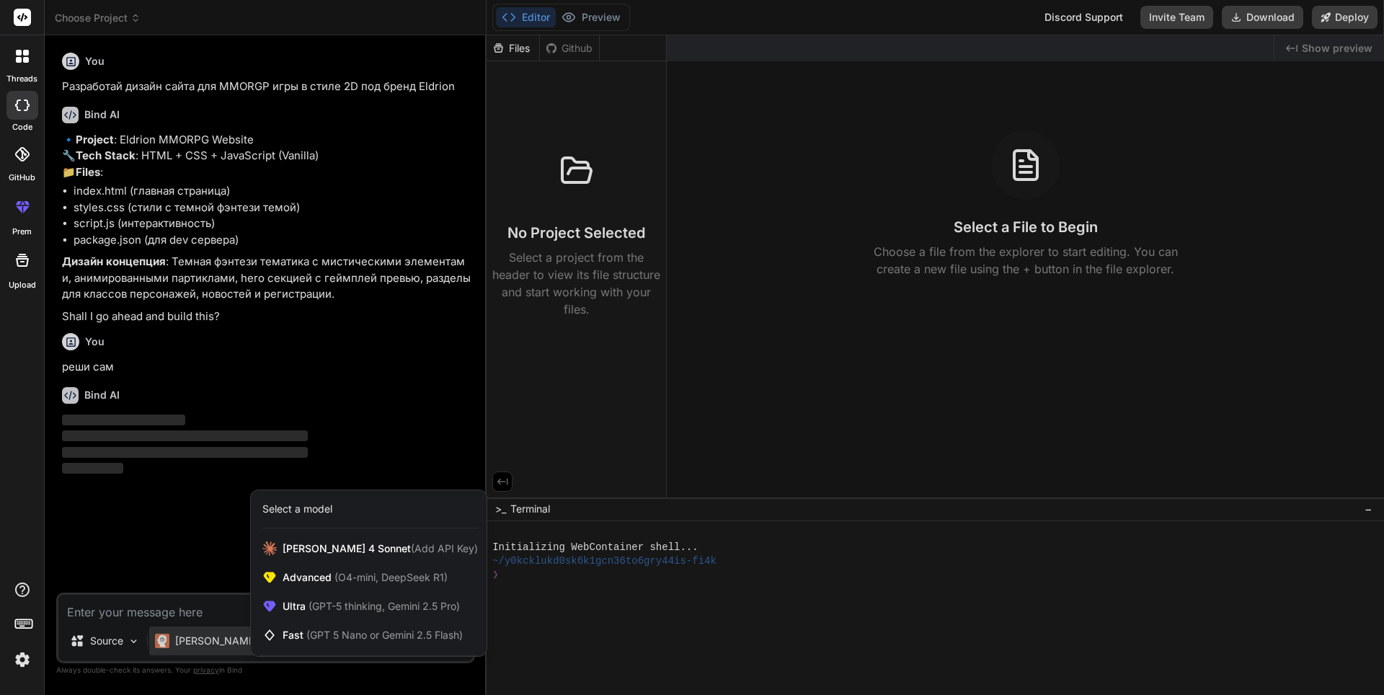
click at [213, 532] on div at bounding box center [692, 347] width 1384 height 695
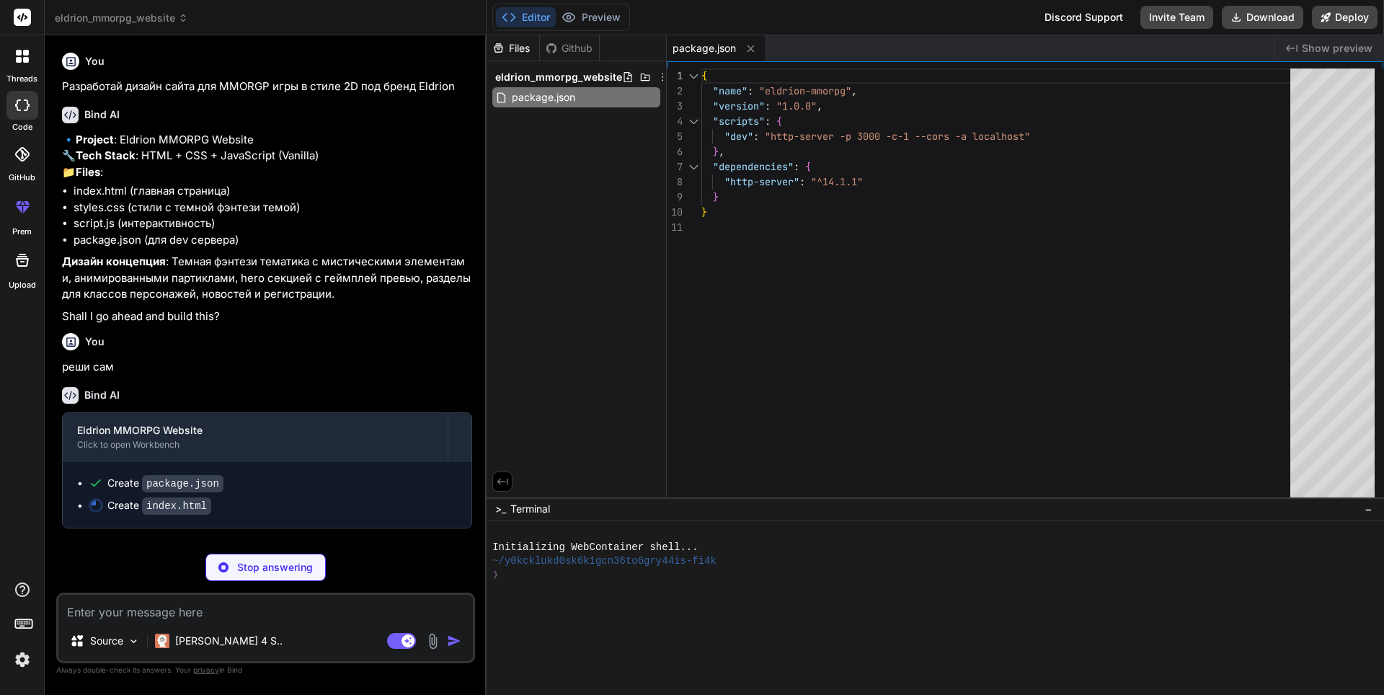
scroll to position [19, 0]
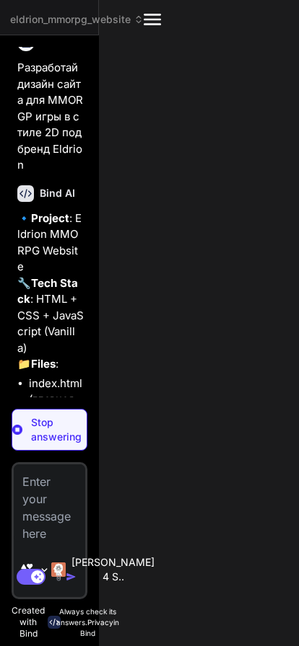
type textarea "x"
type textarea "</div> </footer> <script src="script.js"></script> </body> </html>"
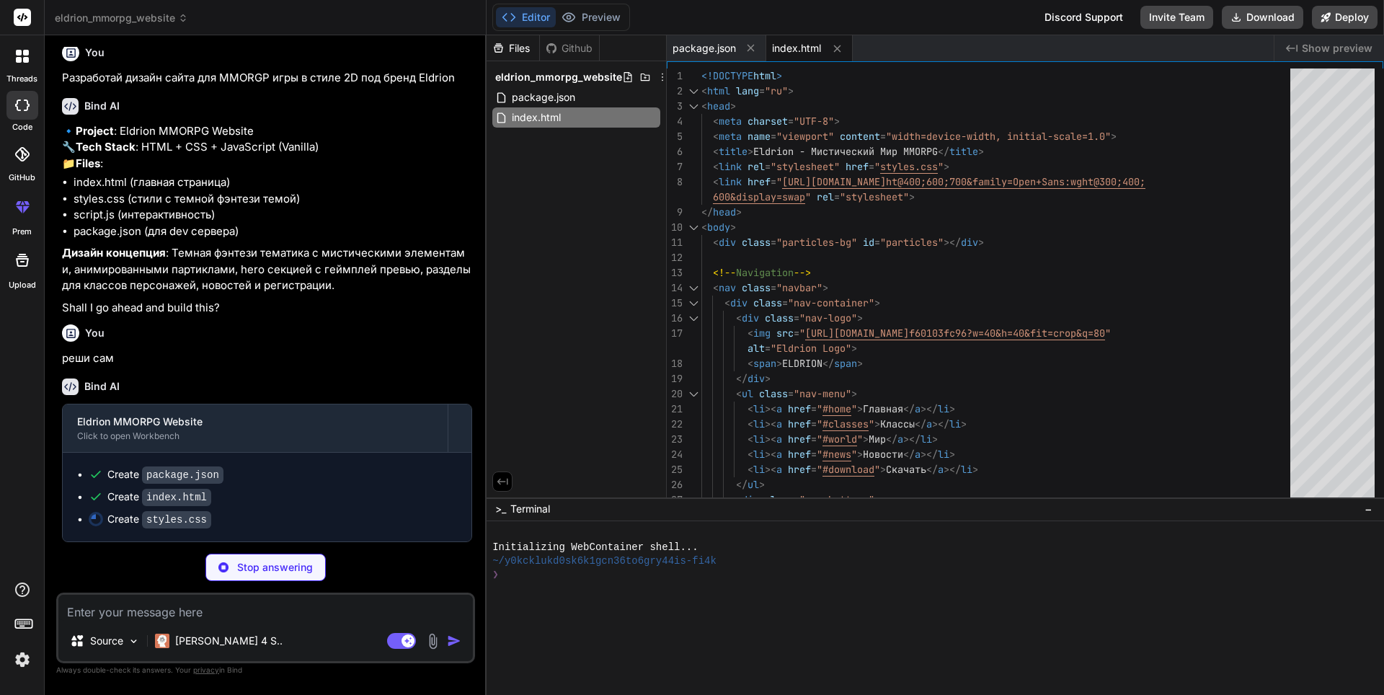
scroll to position [41, 0]
type textarea "x"
type textarea "} }"
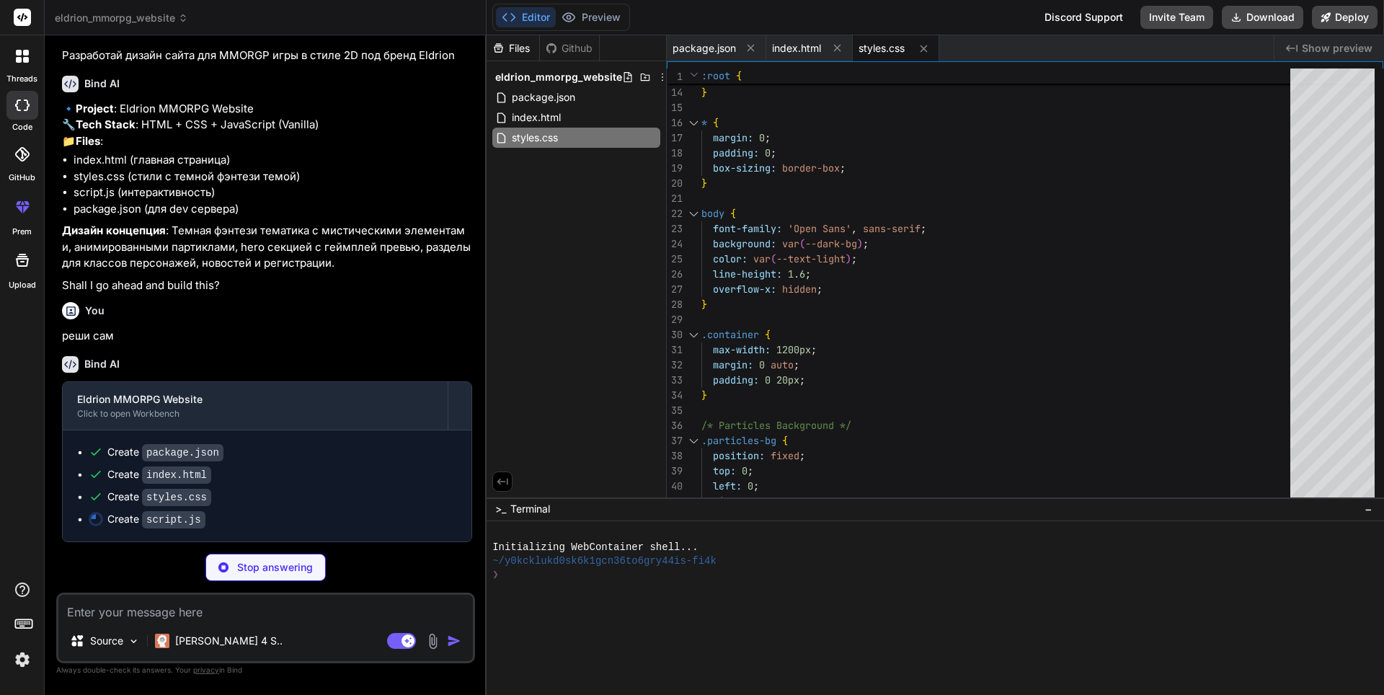
click at [581, 42] on div "Github" at bounding box center [569, 48] width 59 height 14
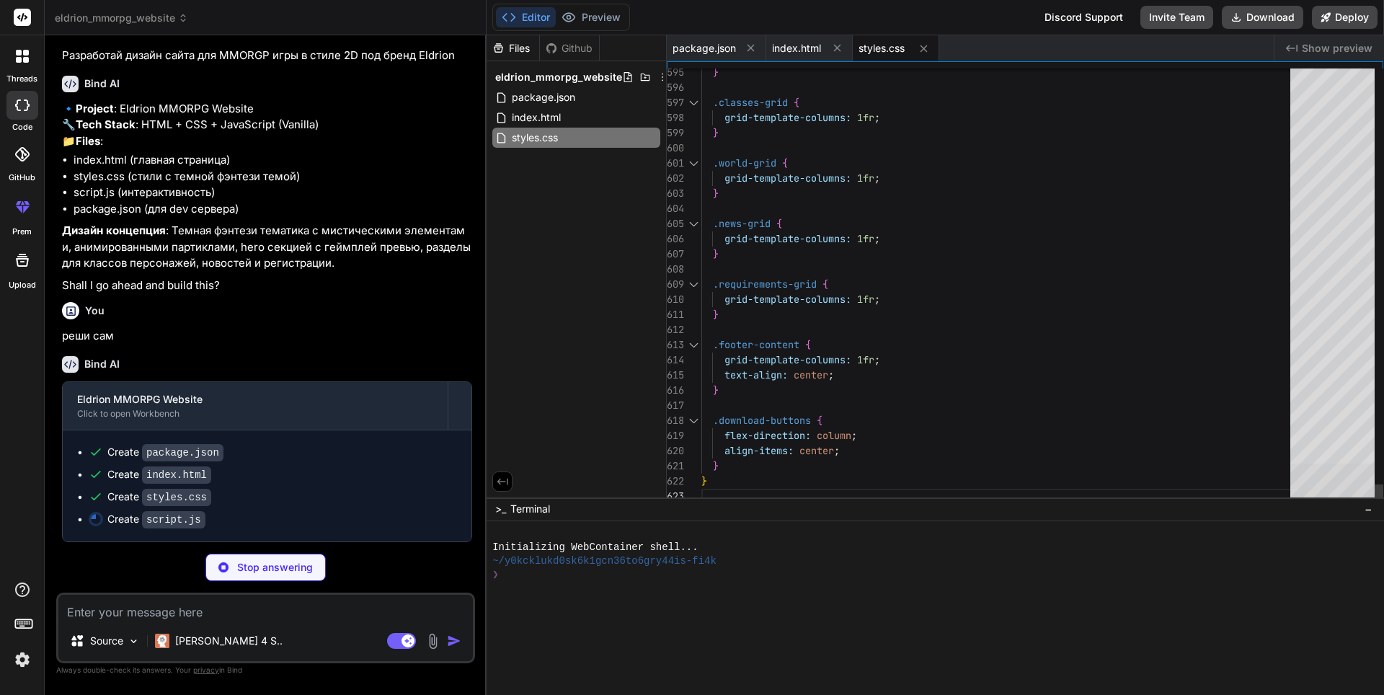
click at [1325, 495] on div at bounding box center [1333, 484] width 84 height 41
type textarea "x"
type textarea "@keyframes ripple { to { transform: scale(4); opacity: 0; } } `; document.head.…"
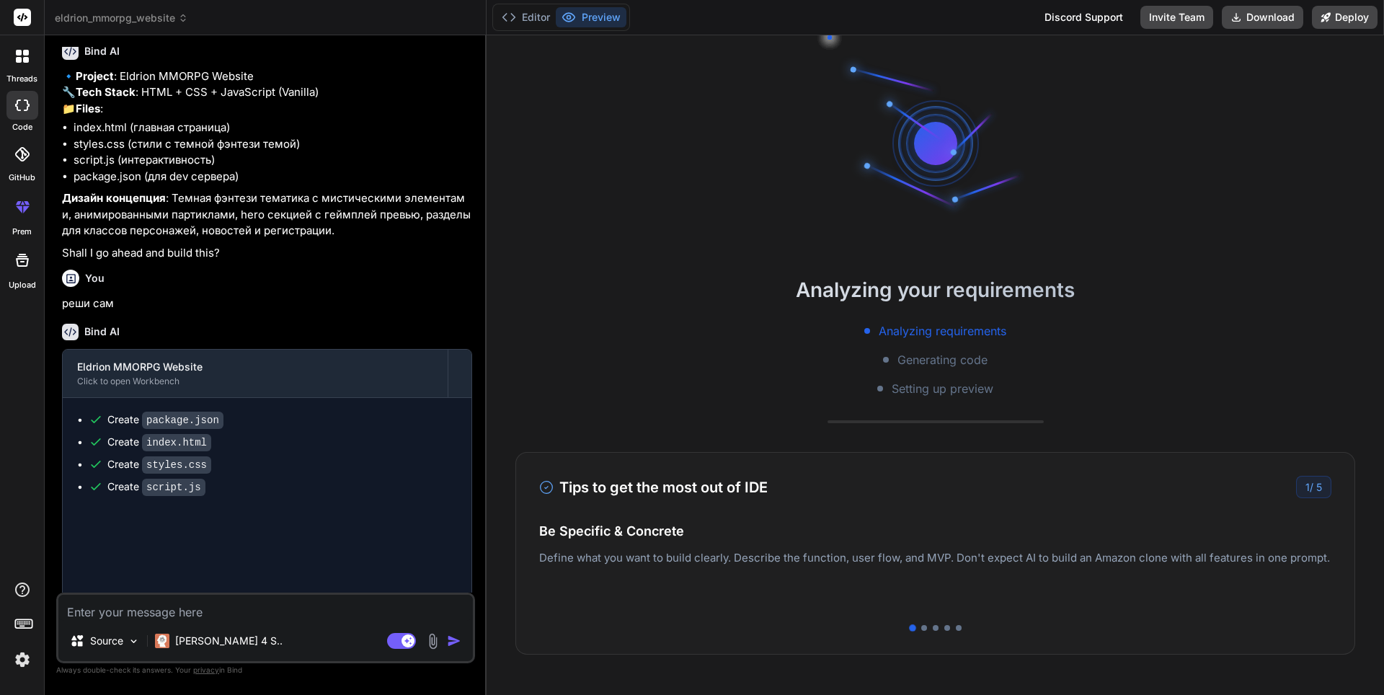
type textarea "x"
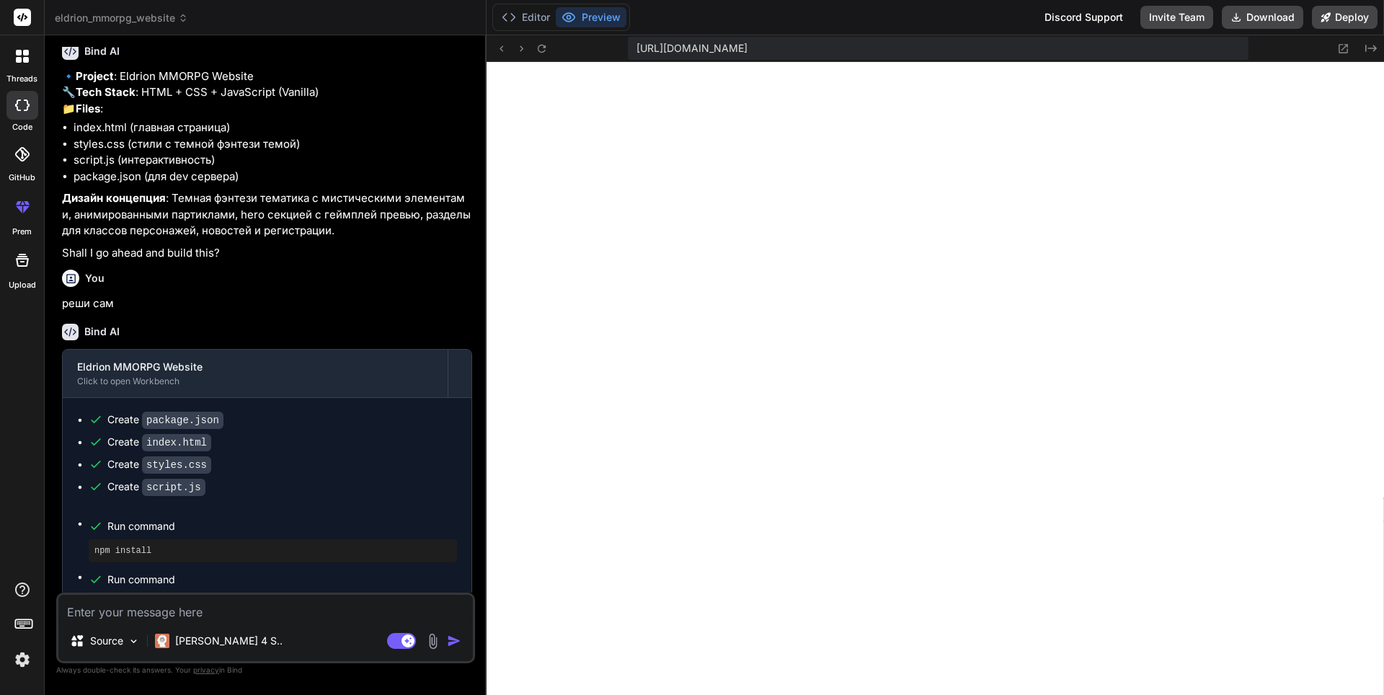
scroll to position [630, 0]
